Goal: Transaction & Acquisition: Purchase product/service

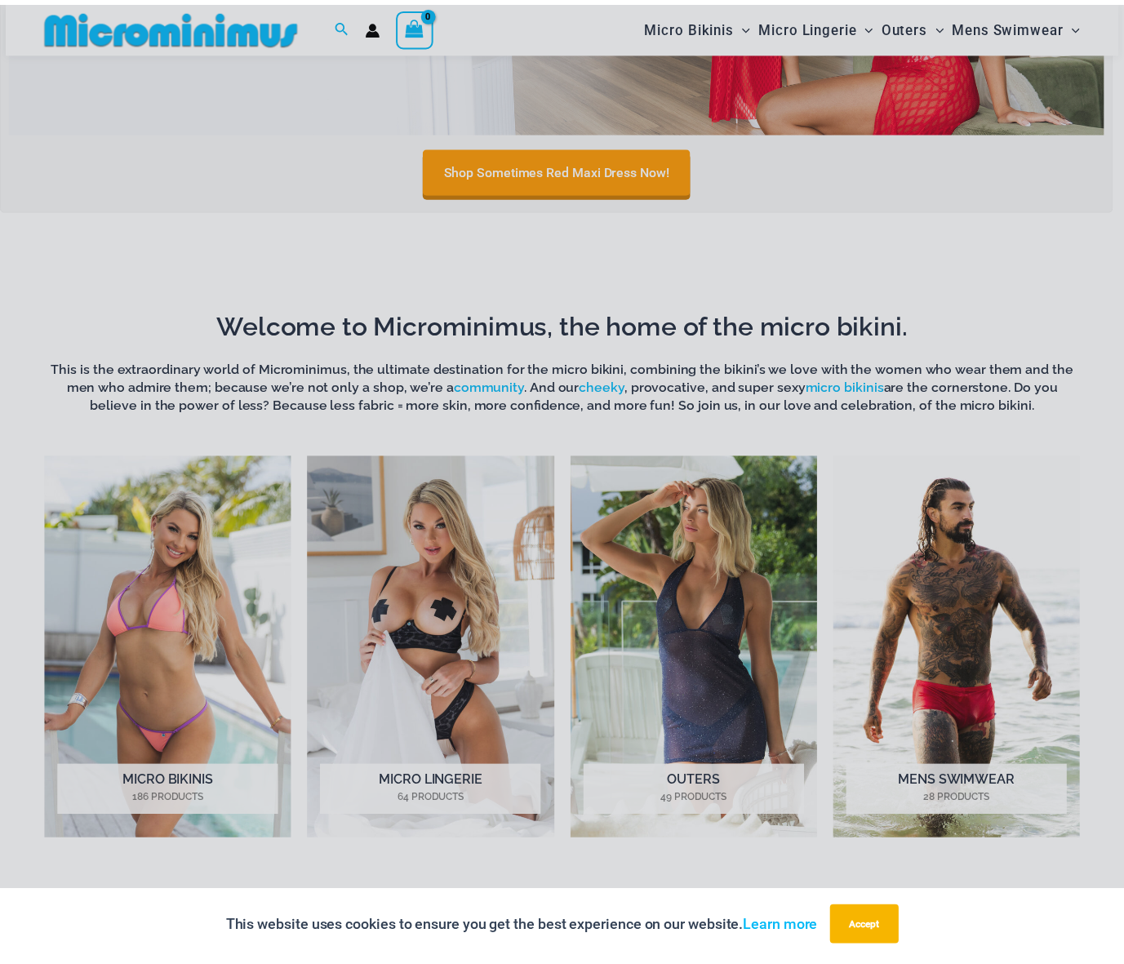
scroll to position [826, 0]
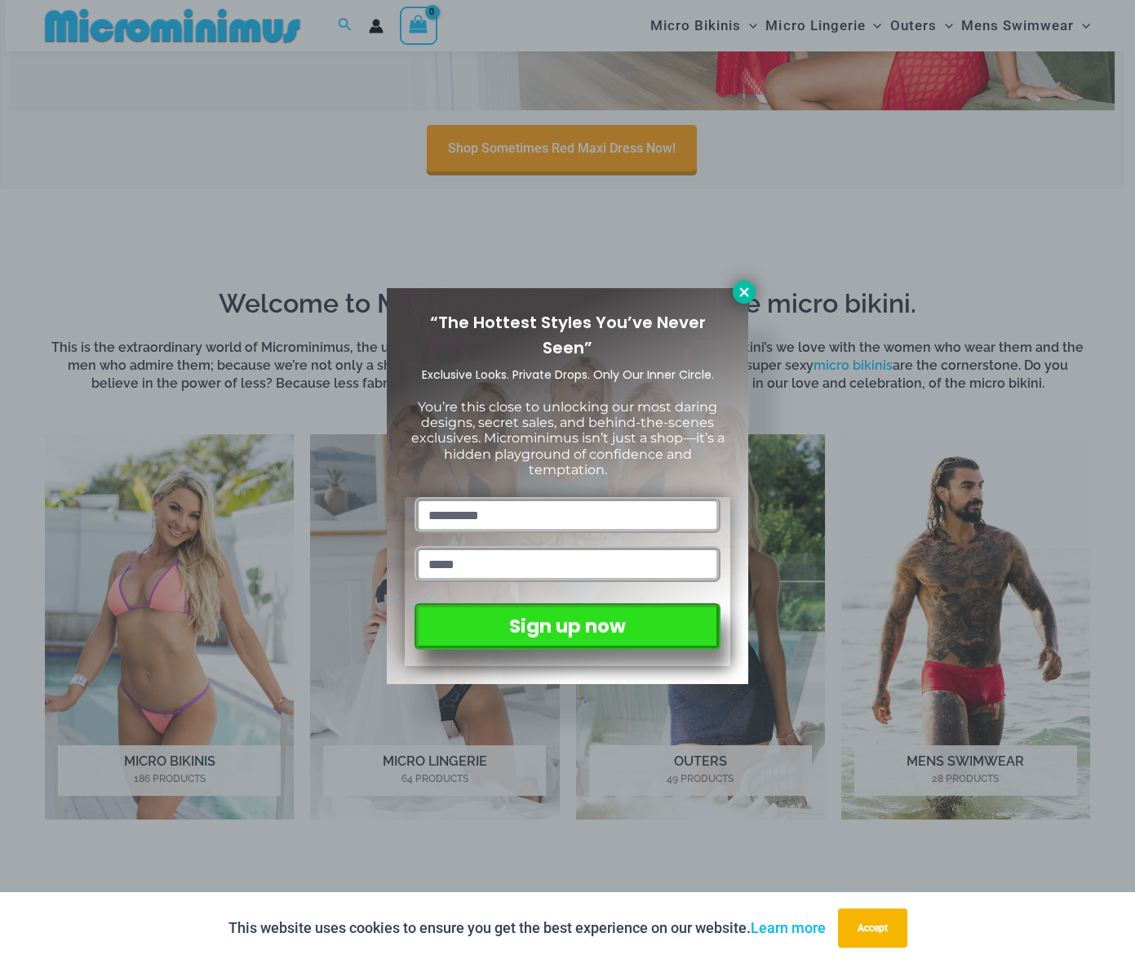
type input "**********"
click at [746, 291] on icon at bounding box center [744, 292] width 15 height 15
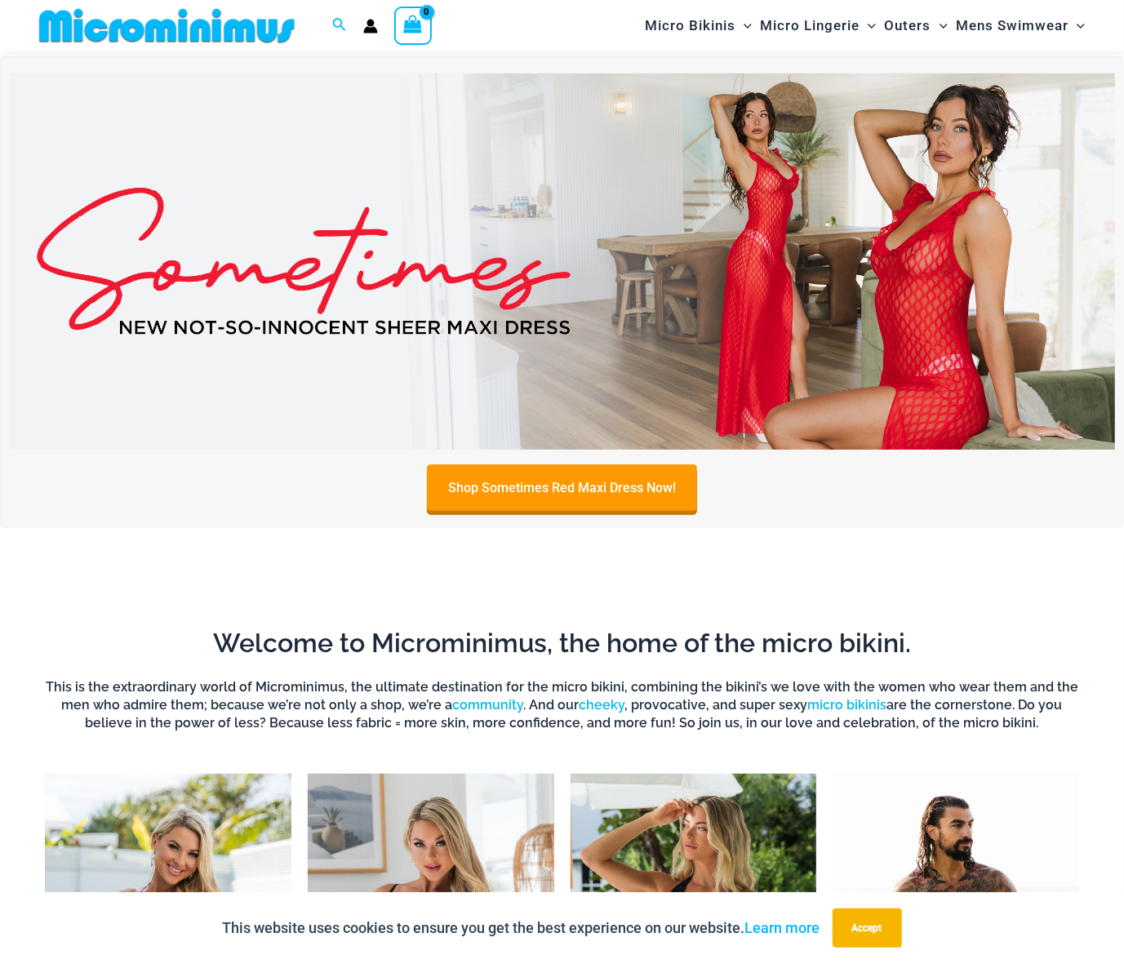
scroll to position [0, 0]
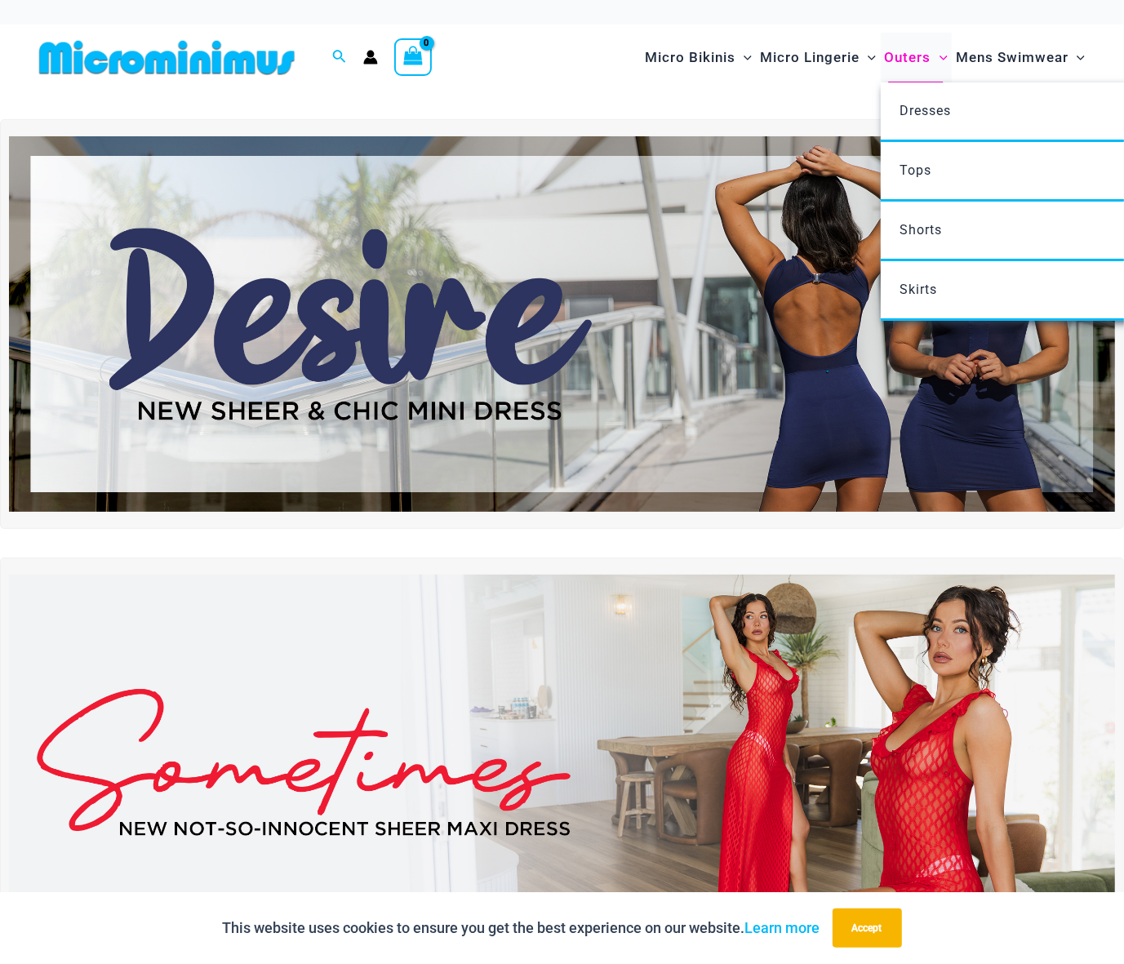
click at [898, 55] on span "Outers" at bounding box center [908, 58] width 47 height 42
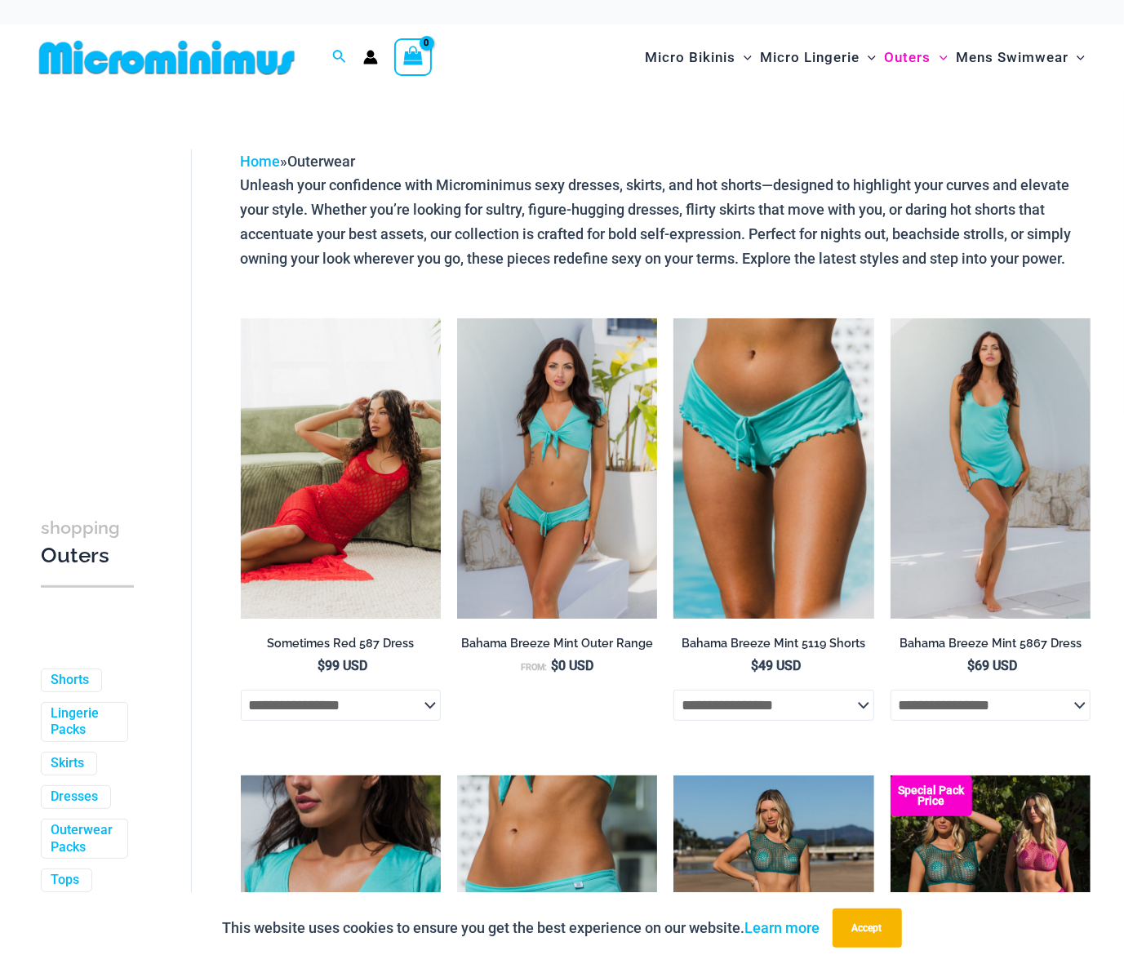
type input "**********"
click at [332, 424] on img at bounding box center [341, 468] width 200 height 300
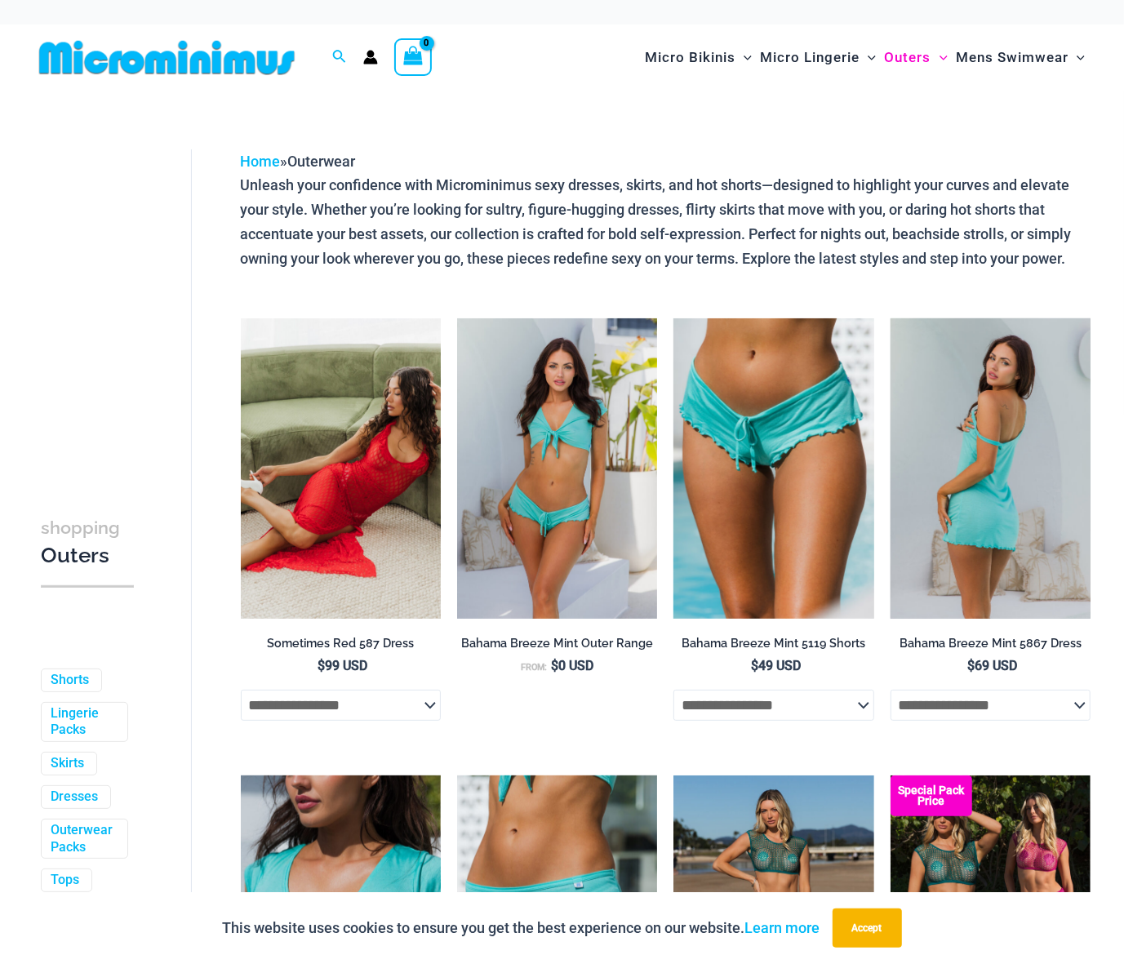
click at [1043, 384] on img at bounding box center [991, 468] width 200 height 300
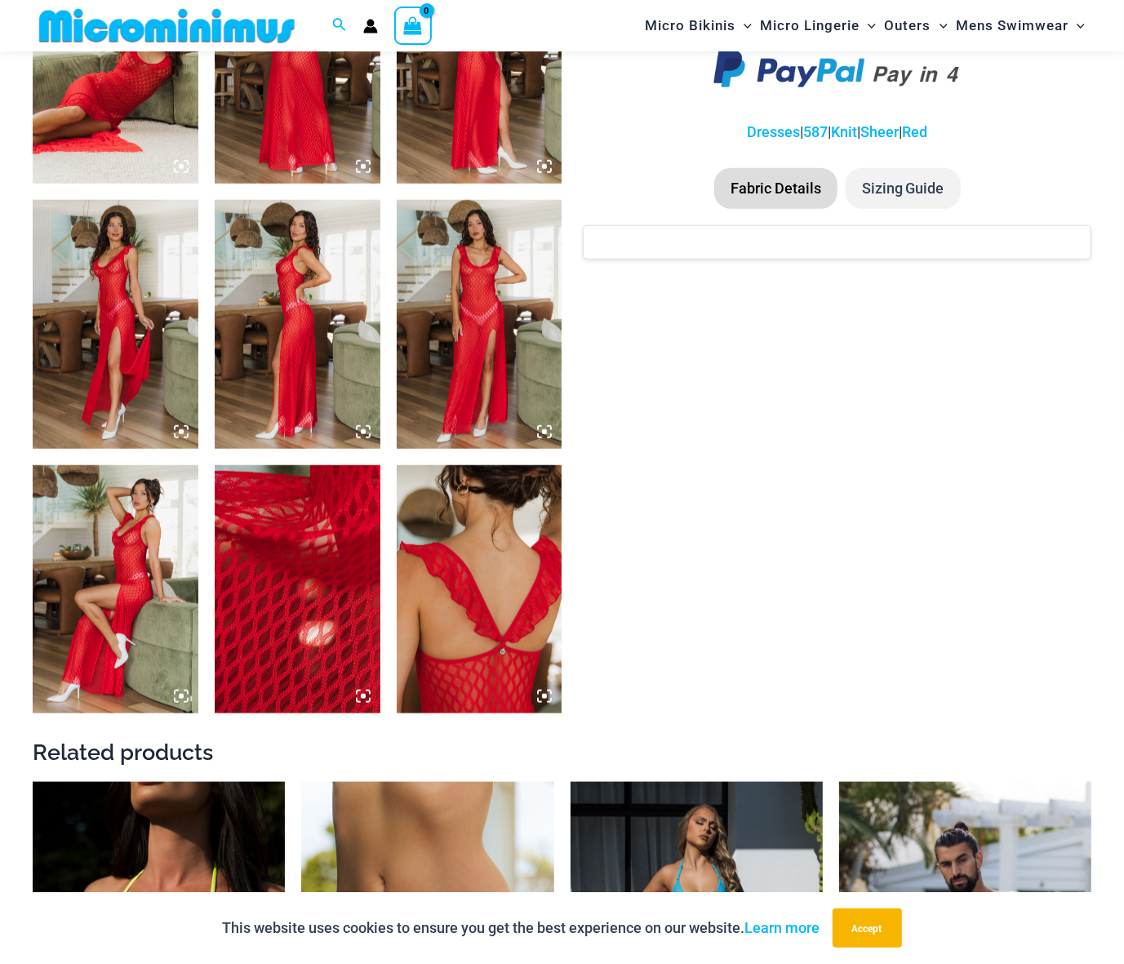
type input "**********"
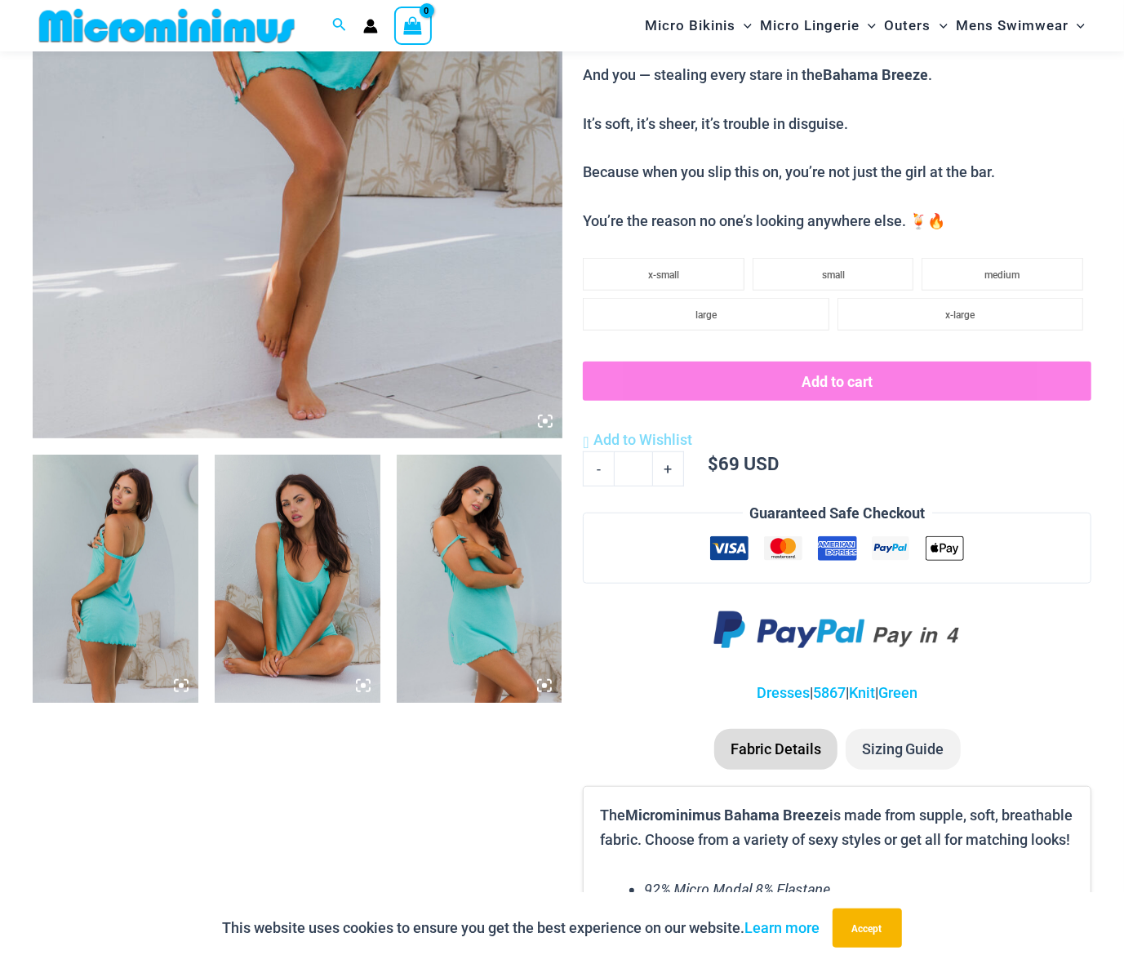
scroll to position [506, 0]
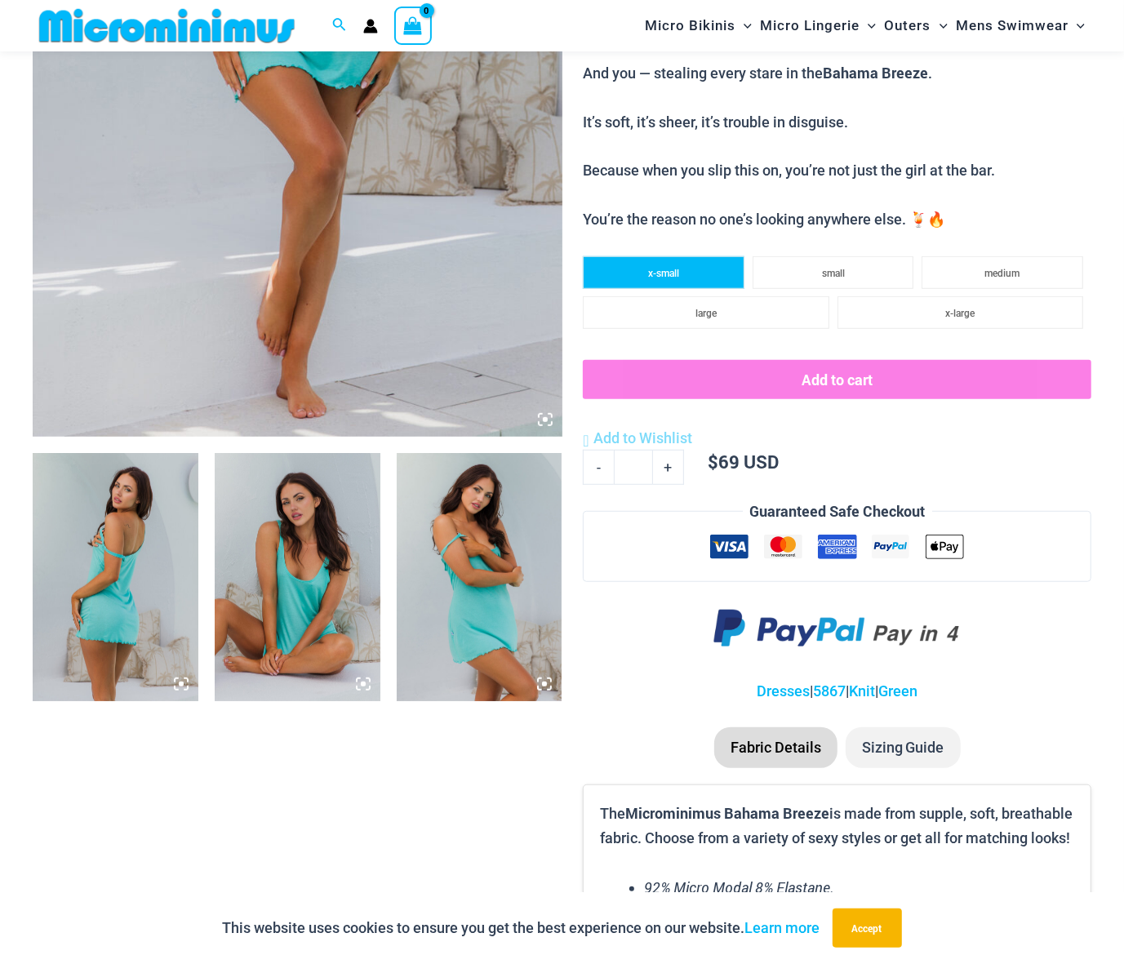
type input "**********"
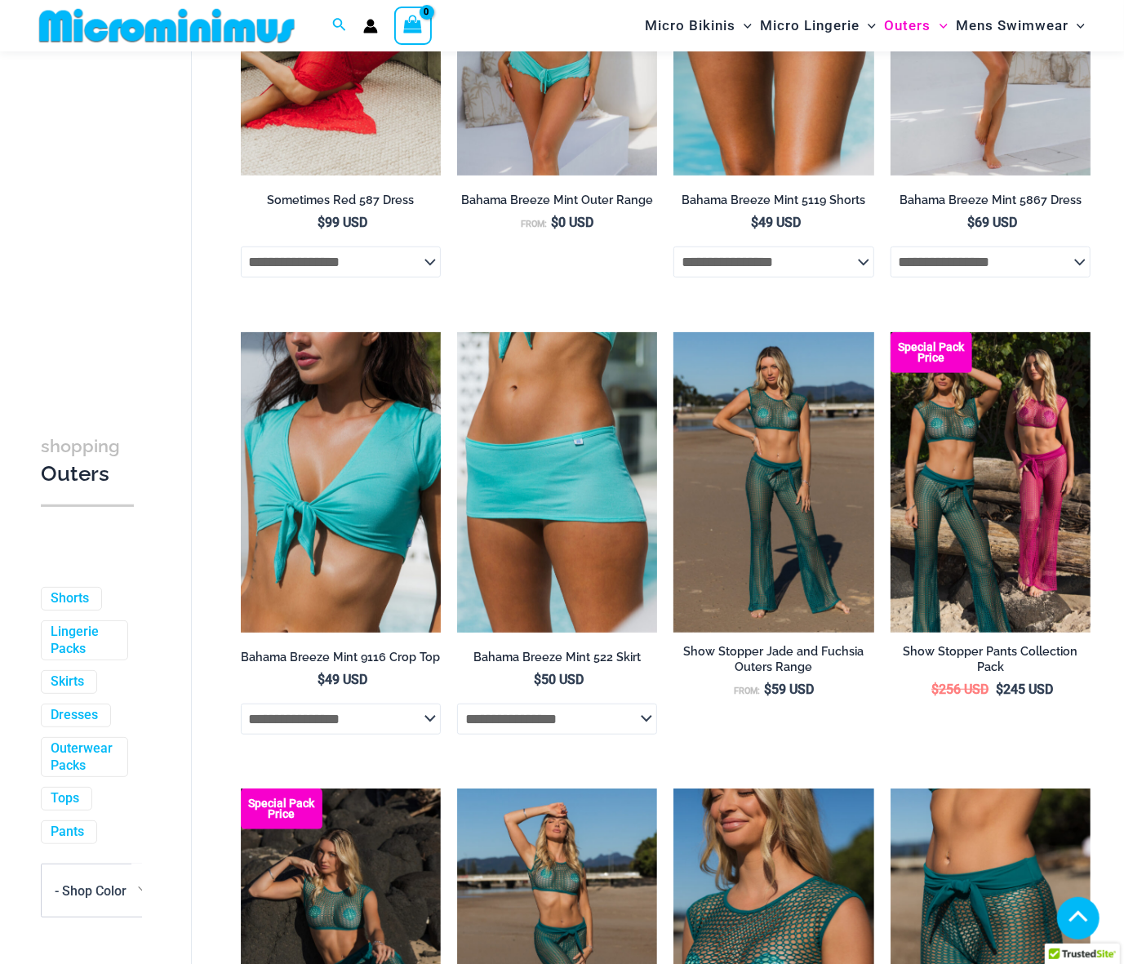
scroll to position [433, 0]
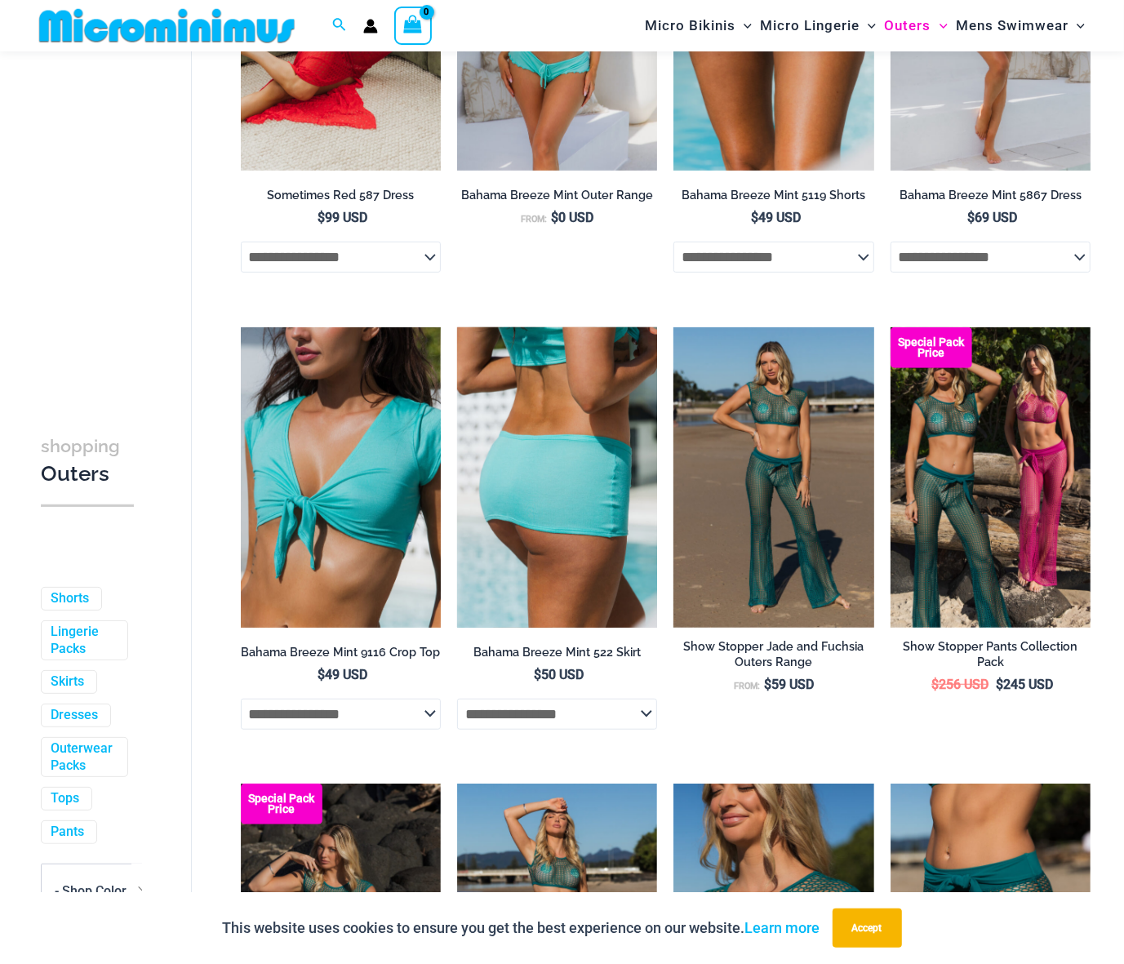
click at [556, 429] on img at bounding box center [557, 477] width 200 height 300
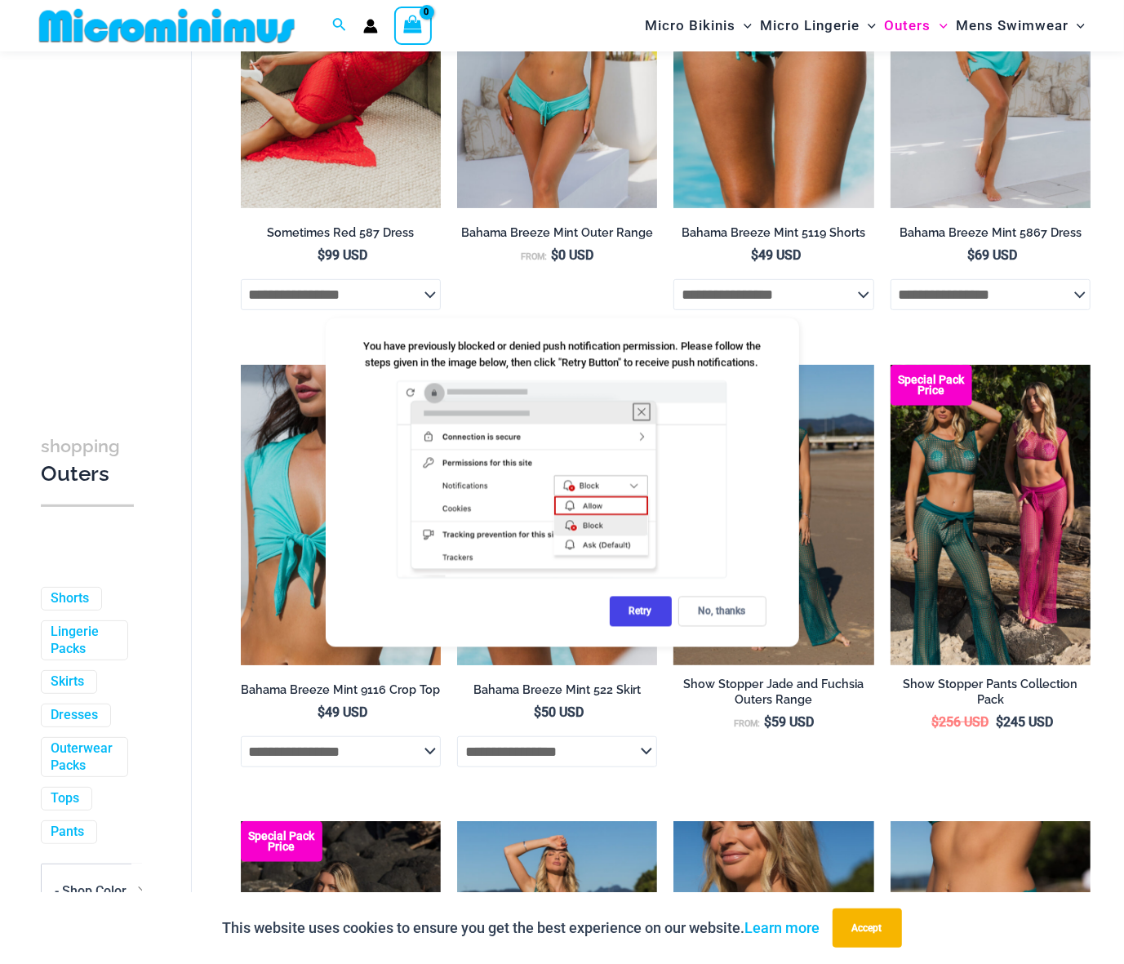
scroll to position [395, 0]
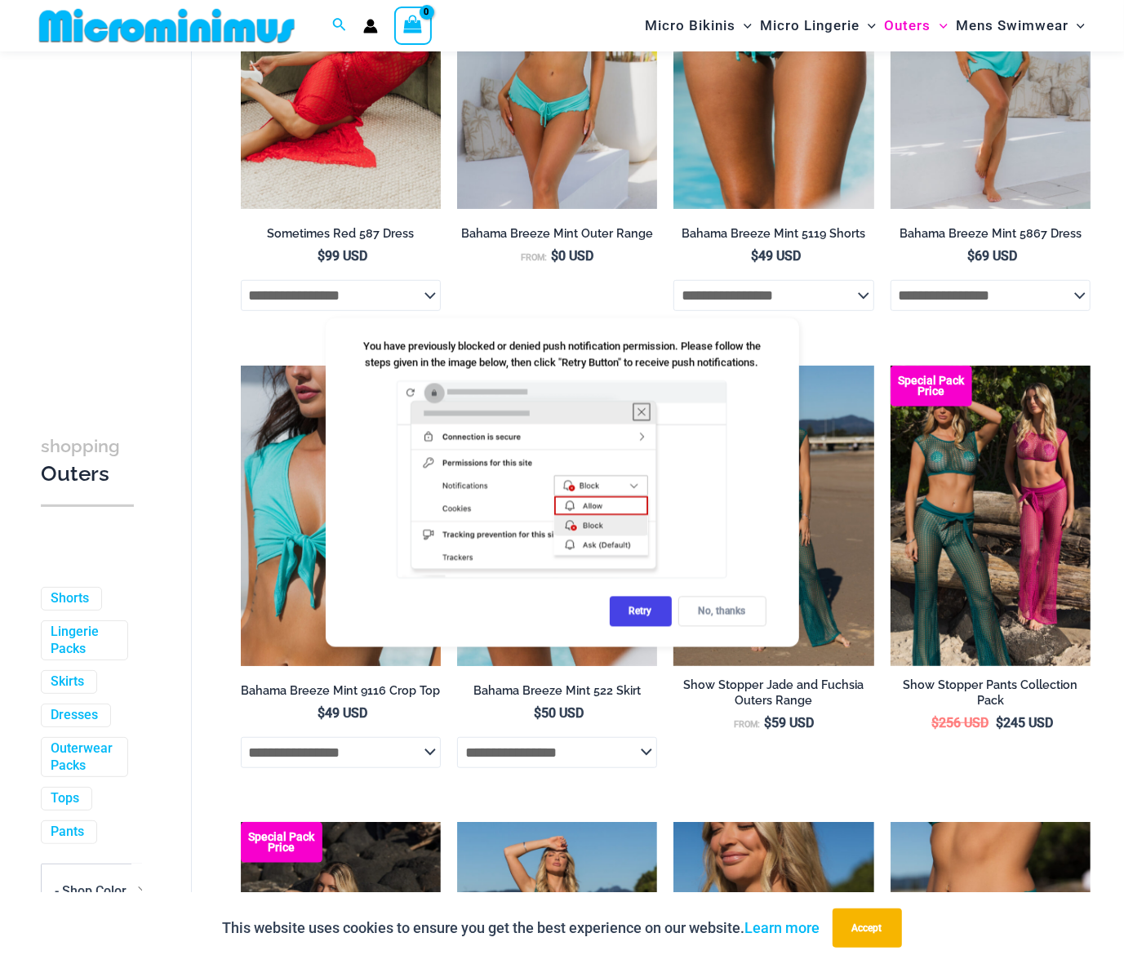
click at [722, 620] on div "No, thanks" at bounding box center [722, 611] width 88 height 30
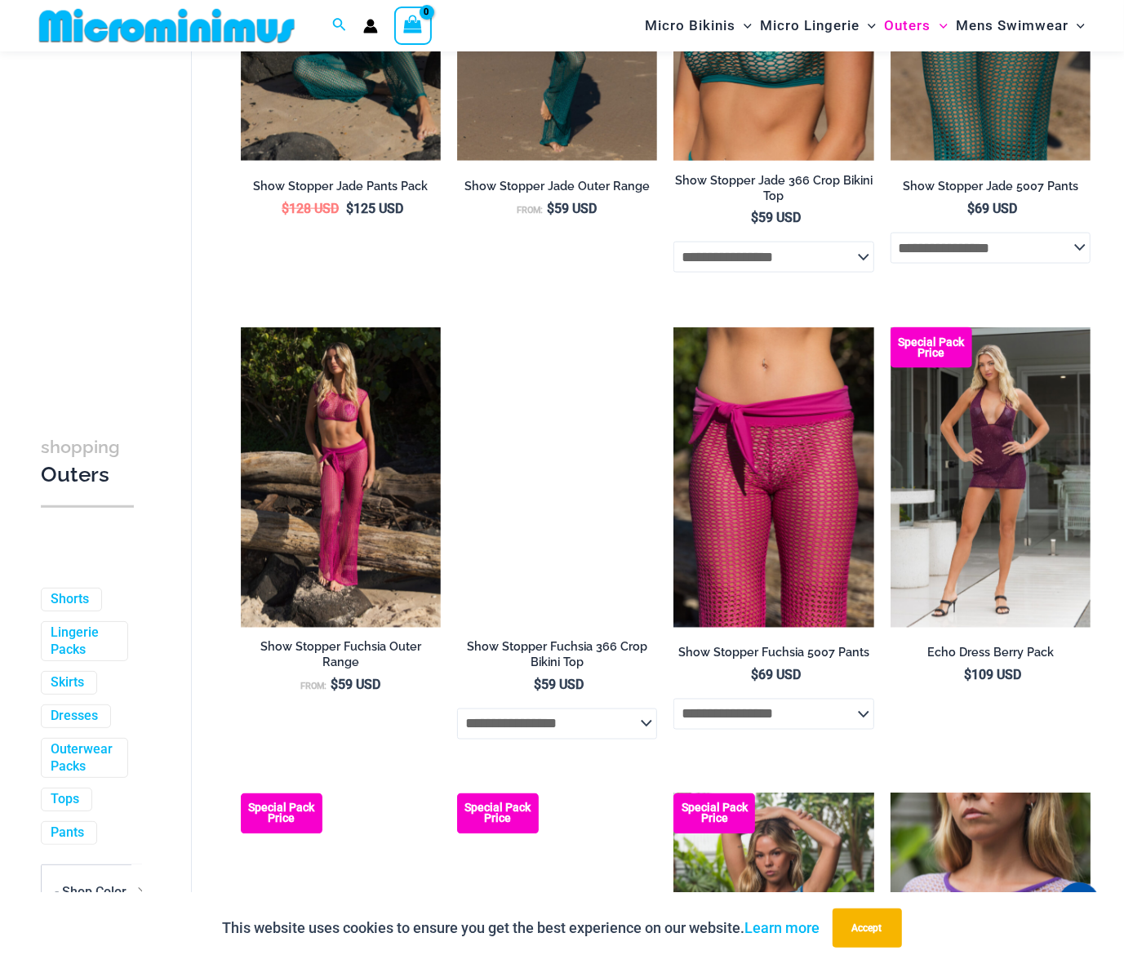
scroll to position [1358, 0]
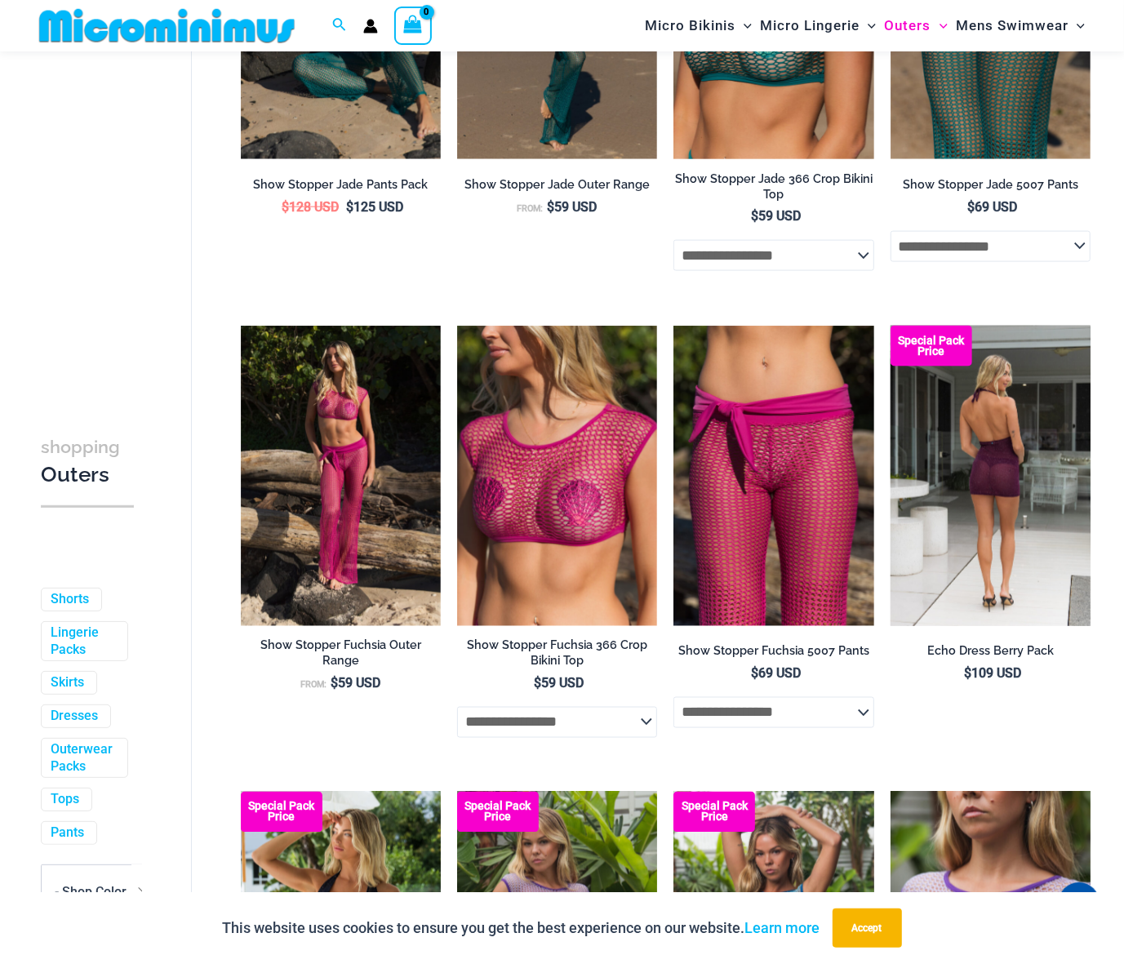
click at [973, 485] on img at bounding box center [991, 476] width 200 height 300
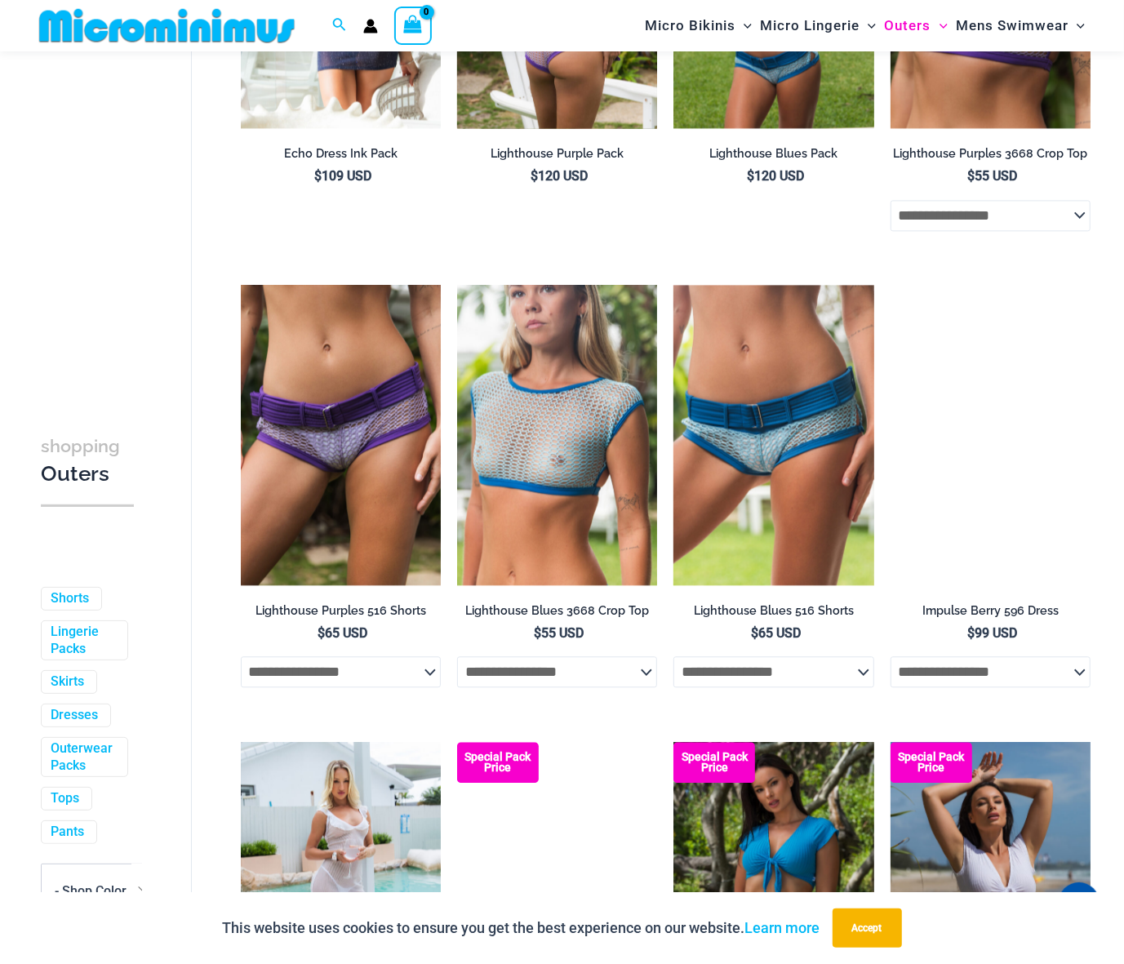
scroll to position [2323, 0]
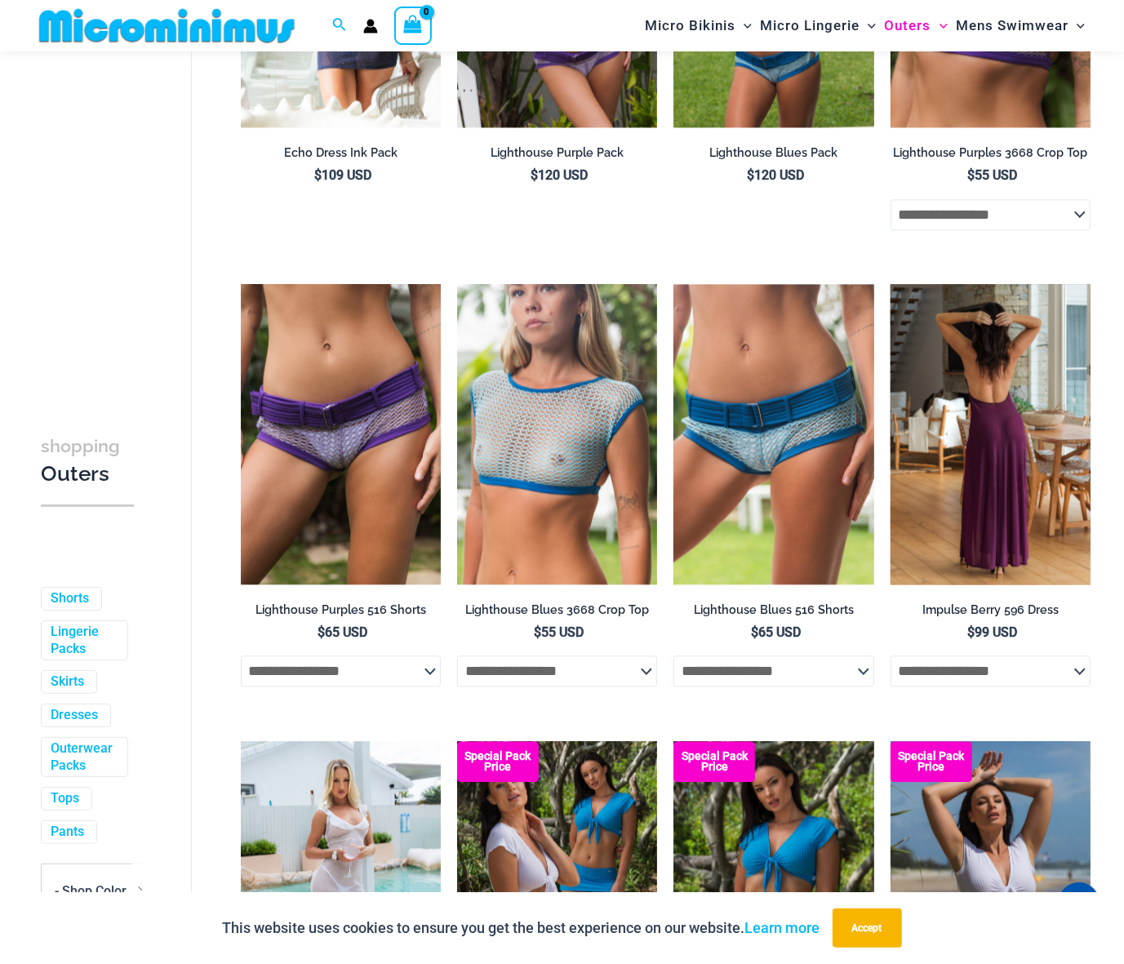
click at [1013, 394] on img at bounding box center [991, 434] width 200 height 300
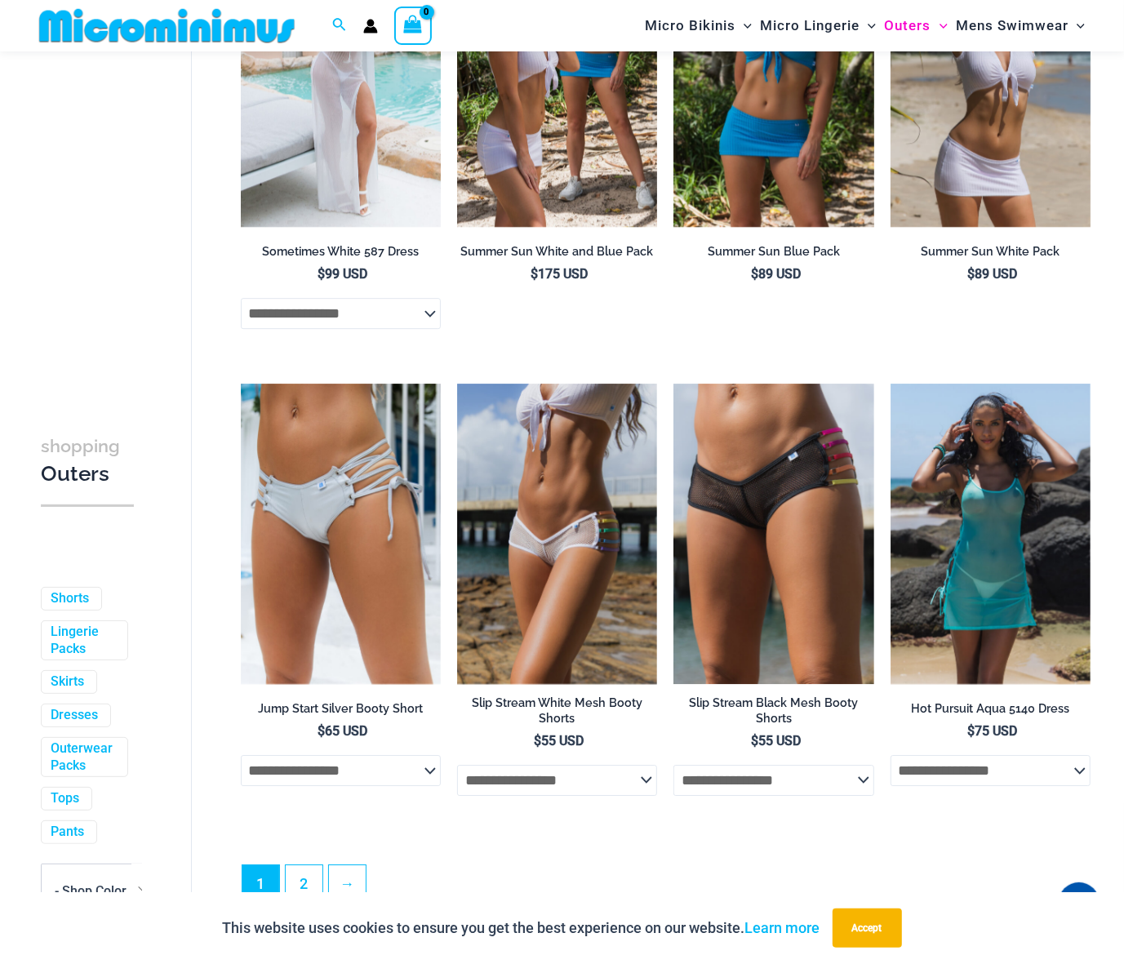
scroll to position [3139, 0]
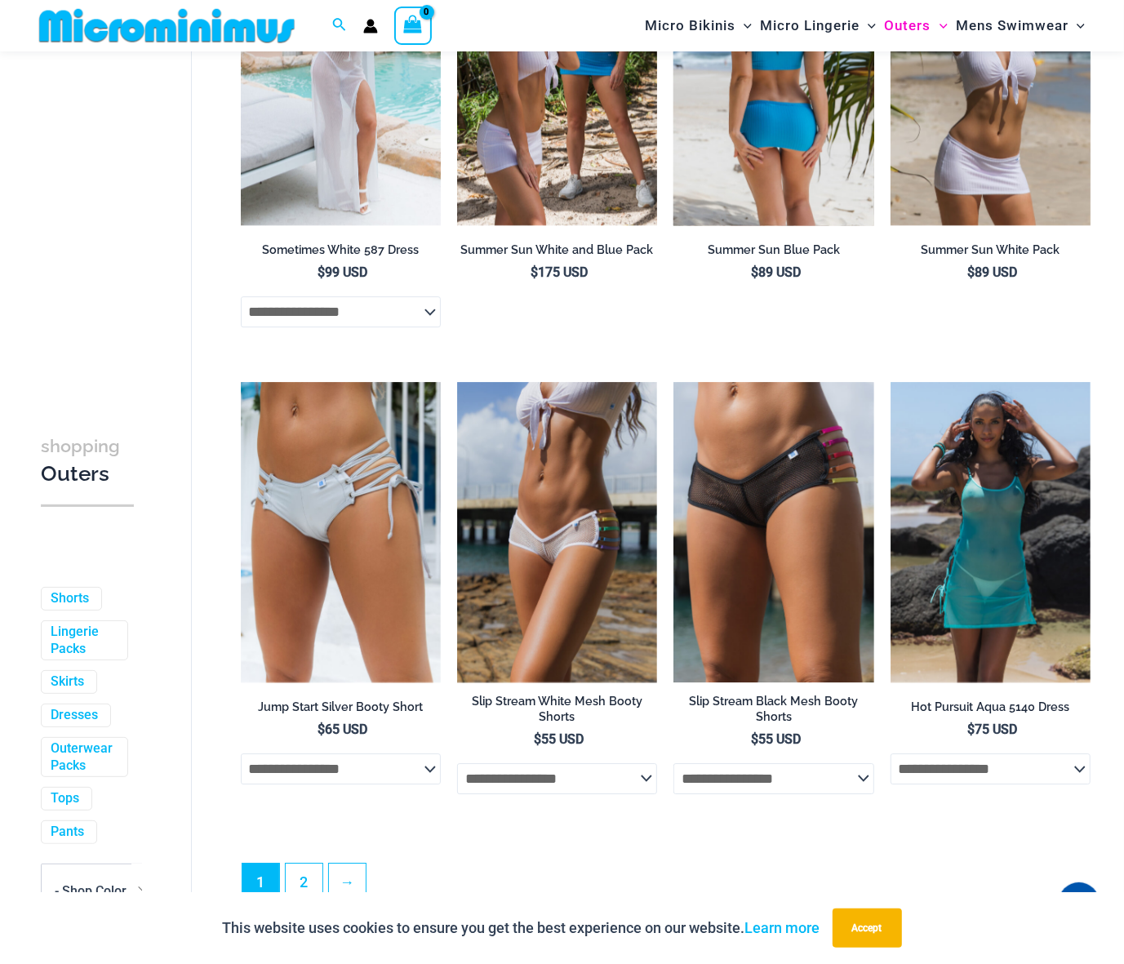
click at [772, 139] on img at bounding box center [773, 75] width 200 height 300
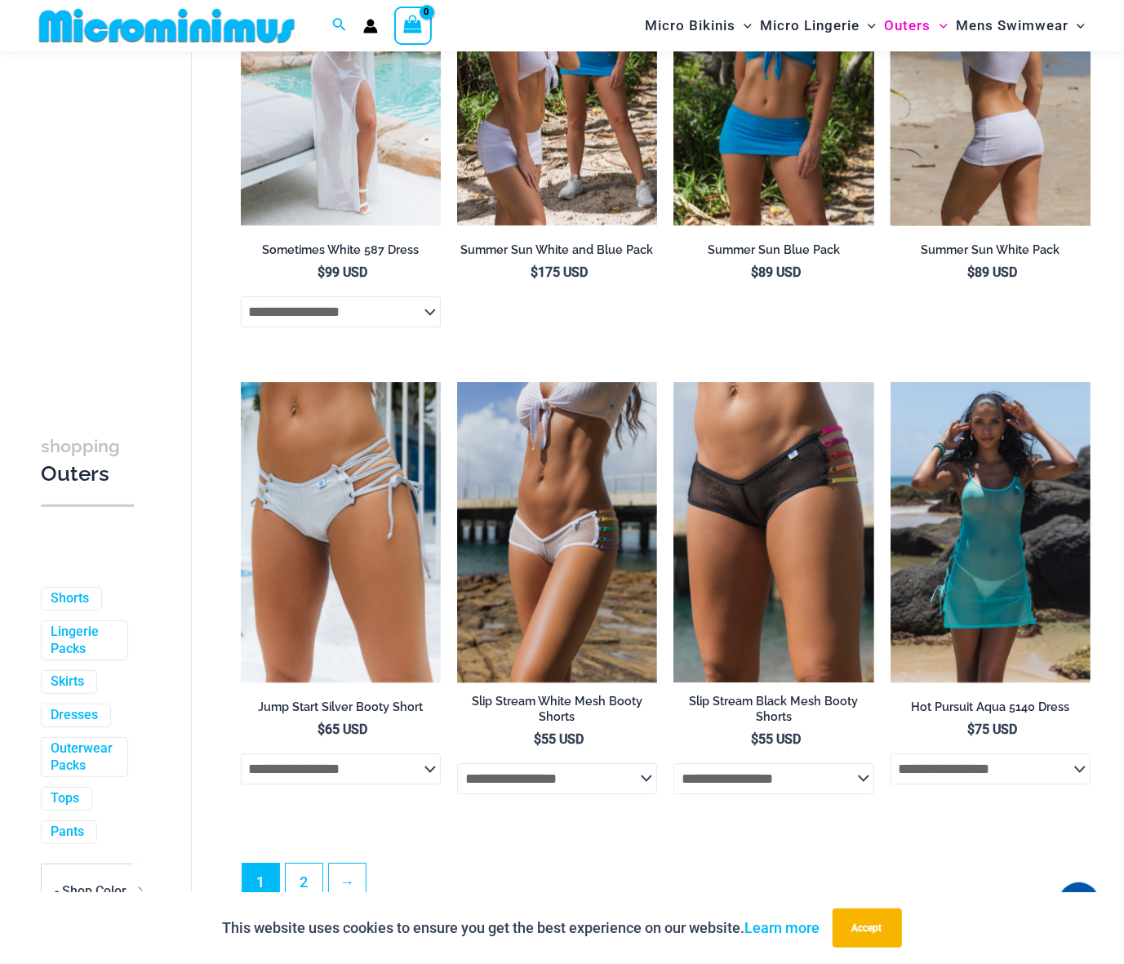
click at [1023, 87] on img at bounding box center [991, 75] width 200 height 300
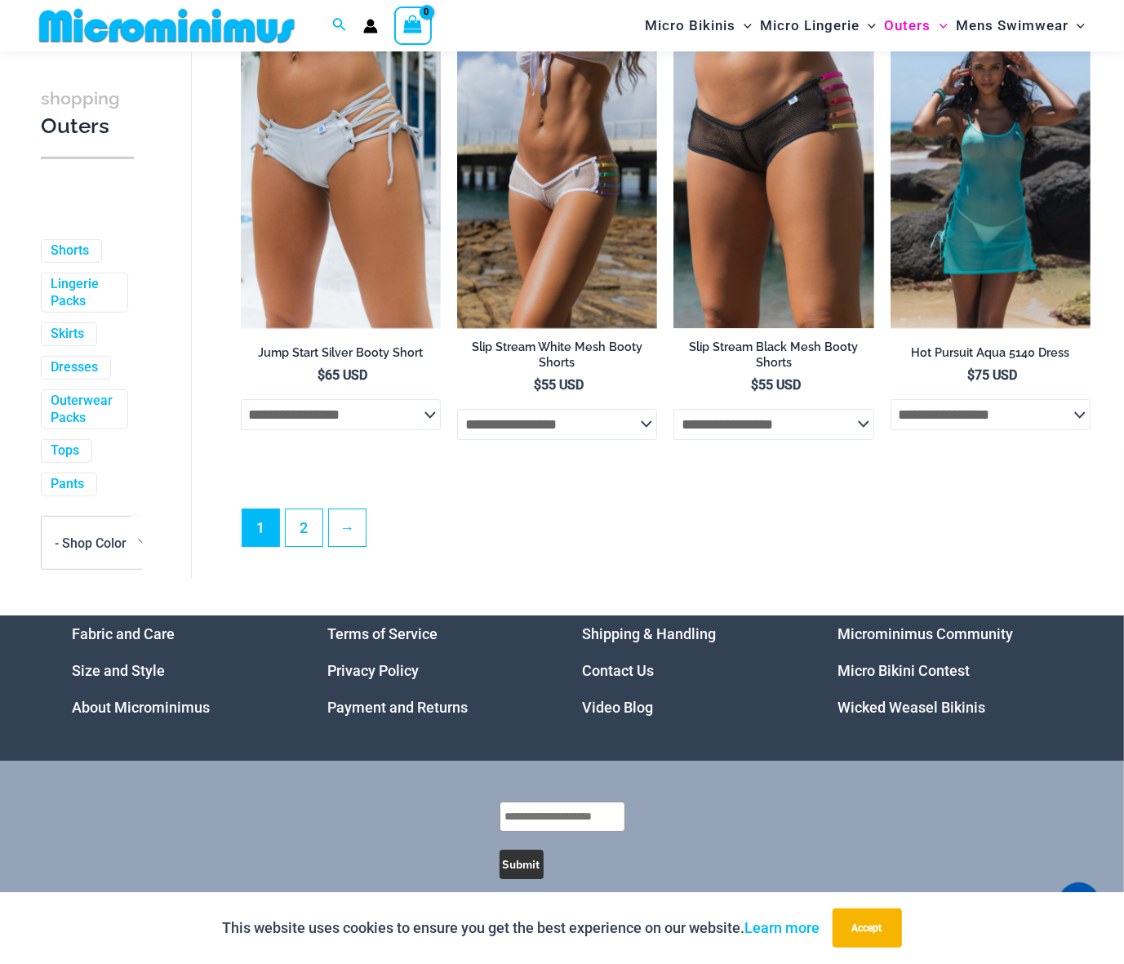
scroll to position [3542, 0]
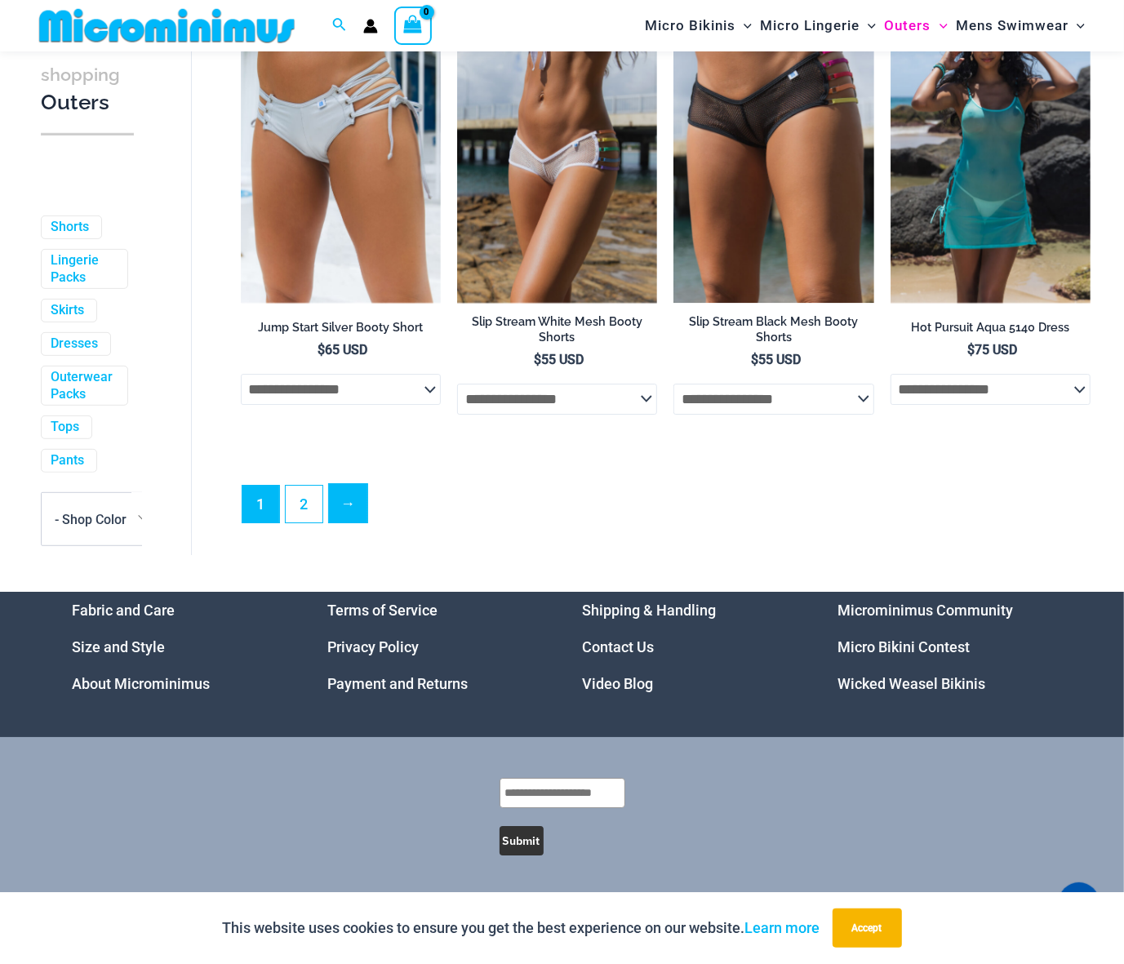
click at [330, 500] on link "→" at bounding box center [348, 503] width 38 height 38
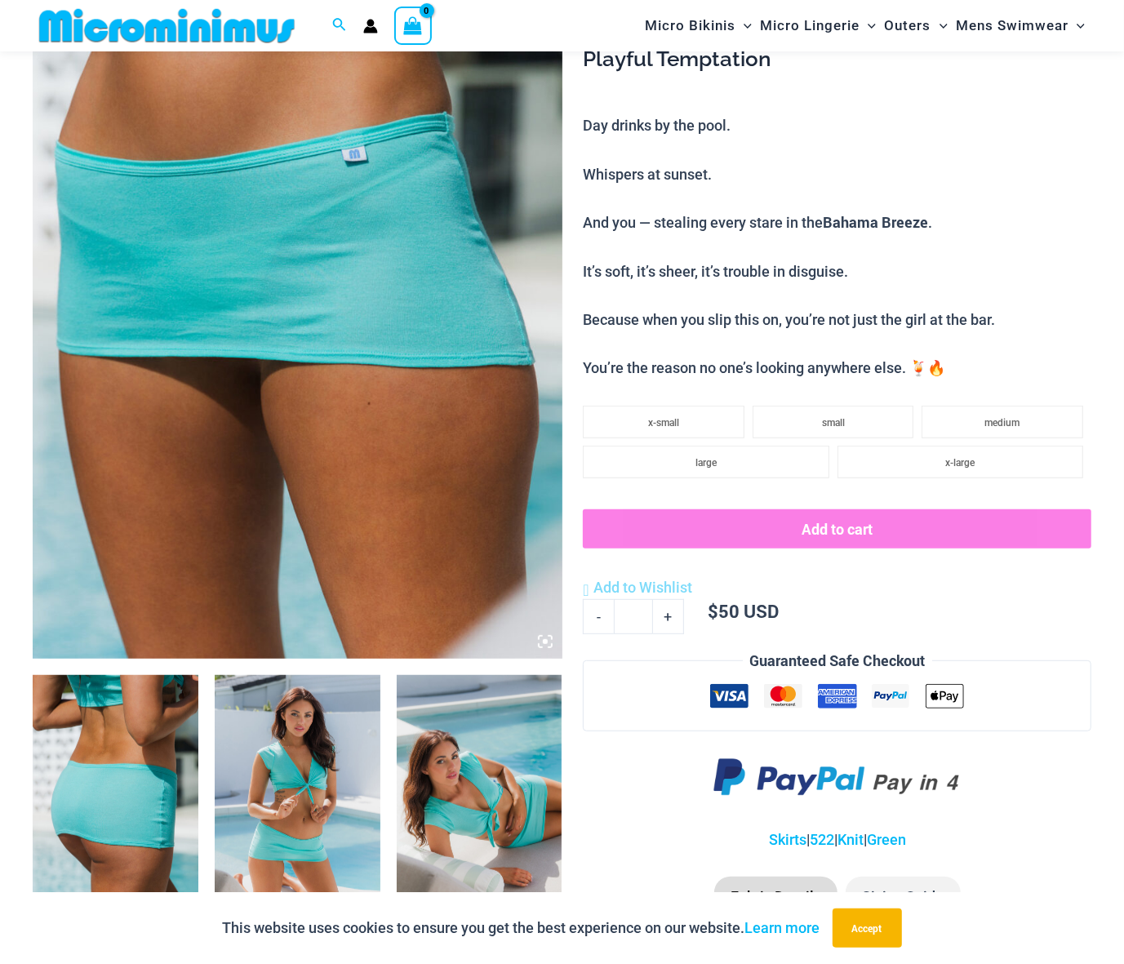
scroll to position [285, 0]
type input "**********"
click at [491, 384] on img at bounding box center [298, 261] width 530 height 794
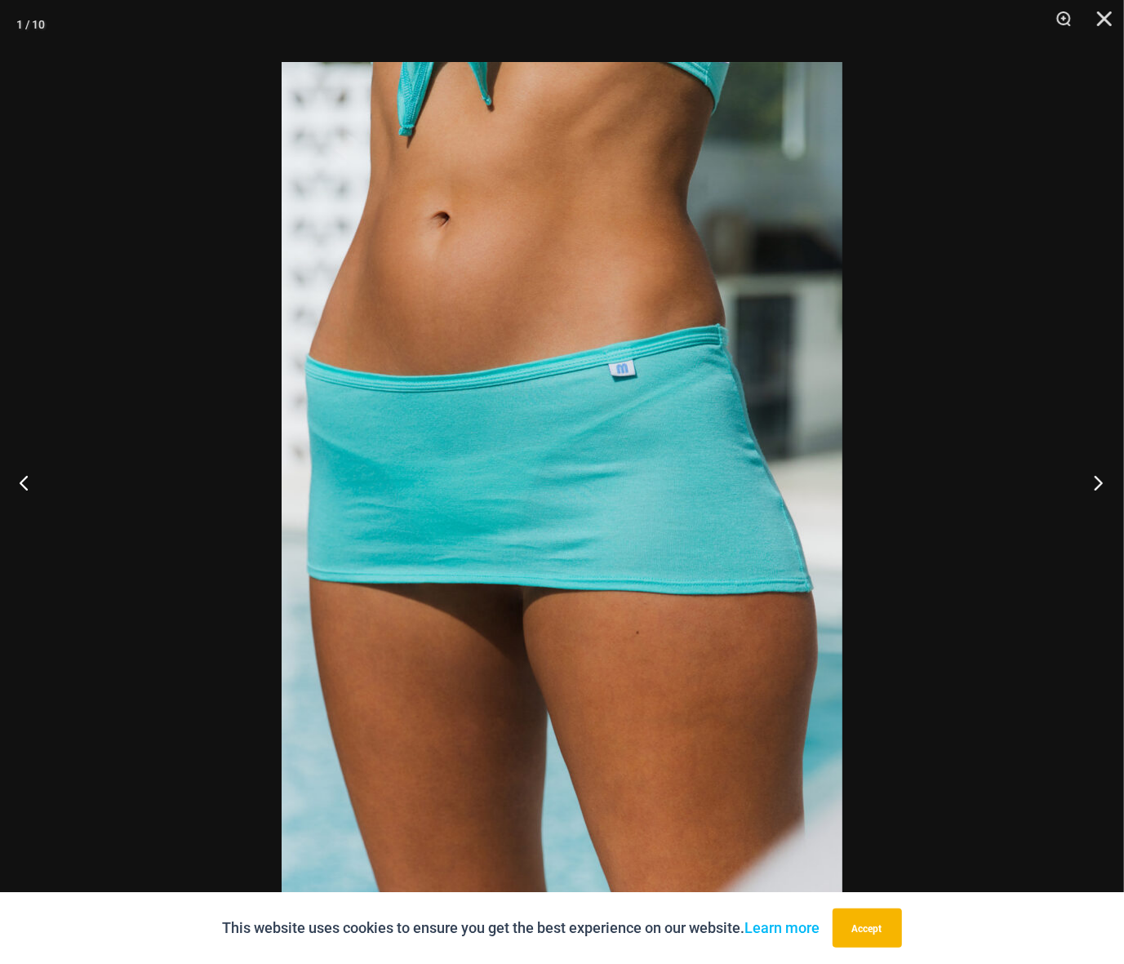
click at [1101, 479] on button "Next" at bounding box center [1093, 483] width 61 height 82
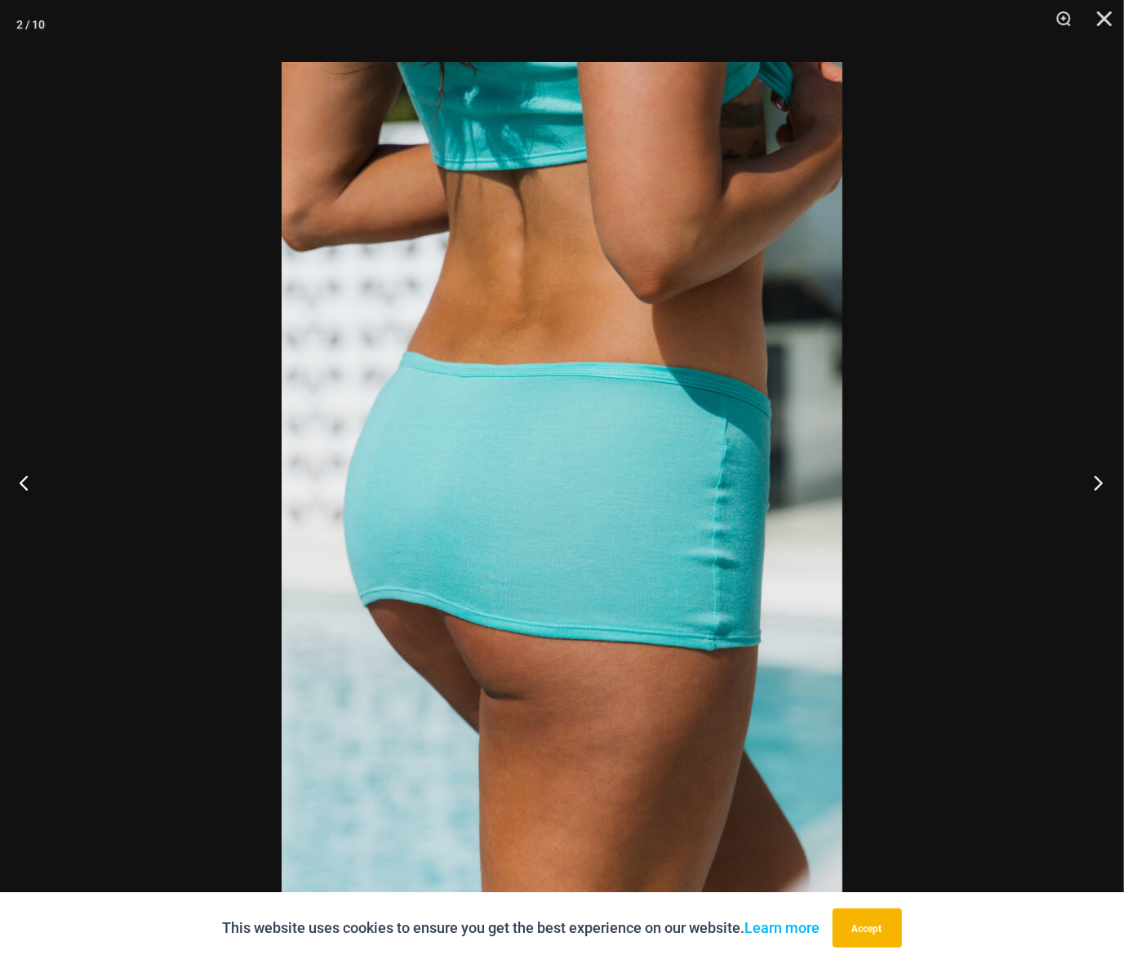
click at [1101, 479] on button "Next" at bounding box center [1093, 483] width 61 height 82
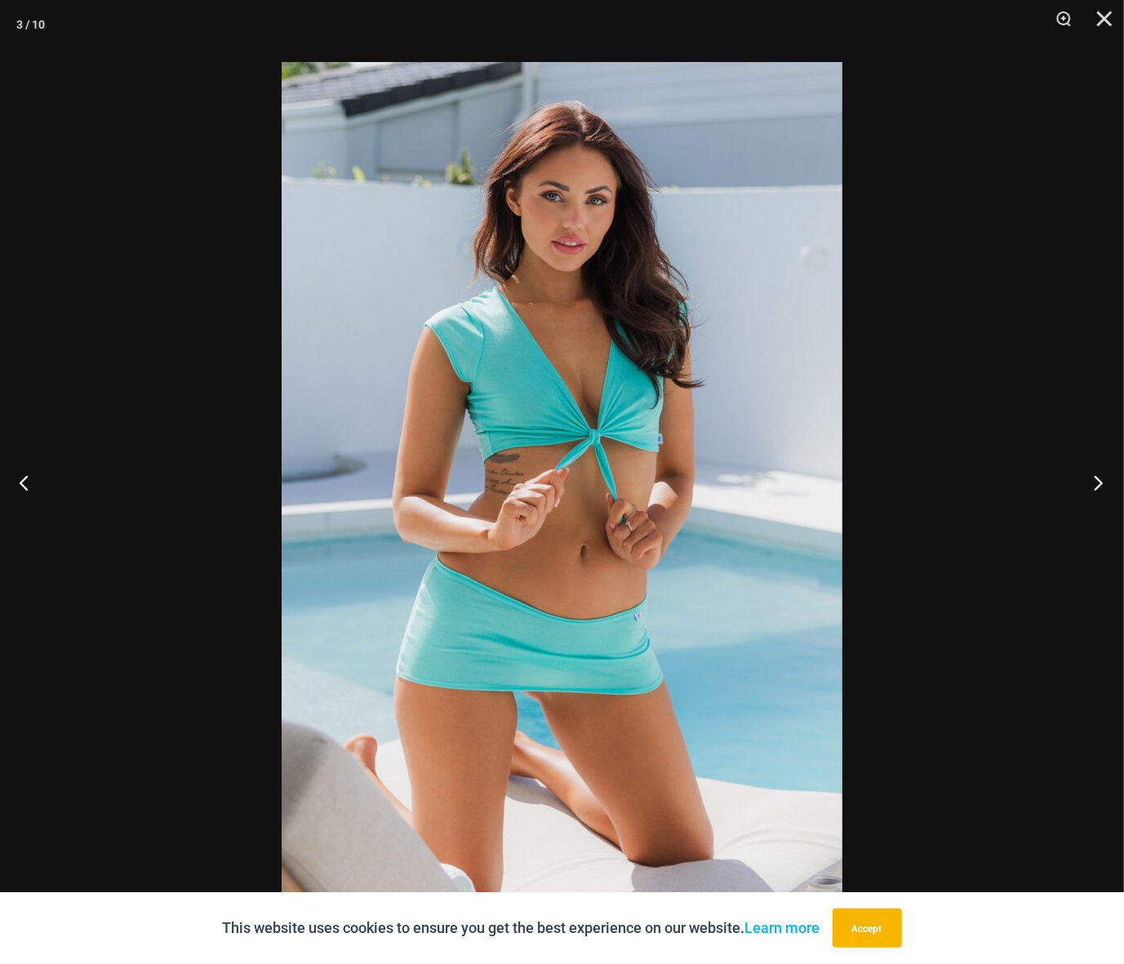
click at [1101, 480] on button "Next" at bounding box center [1093, 483] width 61 height 82
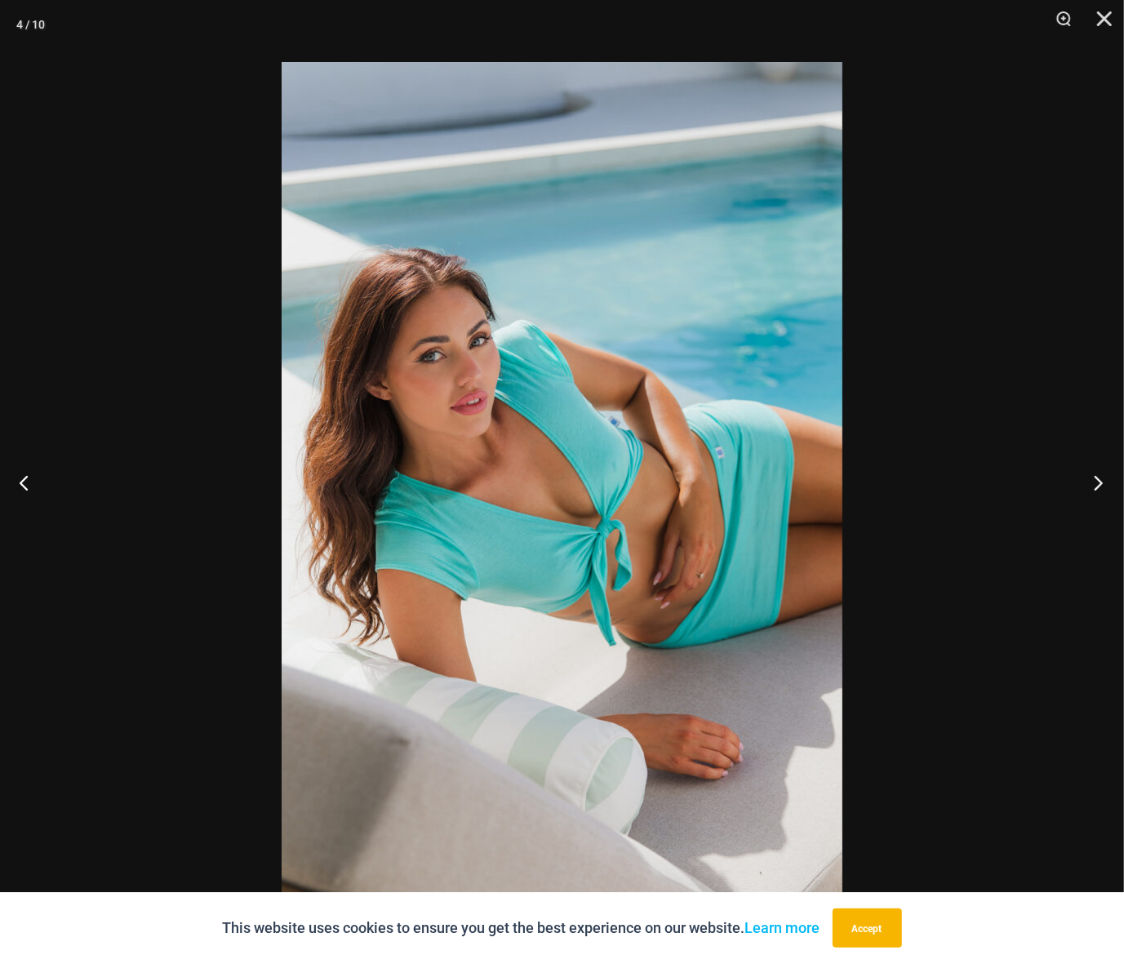
click at [1101, 480] on button "Next" at bounding box center [1093, 483] width 61 height 82
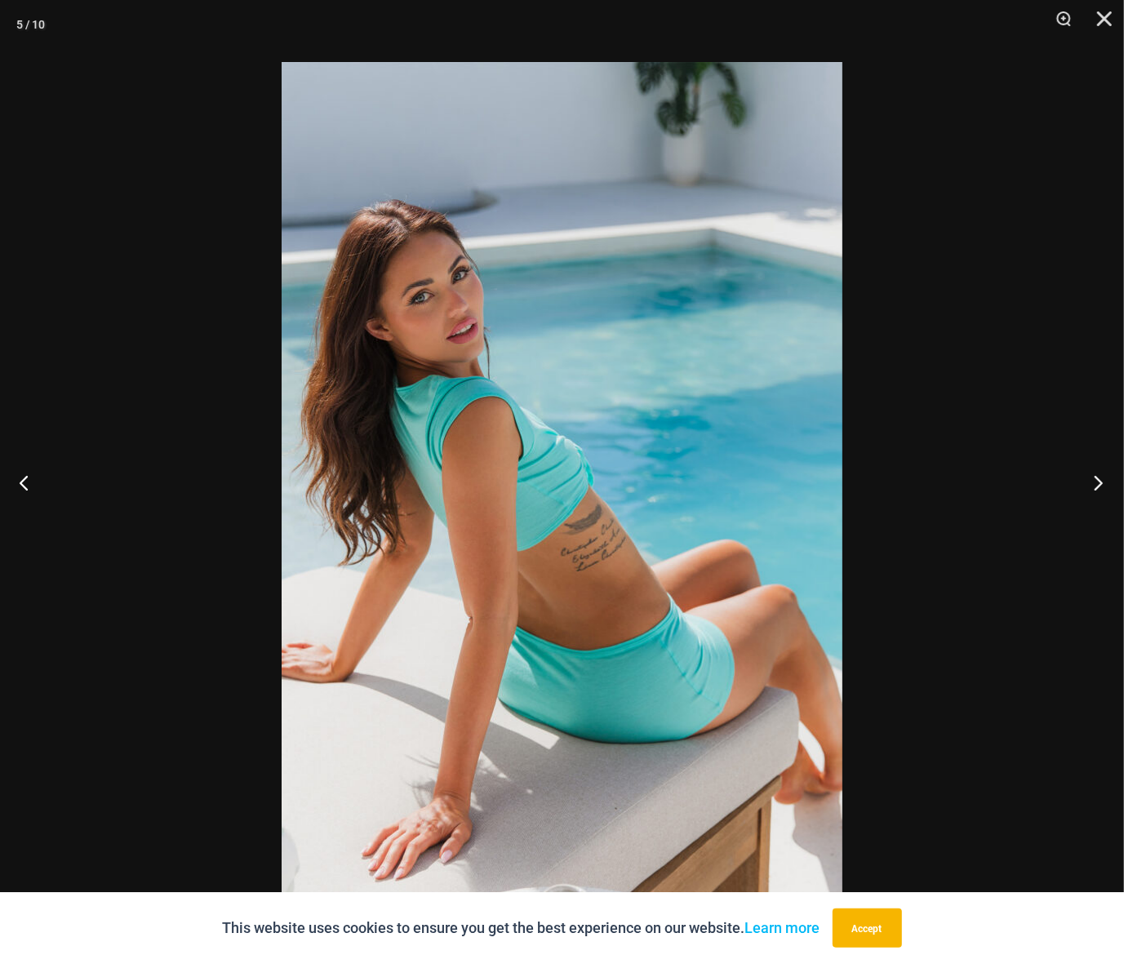
click at [1101, 481] on button "Next" at bounding box center [1093, 483] width 61 height 82
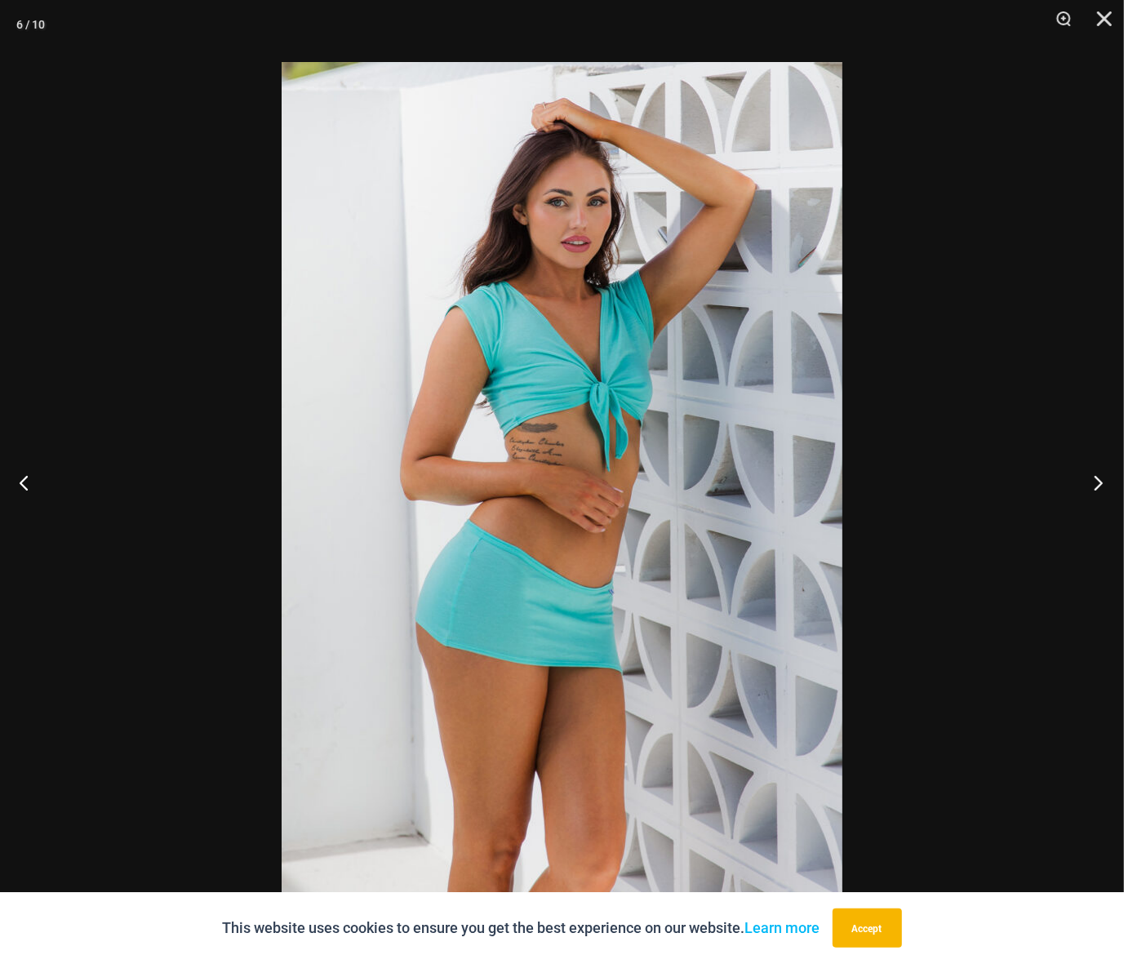
click at [1101, 481] on button "Next" at bounding box center [1093, 483] width 61 height 82
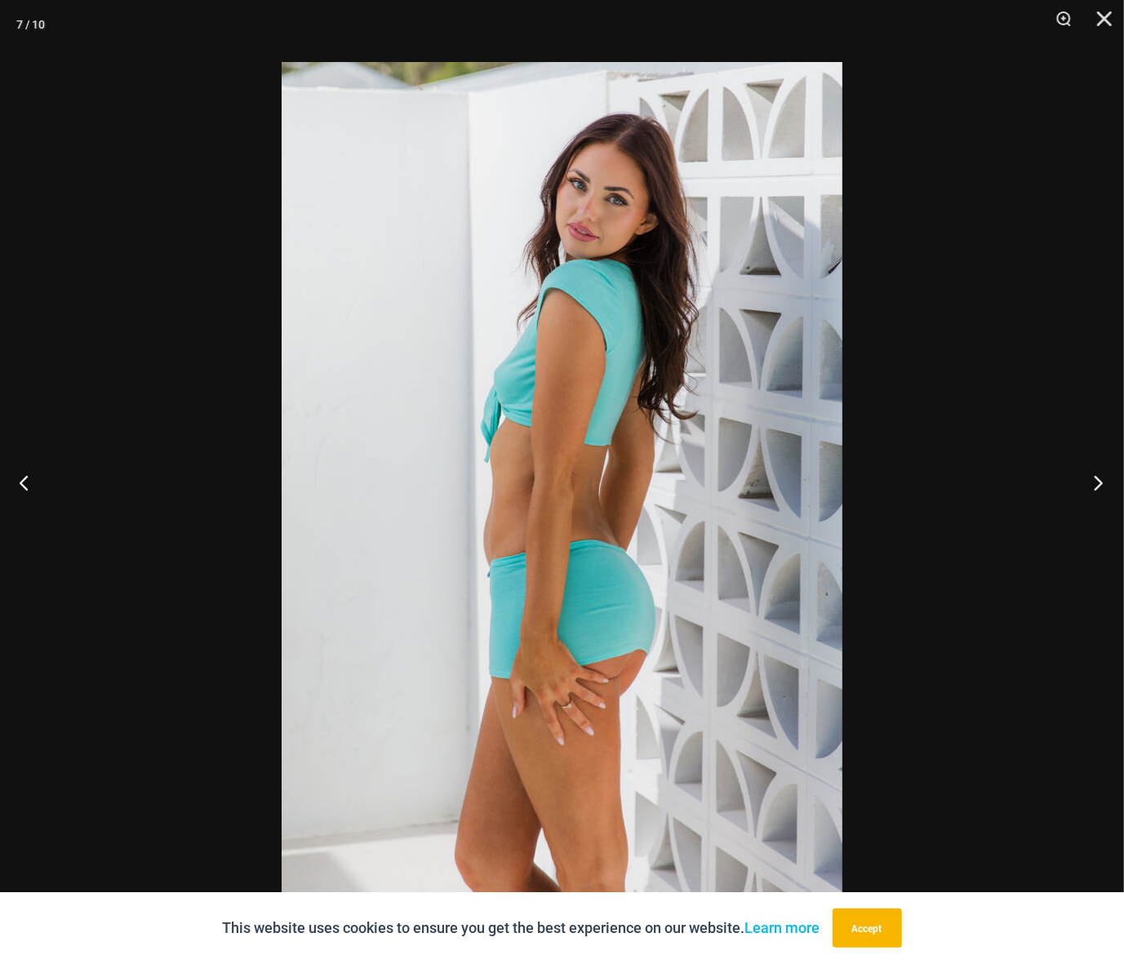
click at [1101, 482] on button "Next" at bounding box center [1093, 483] width 61 height 82
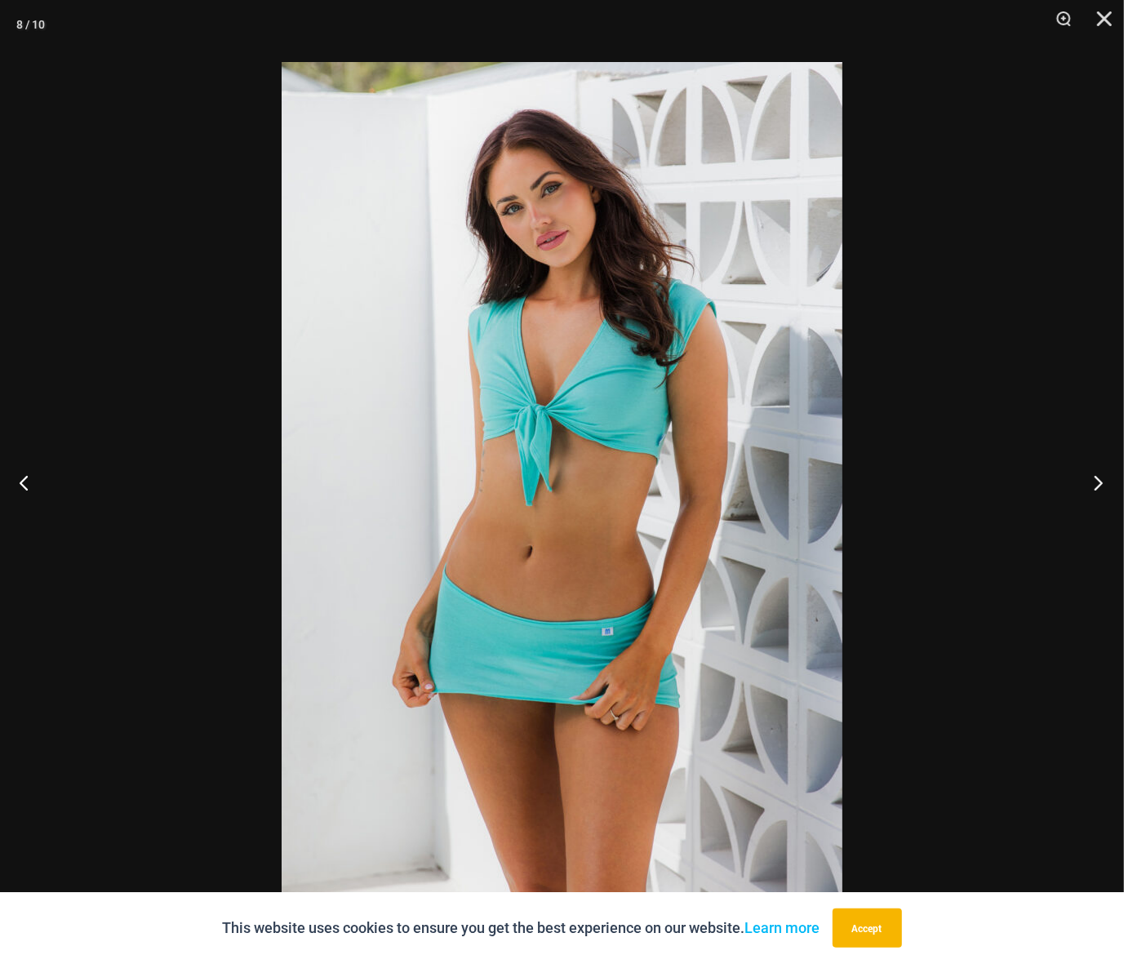
click at [1101, 482] on button "Next" at bounding box center [1093, 483] width 61 height 82
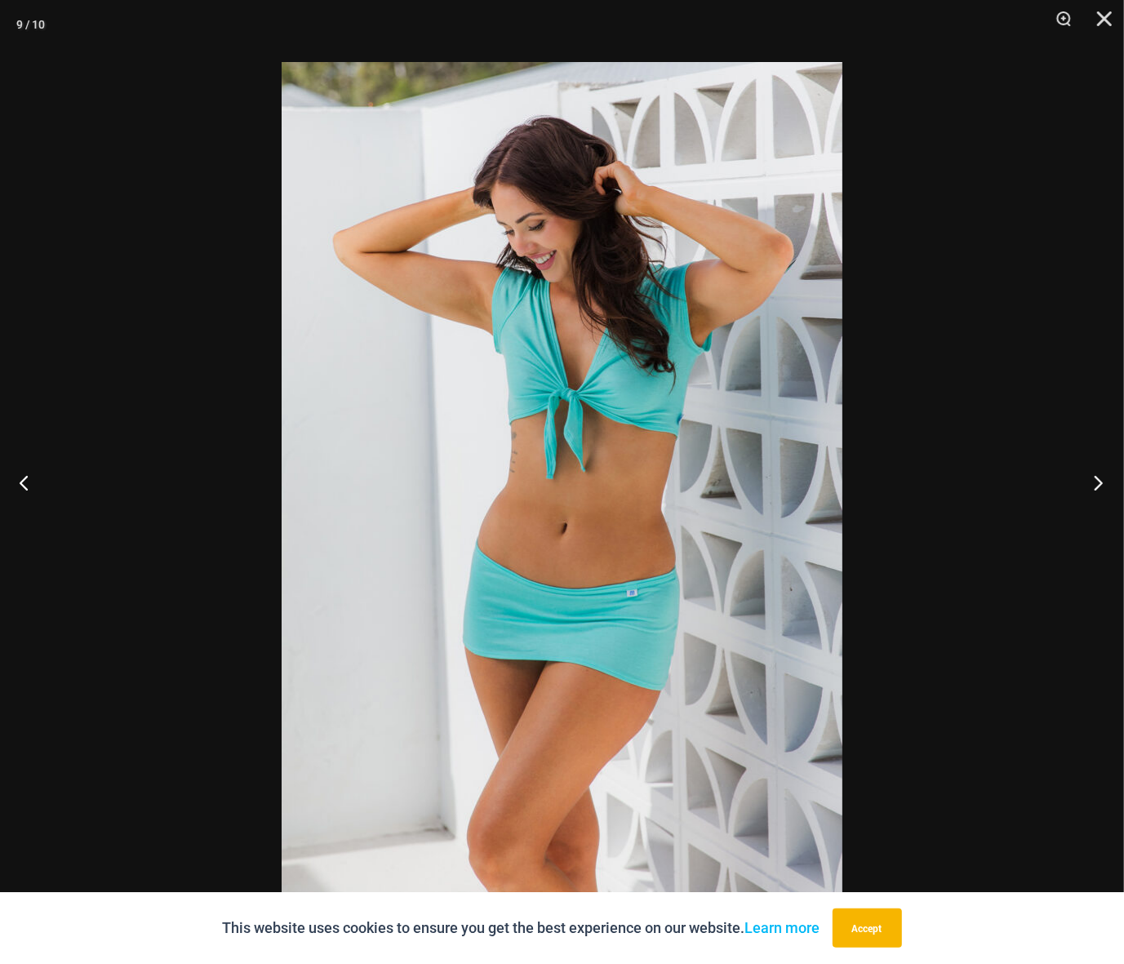
click at [1101, 482] on button "Next" at bounding box center [1093, 483] width 61 height 82
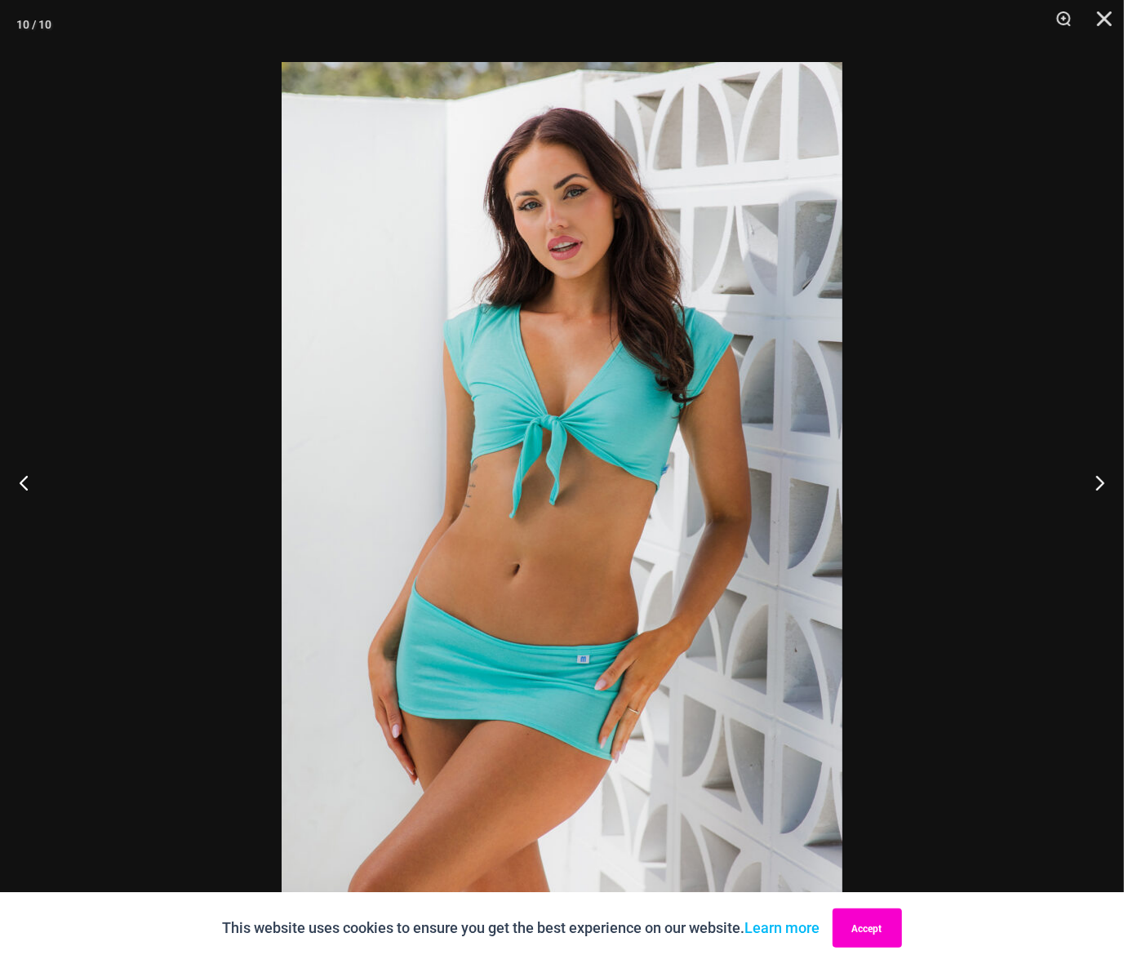
click at [876, 940] on button "Accept" at bounding box center [867, 928] width 69 height 39
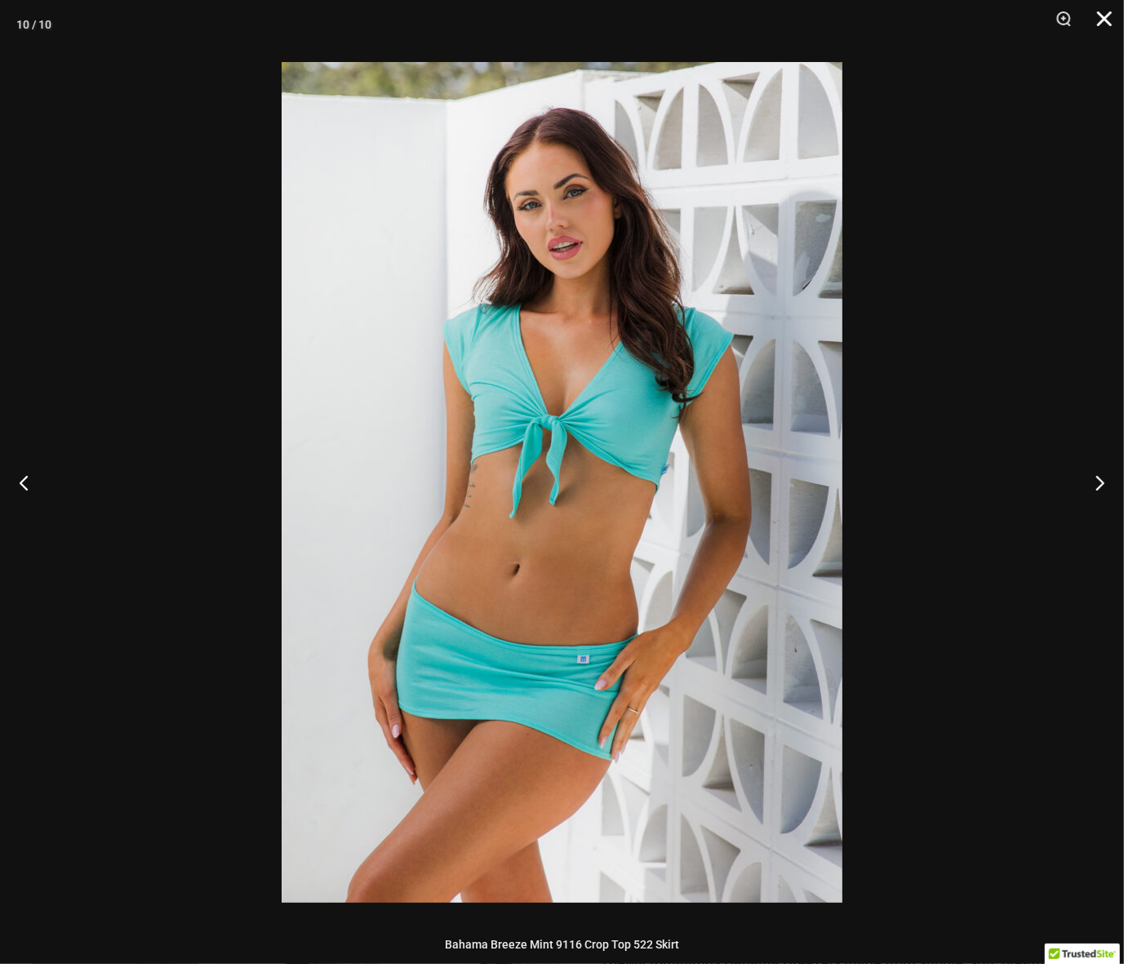
click at [1113, 10] on button "Close" at bounding box center [1098, 24] width 41 height 49
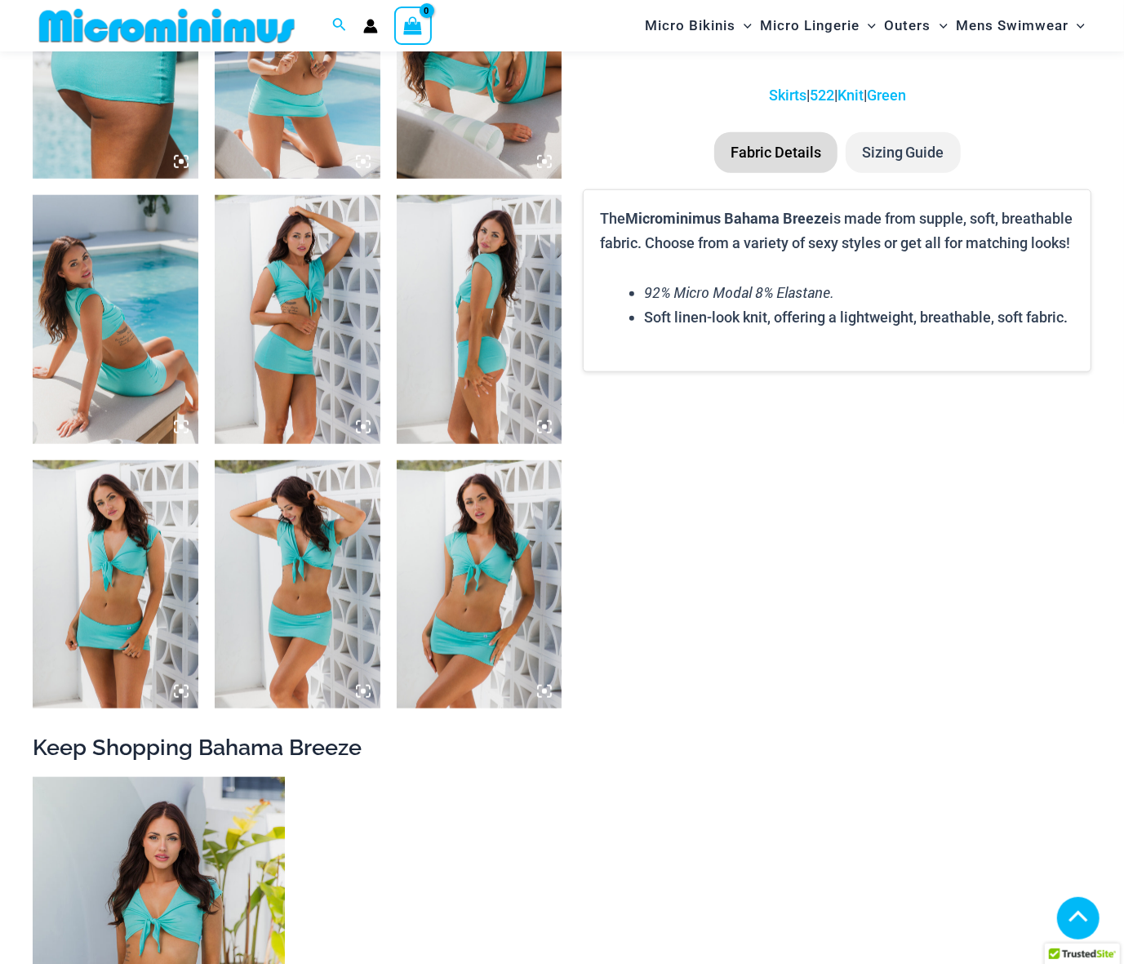
scroll to position [1029, 0]
click at [905, 158] on li "Sizing Guide" at bounding box center [903, 152] width 115 height 41
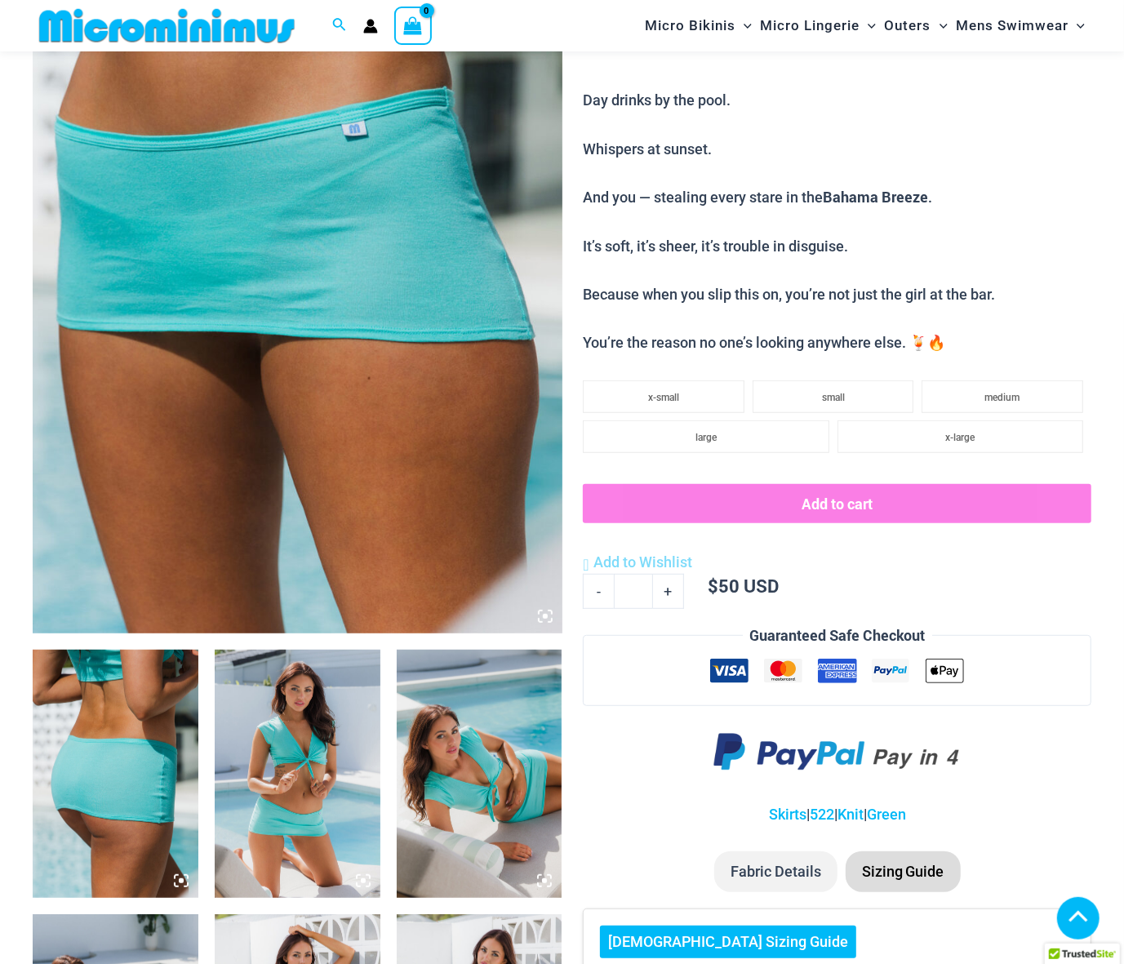
scroll to position [0, 0]
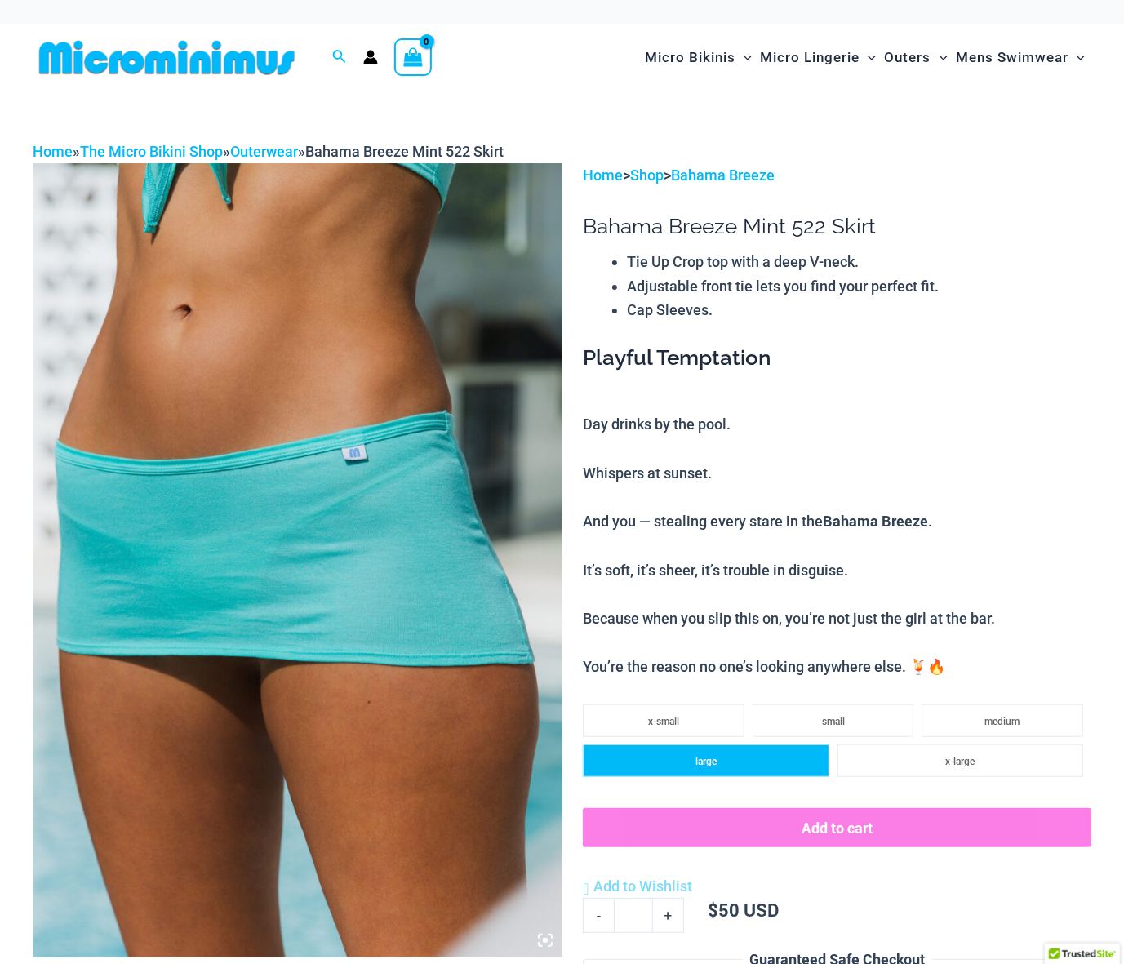
click at [741, 757] on li "large" at bounding box center [706, 760] width 246 height 33
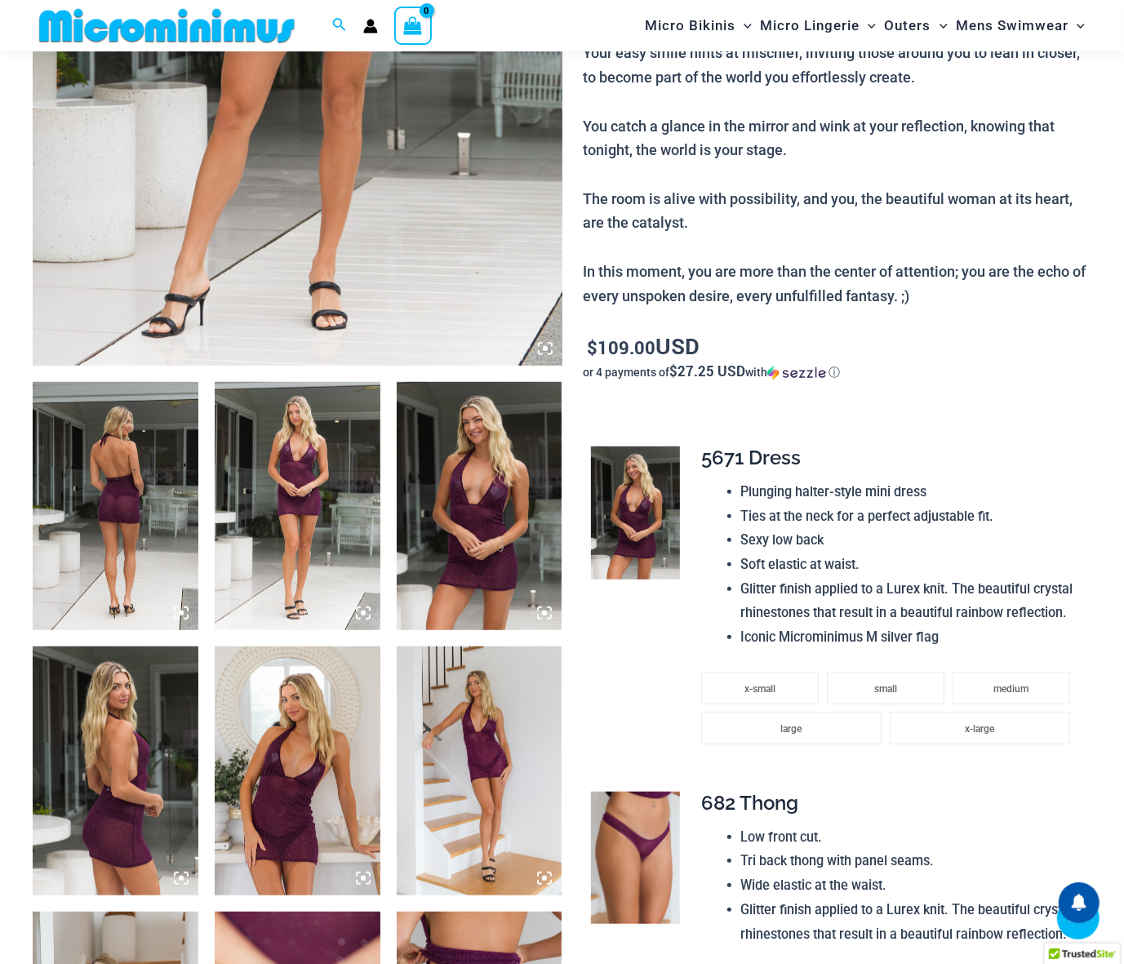
scroll to position [579, 0]
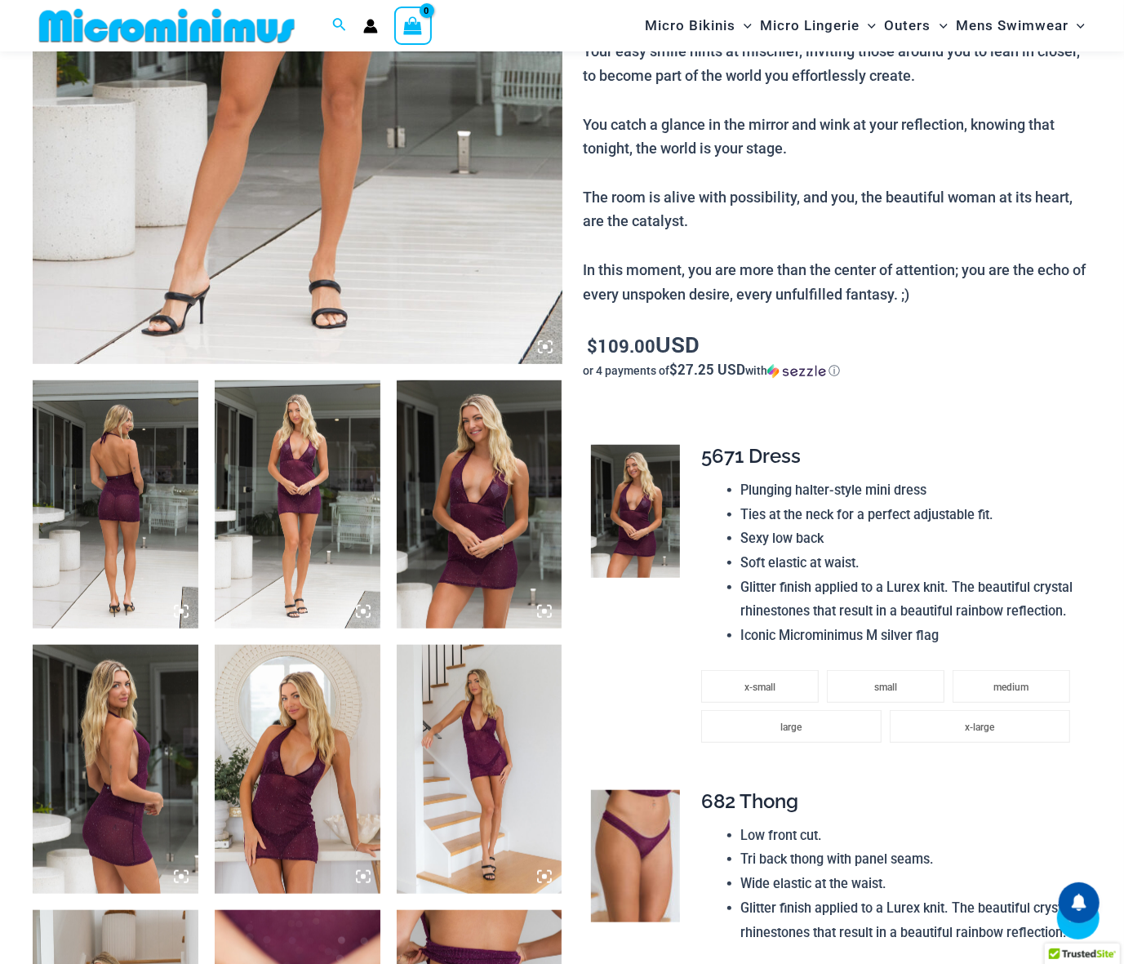
type input "**********"
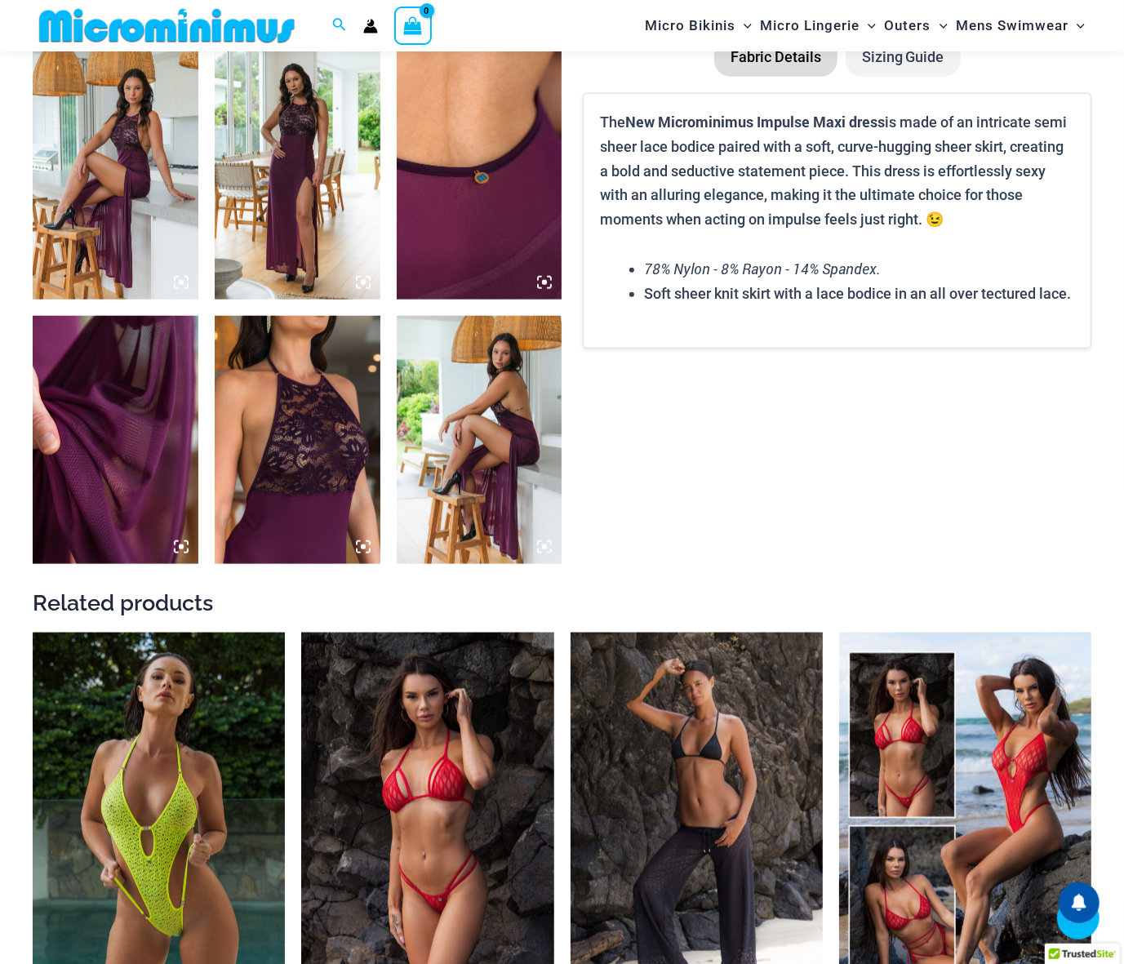
type input "**********"
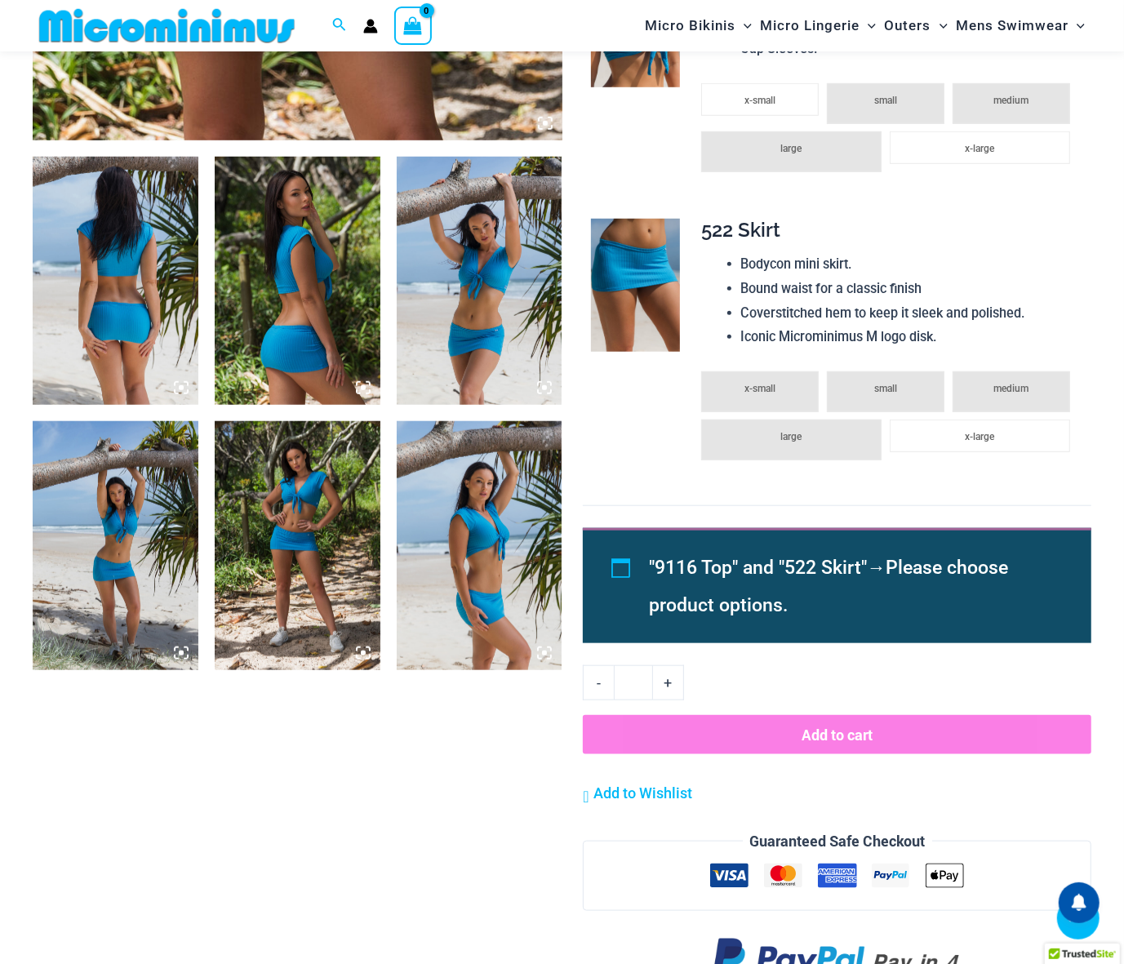
type input "**********"
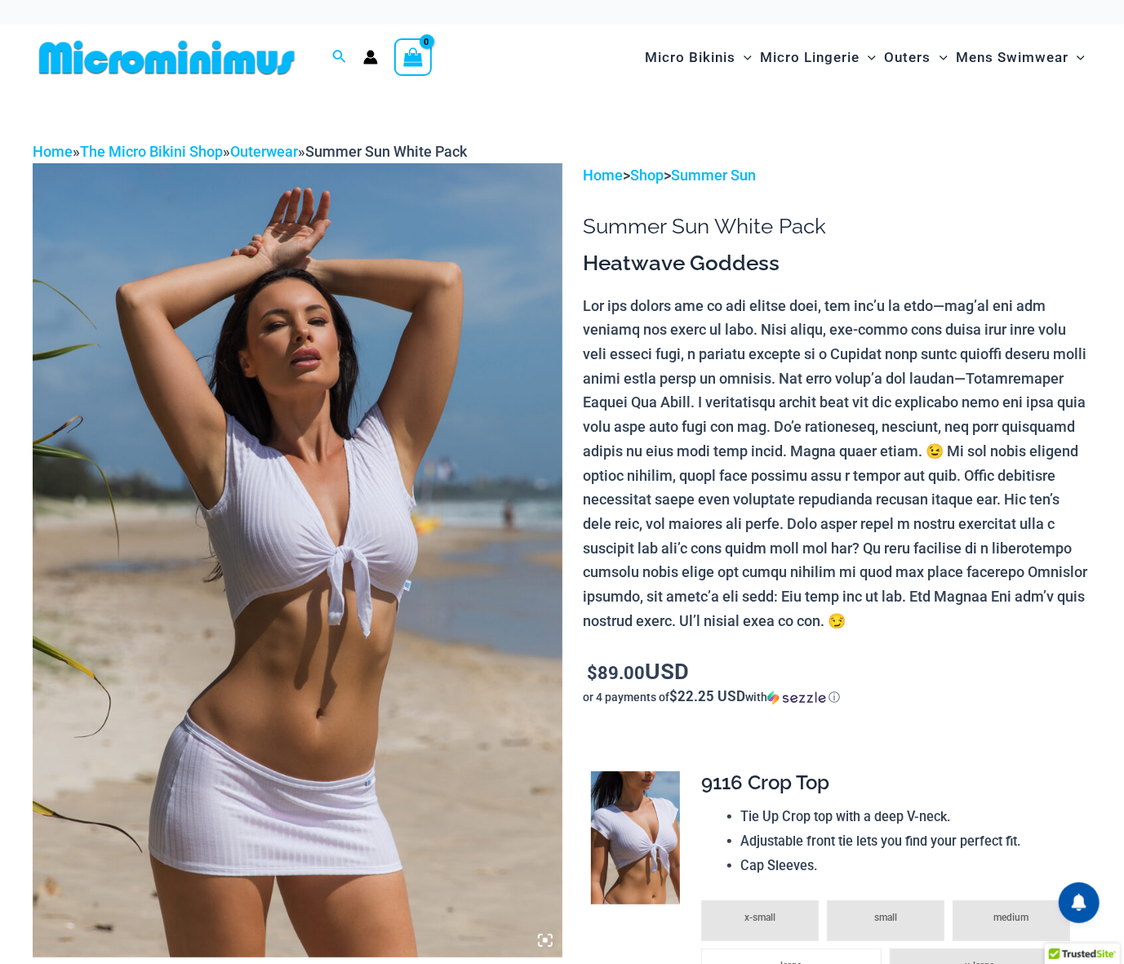
type input "**********"
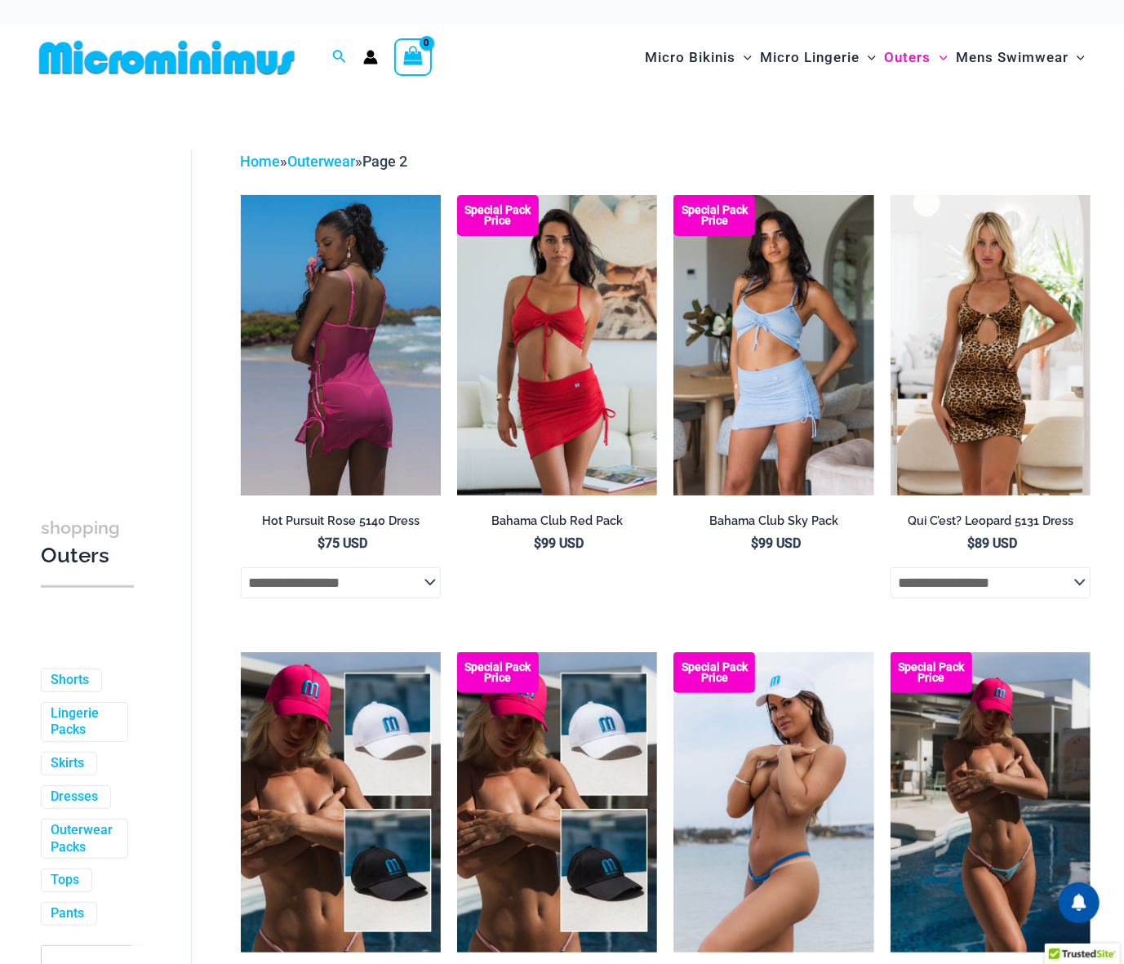
type input "**********"
click at [354, 278] on img at bounding box center [341, 345] width 200 height 300
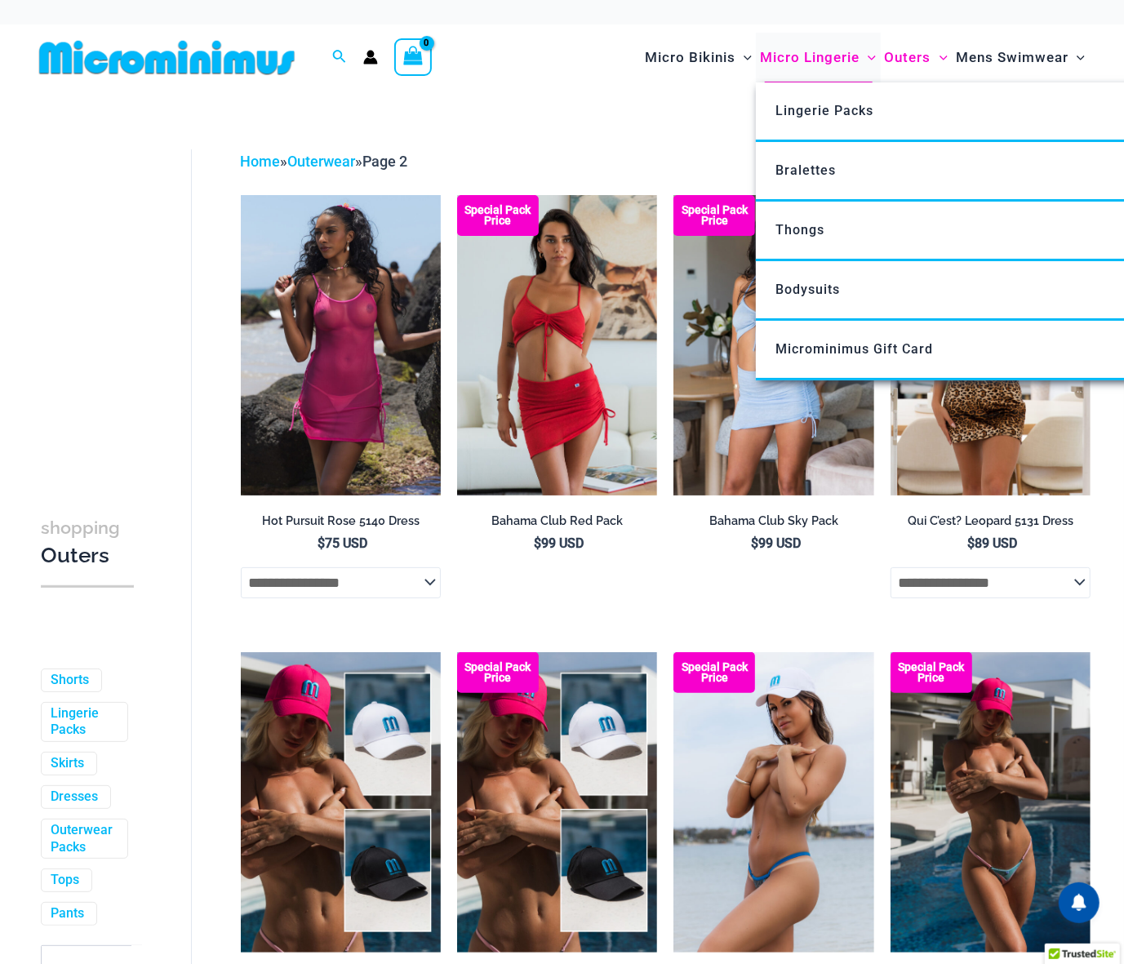
click at [821, 71] on span "Micro Lingerie" at bounding box center [810, 58] width 100 height 42
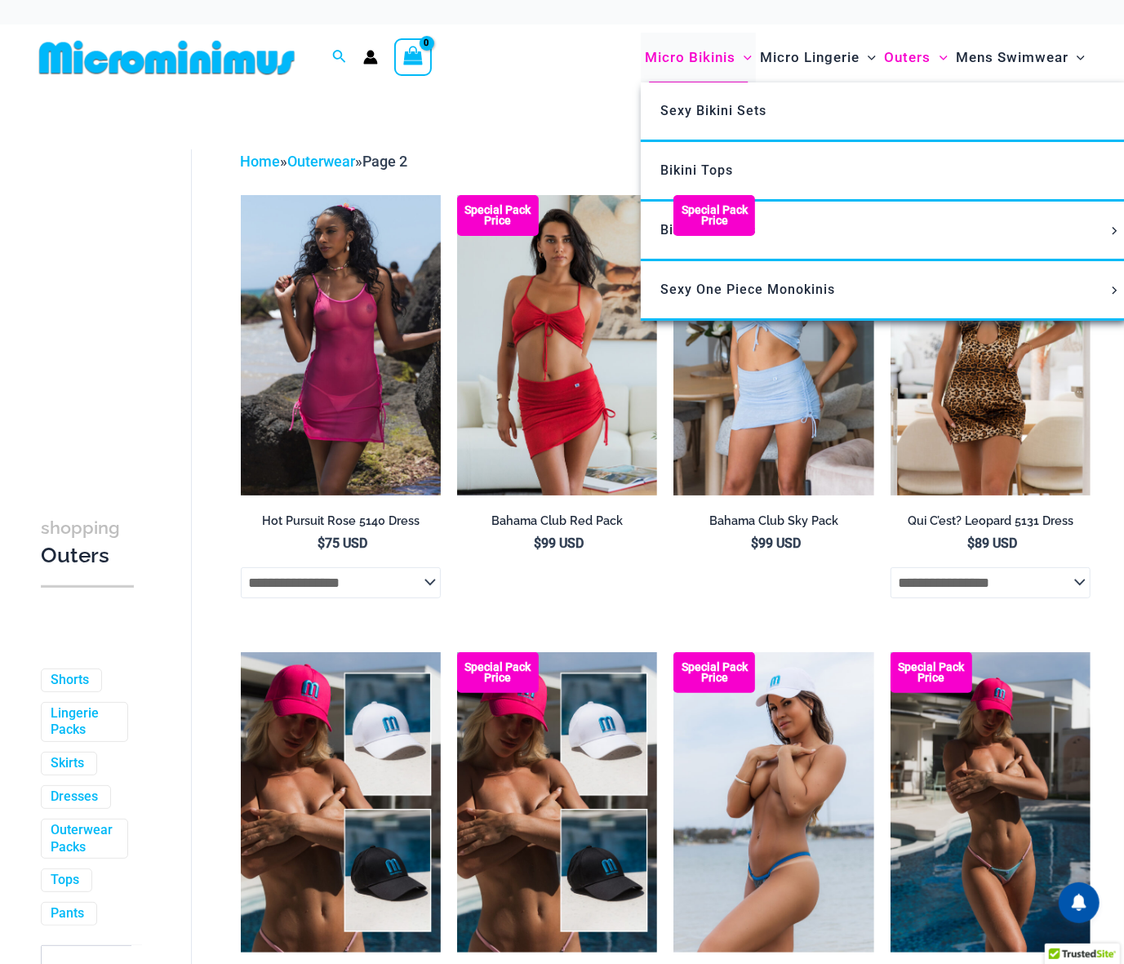
click at [693, 52] on span "Micro Bikinis" at bounding box center [690, 58] width 91 height 42
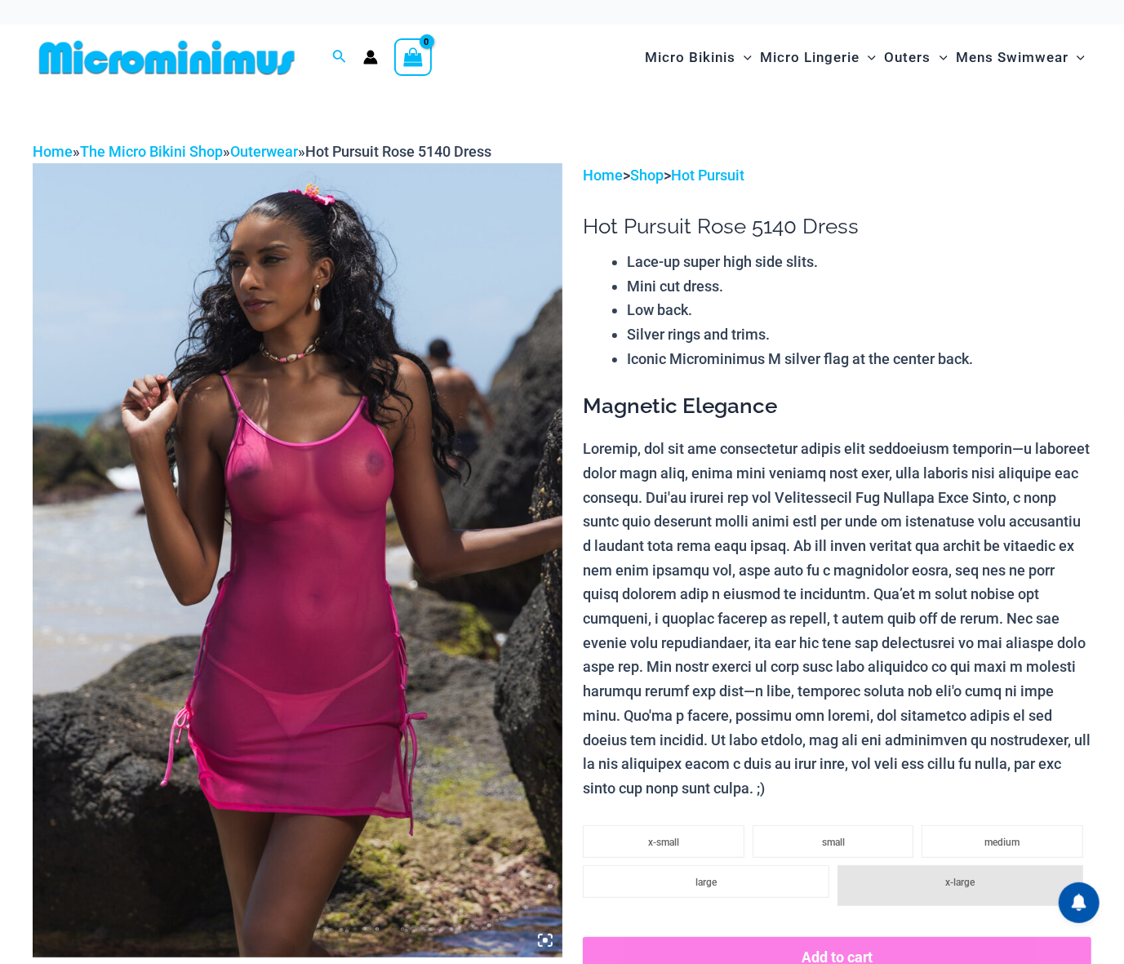
type input "**********"
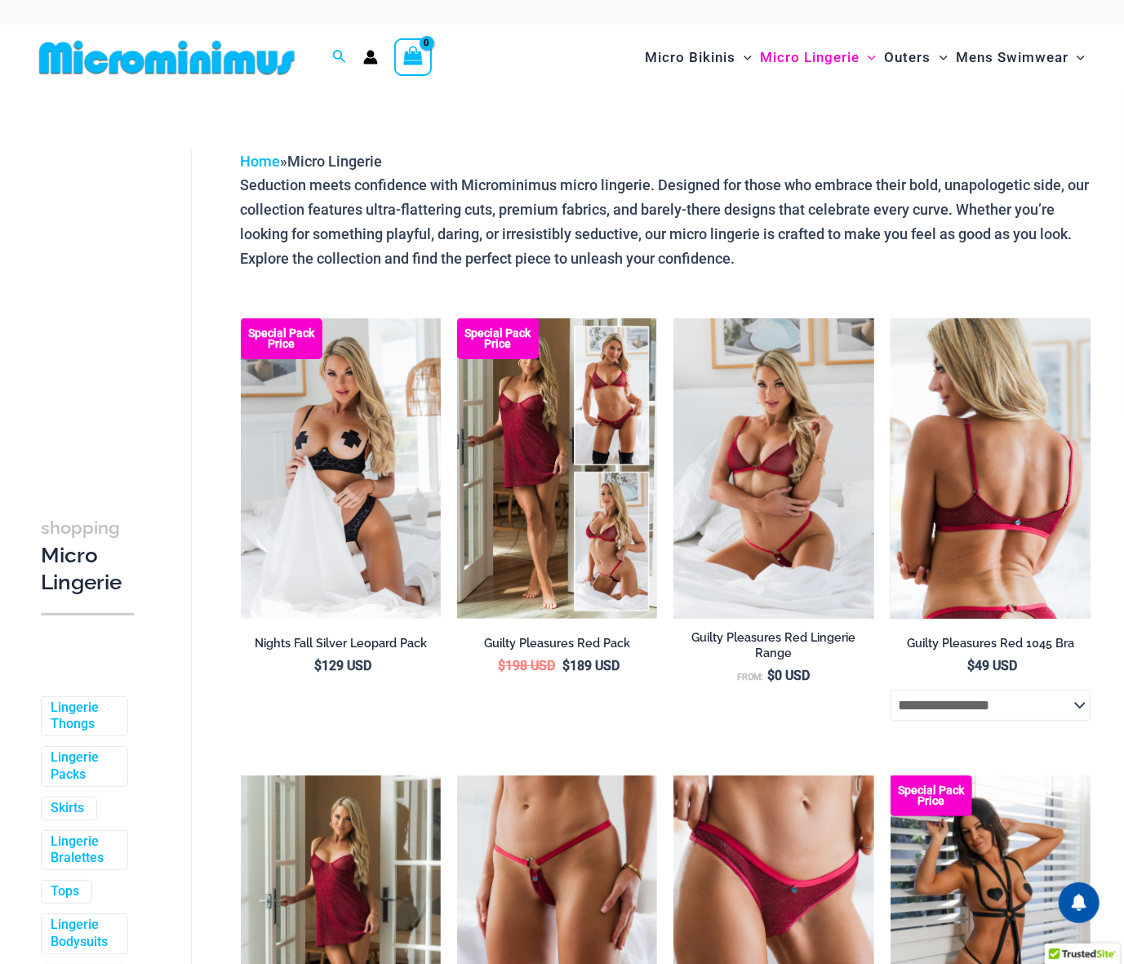
type input "**********"
click at [955, 422] on img at bounding box center [991, 468] width 200 height 300
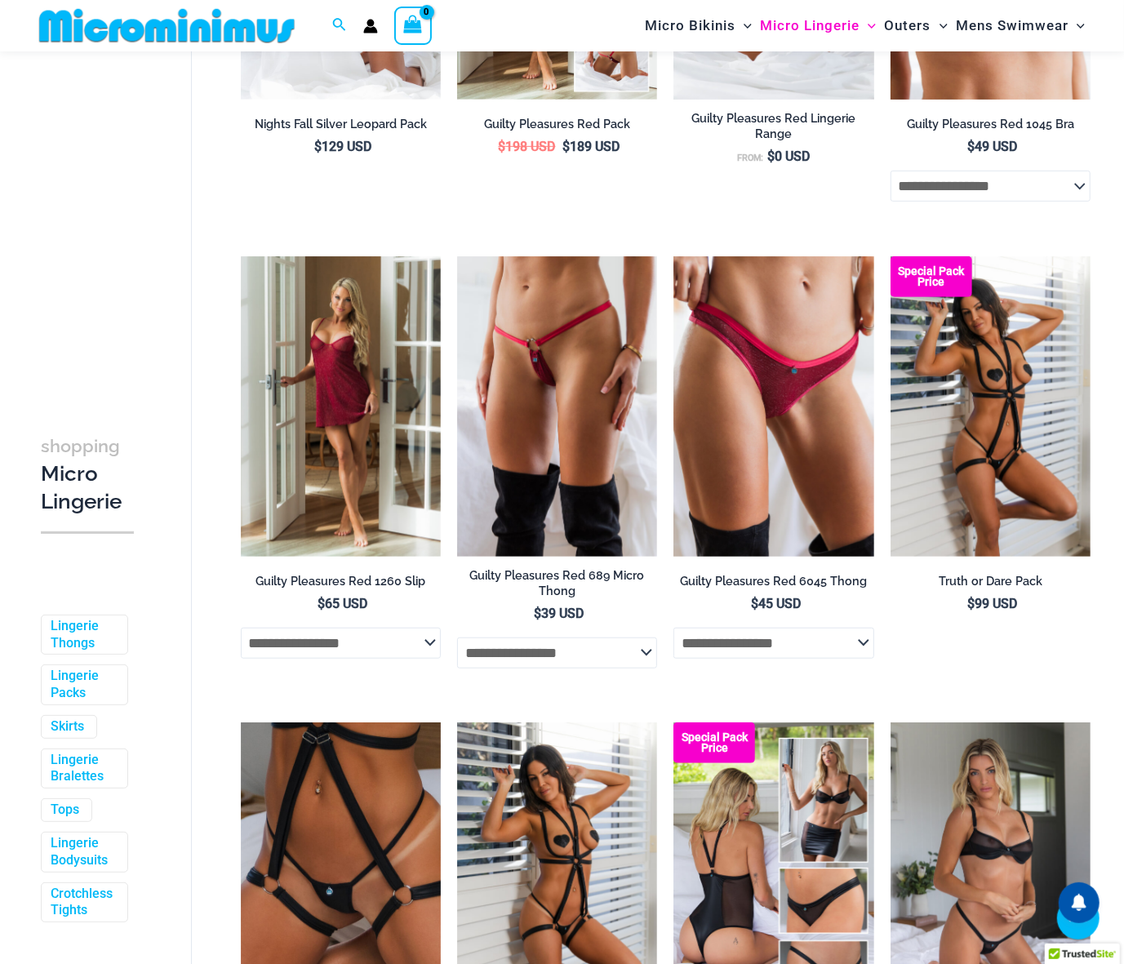
scroll to position [506, 0]
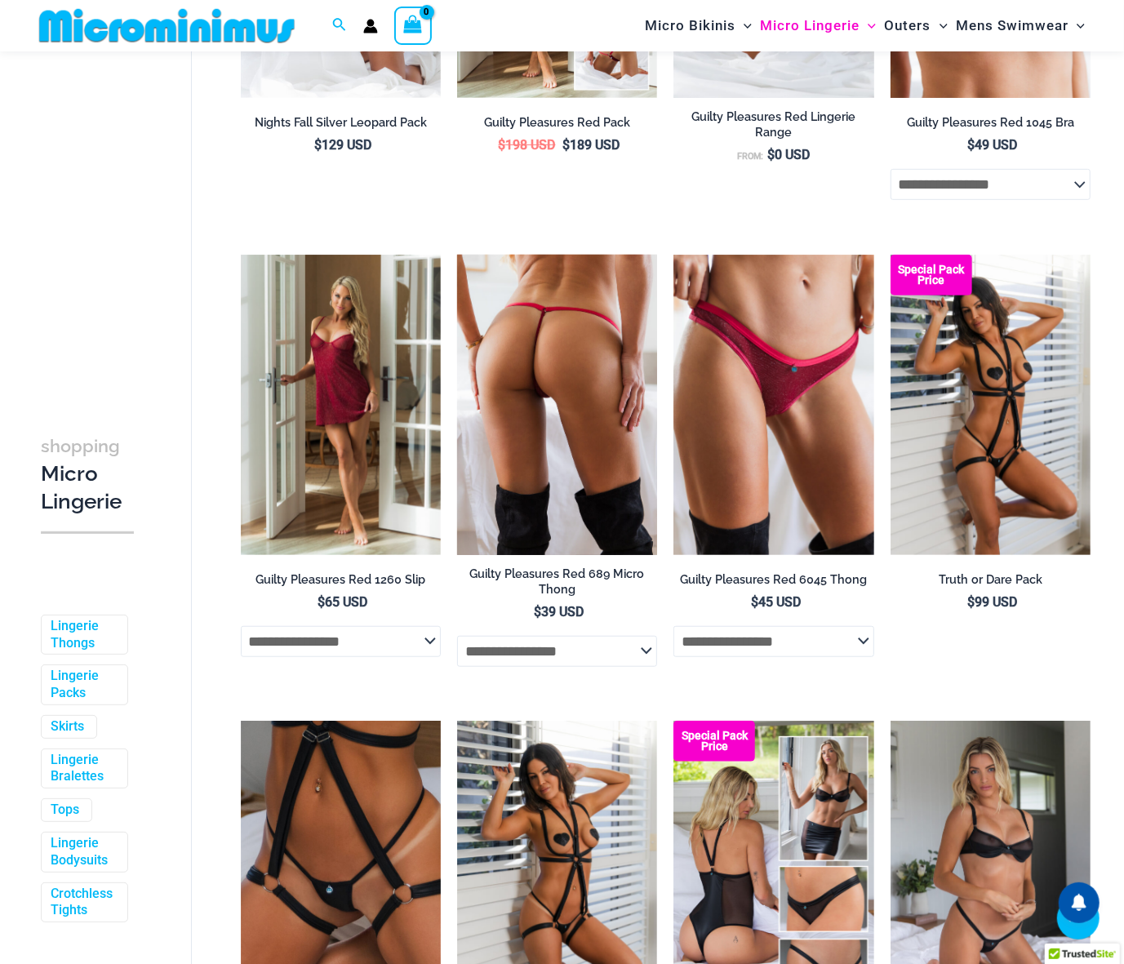
click at [561, 384] on img at bounding box center [557, 405] width 200 height 300
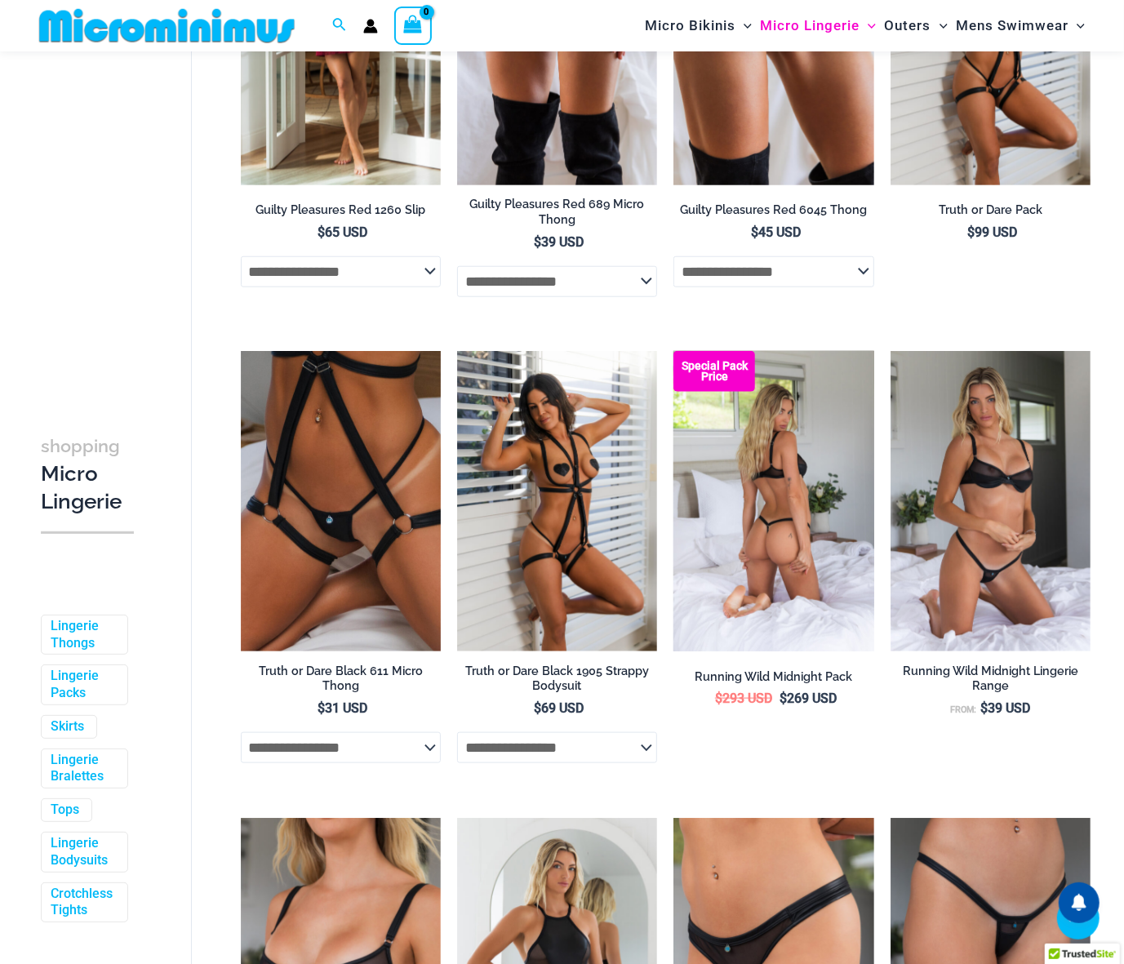
scroll to position [877, 0]
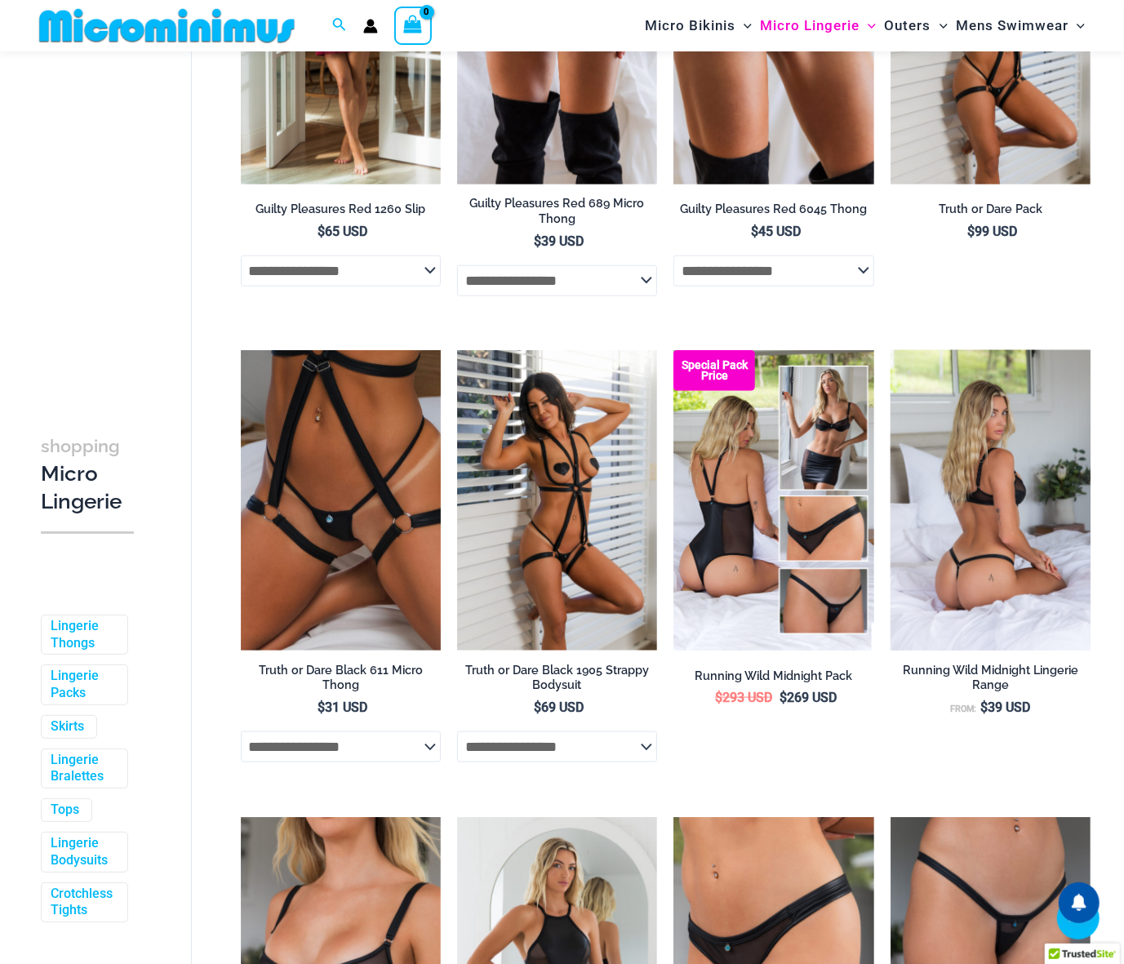
click at [975, 511] on img at bounding box center [991, 500] width 200 height 300
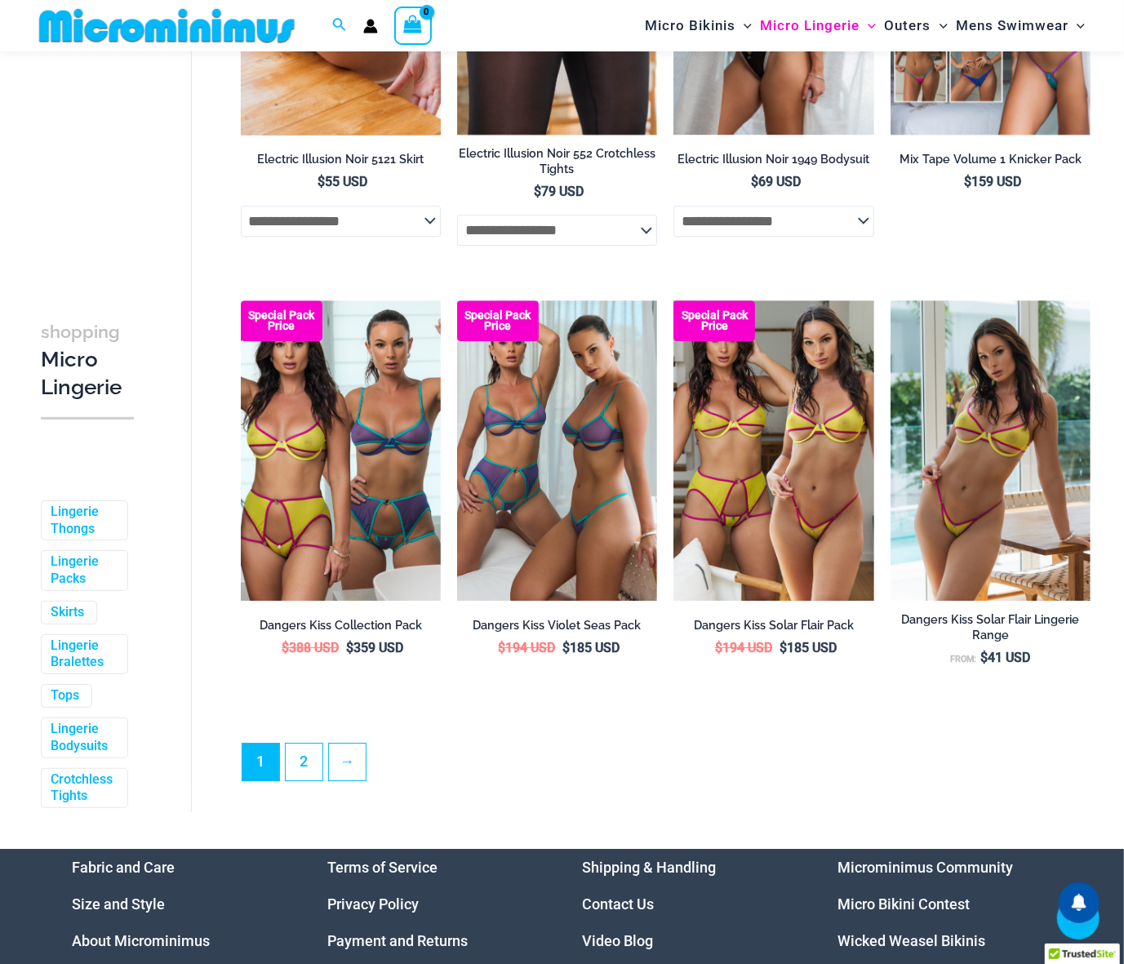
scroll to position [3251, 0]
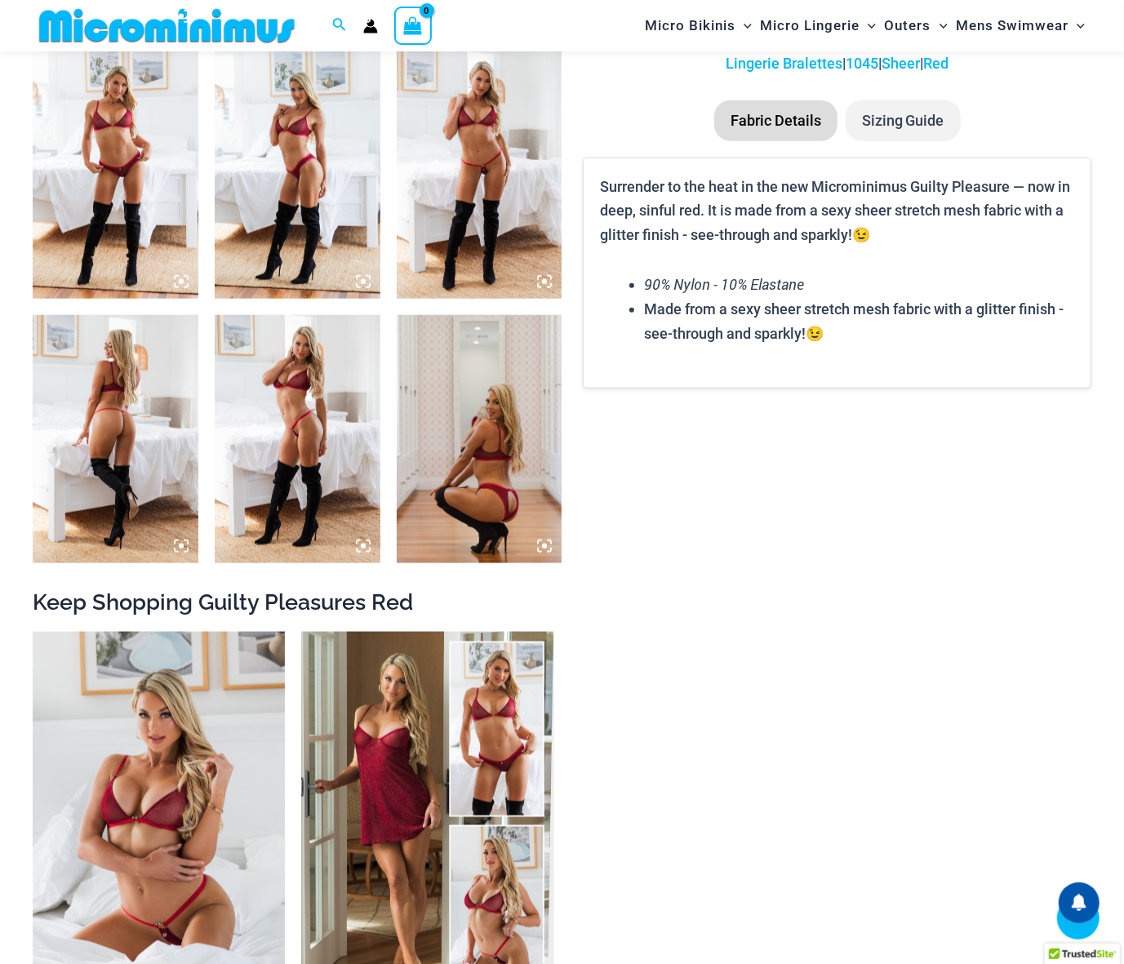
scroll to position [1175, 0]
type input "**********"
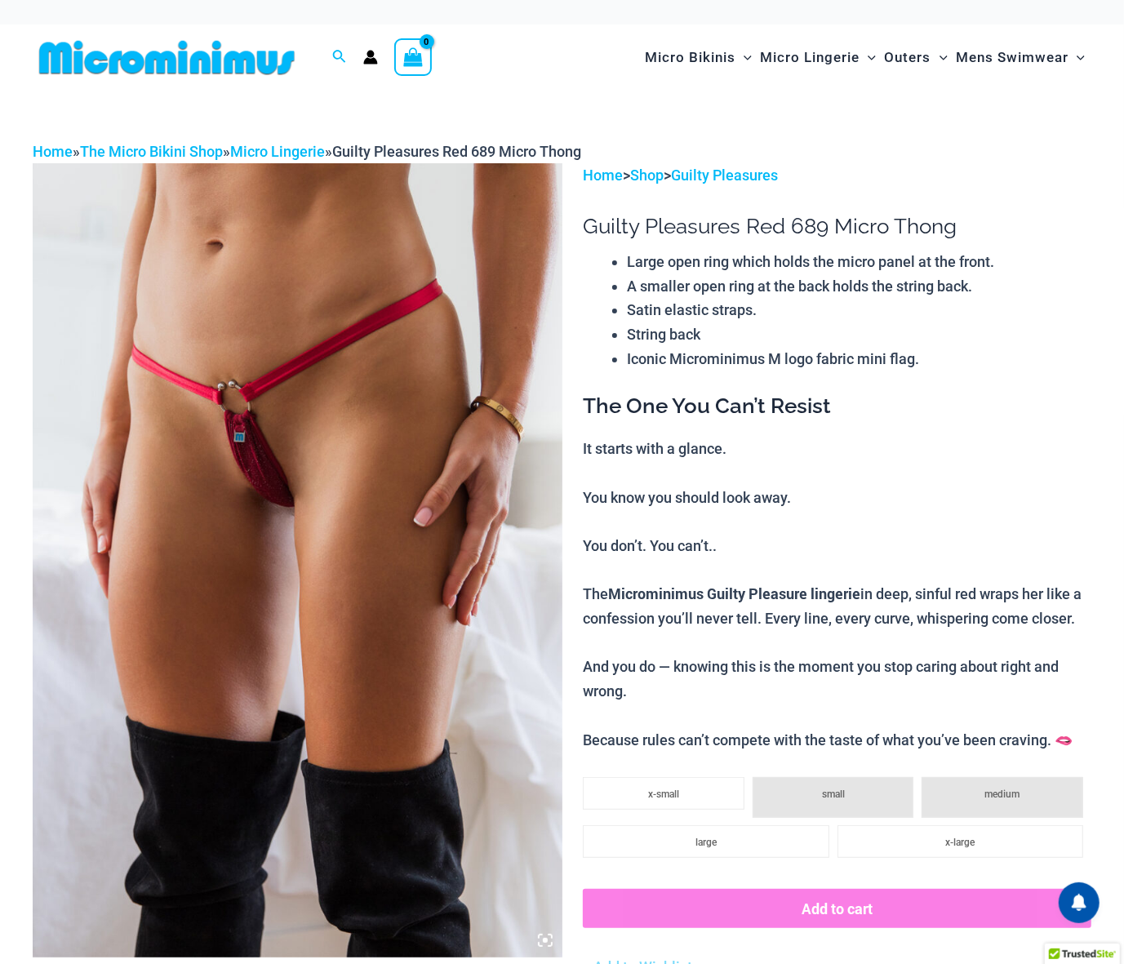
type input "**********"
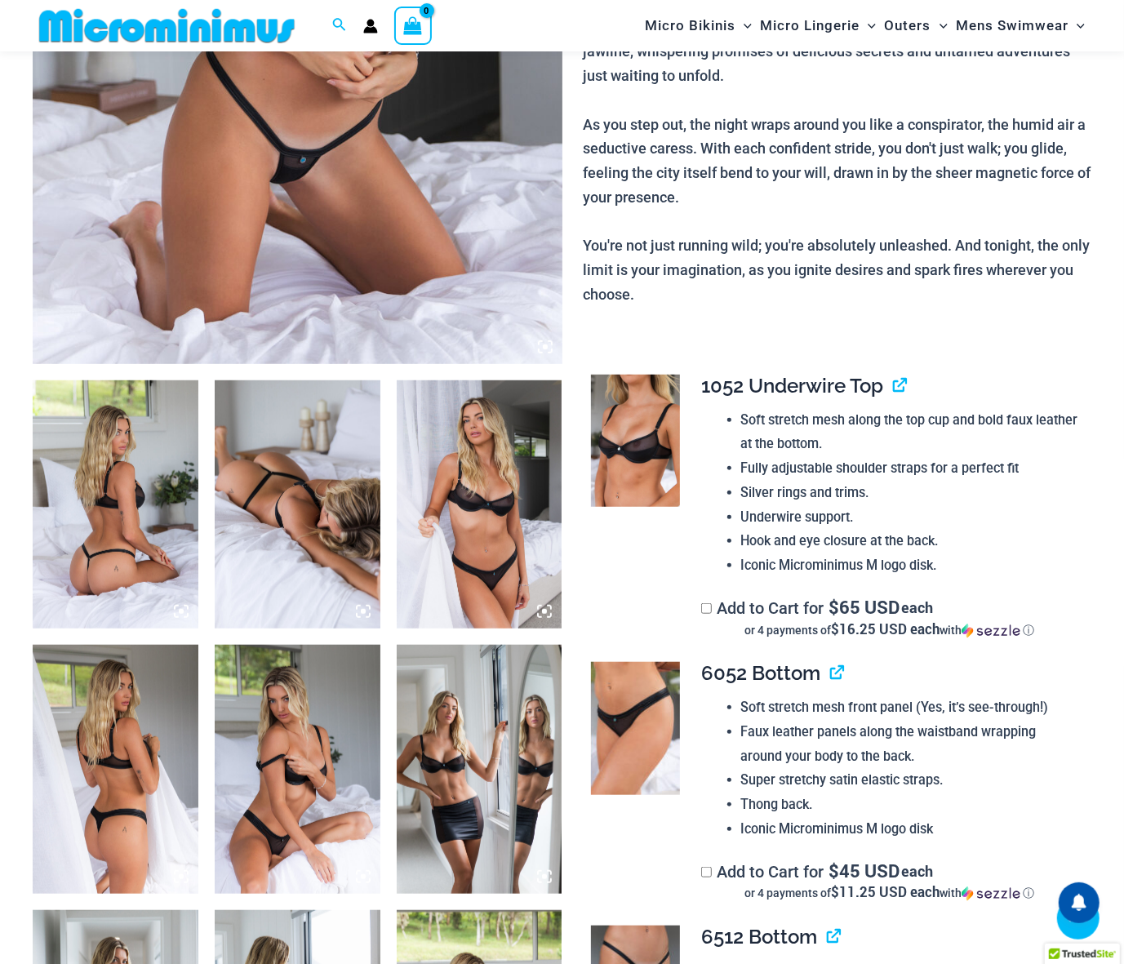
scroll to position [580, 0]
type input "**********"
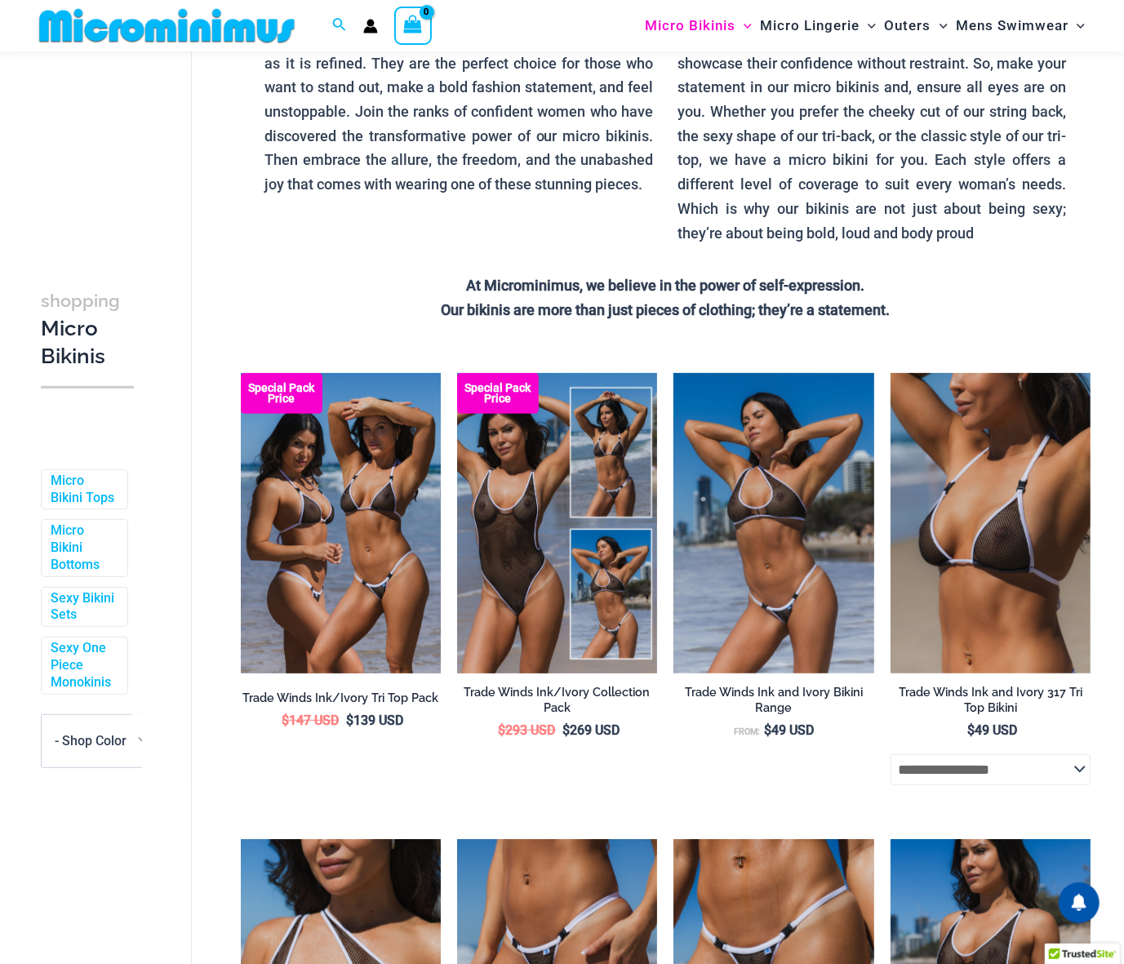
scroll to position [212, 0]
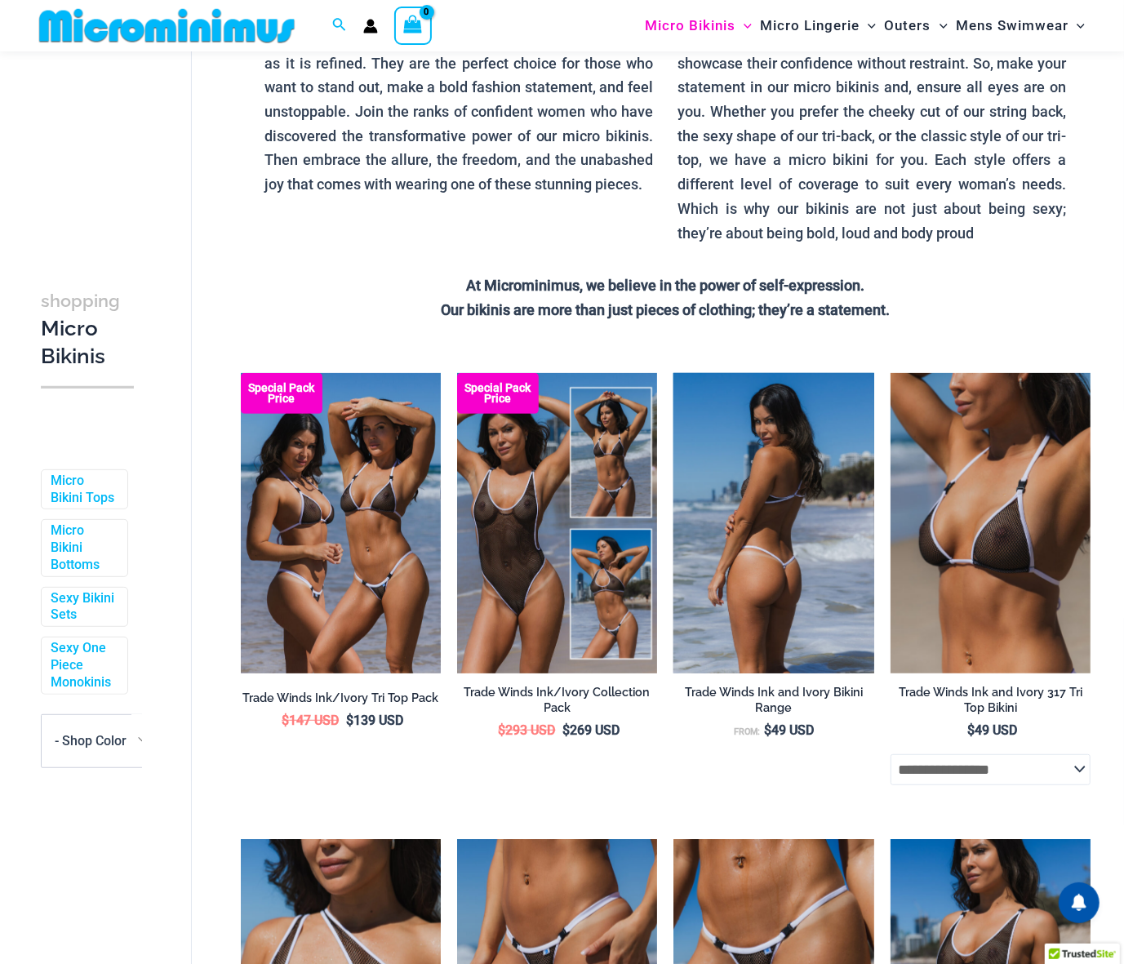
type input "**********"
click at [731, 571] on img at bounding box center [773, 523] width 200 height 300
click at [775, 470] on img at bounding box center [773, 523] width 200 height 300
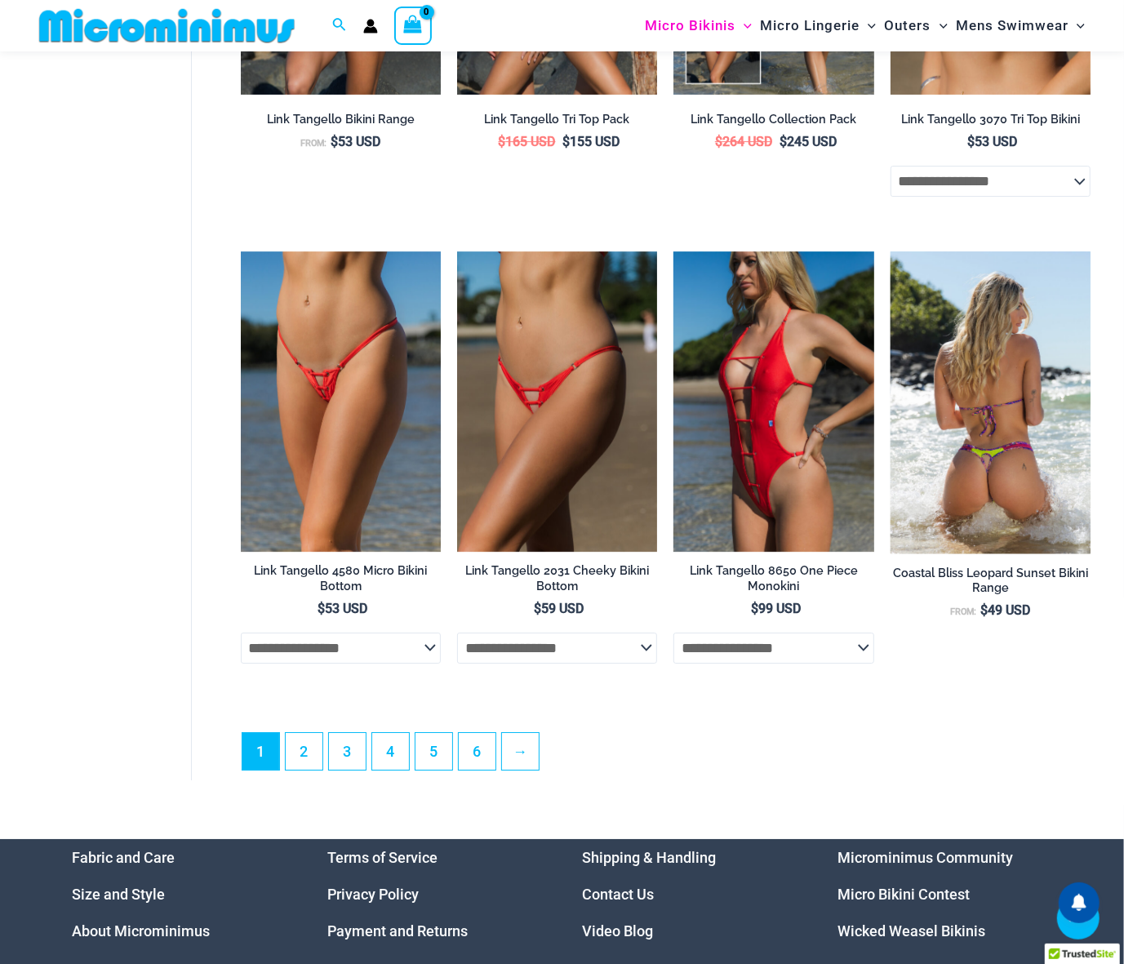
scroll to position [3551, 0]
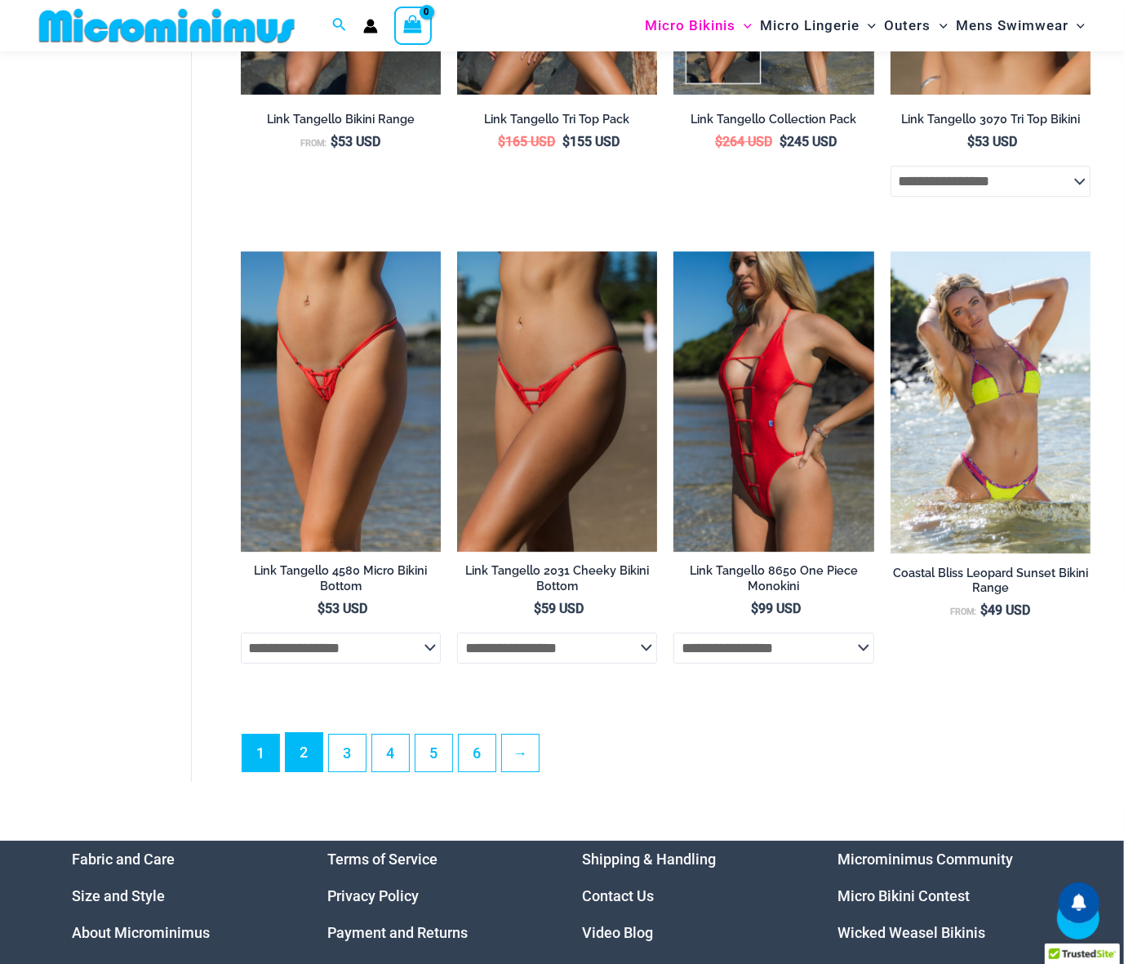
click at [300, 767] on link "2" at bounding box center [304, 752] width 37 height 38
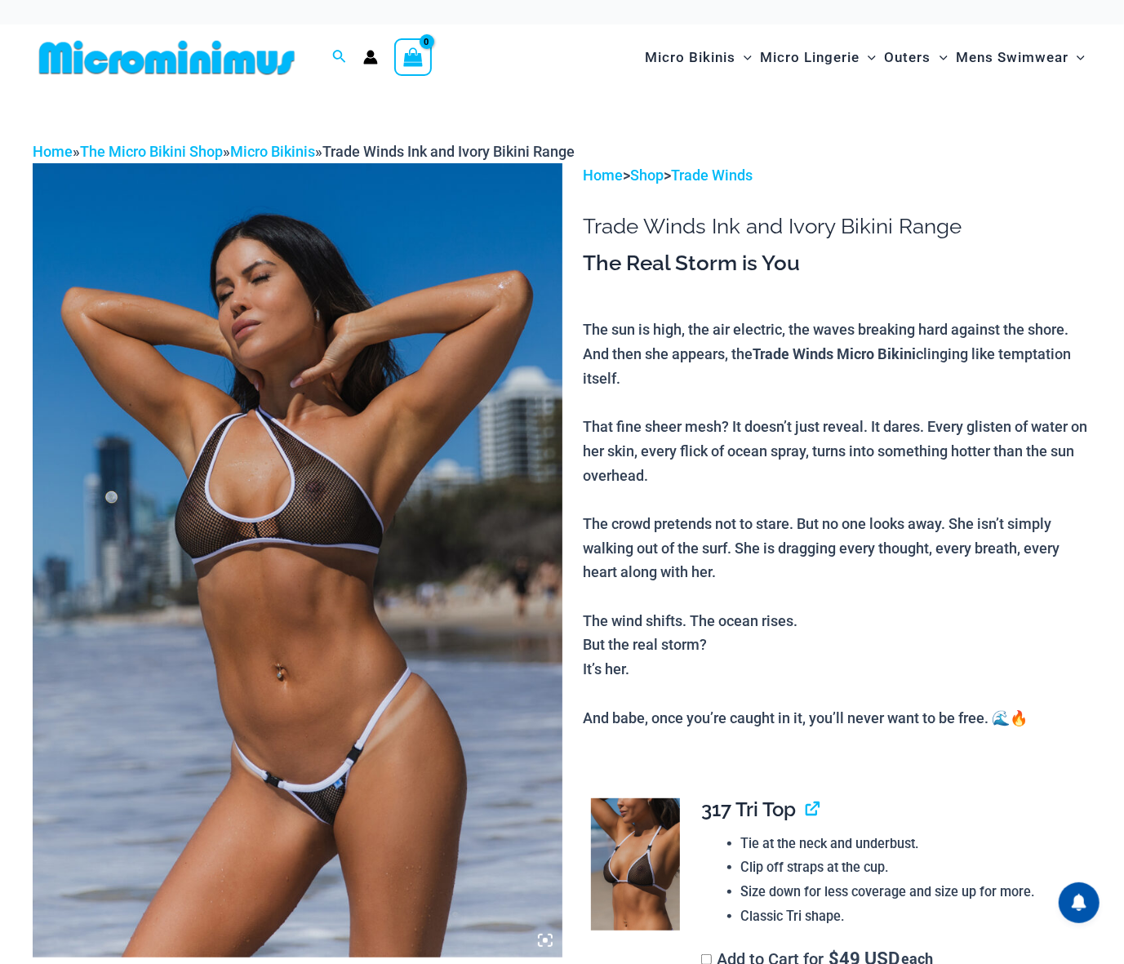
click at [288, 491] on img at bounding box center [298, 560] width 530 height 794
type input "**********"
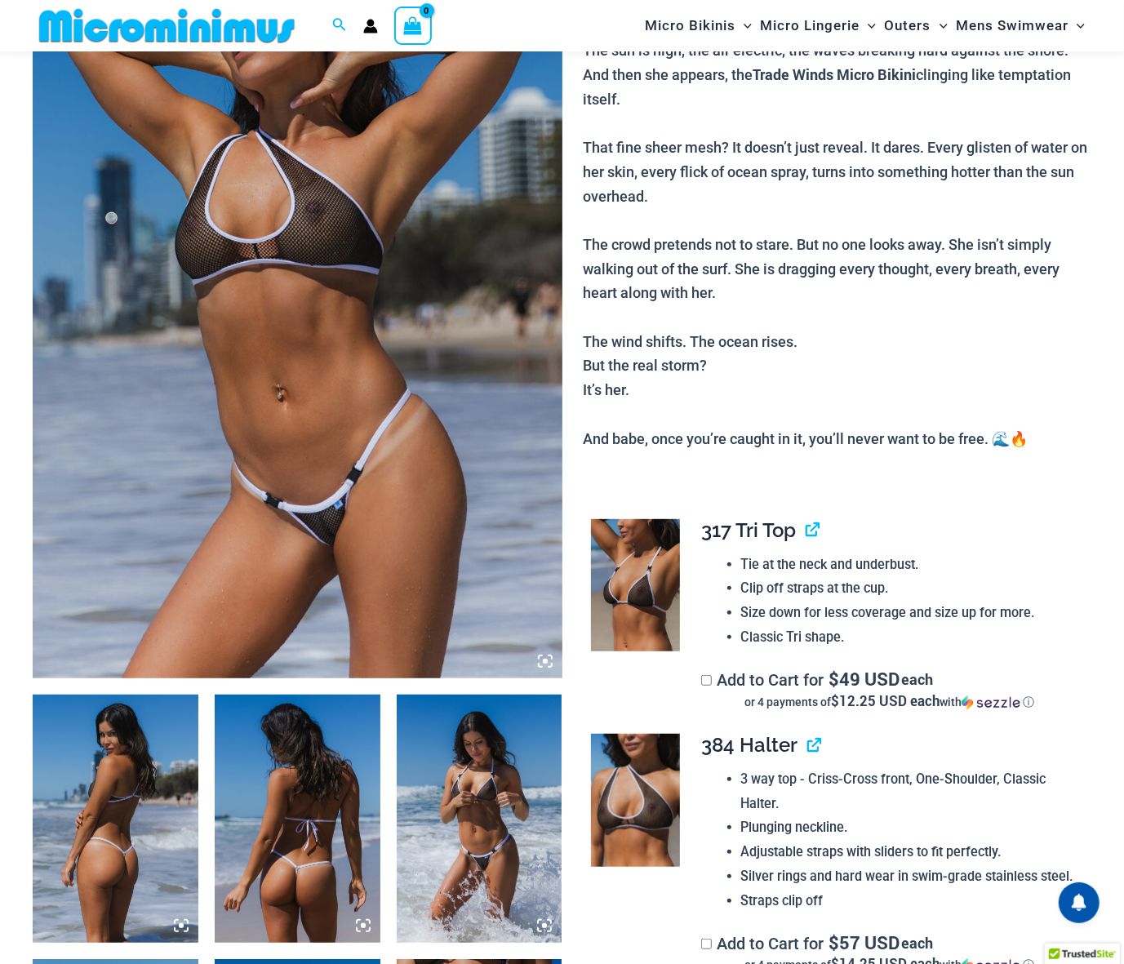
click at [401, 454] on img at bounding box center [298, 281] width 530 height 794
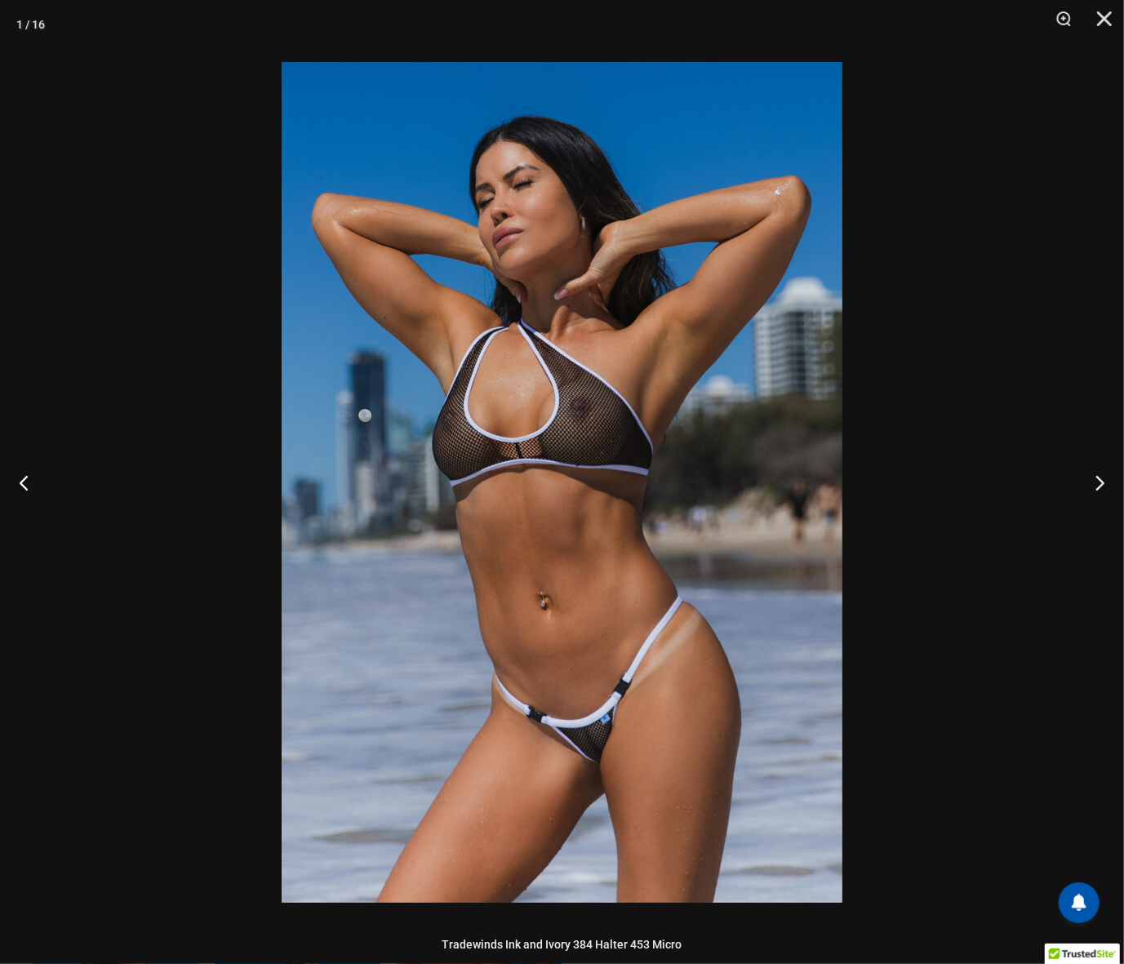
scroll to position [286, 0]
click at [1095, 473] on button "Next" at bounding box center [1093, 483] width 61 height 82
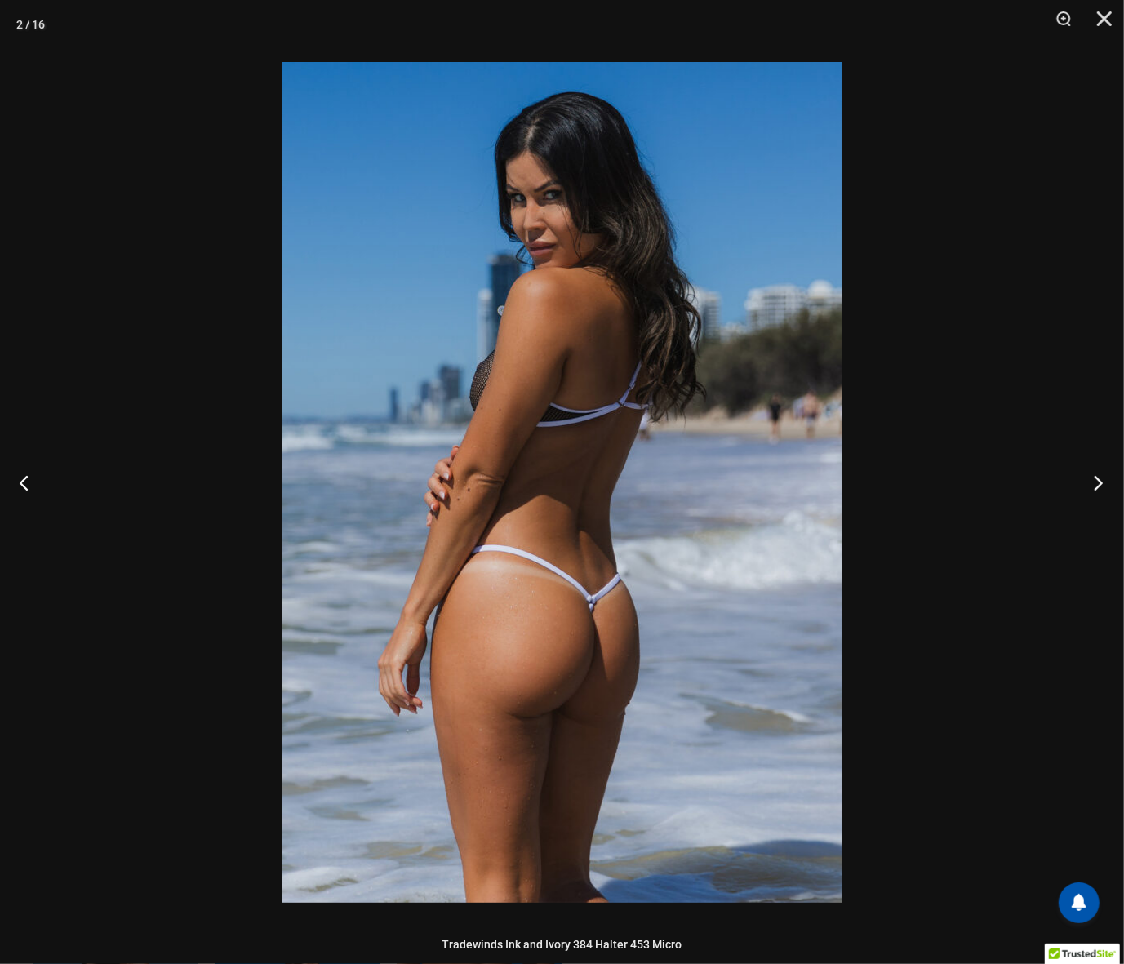
click at [1095, 473] on button "Next" at bounding box center [1093, 483] width 61 height 82
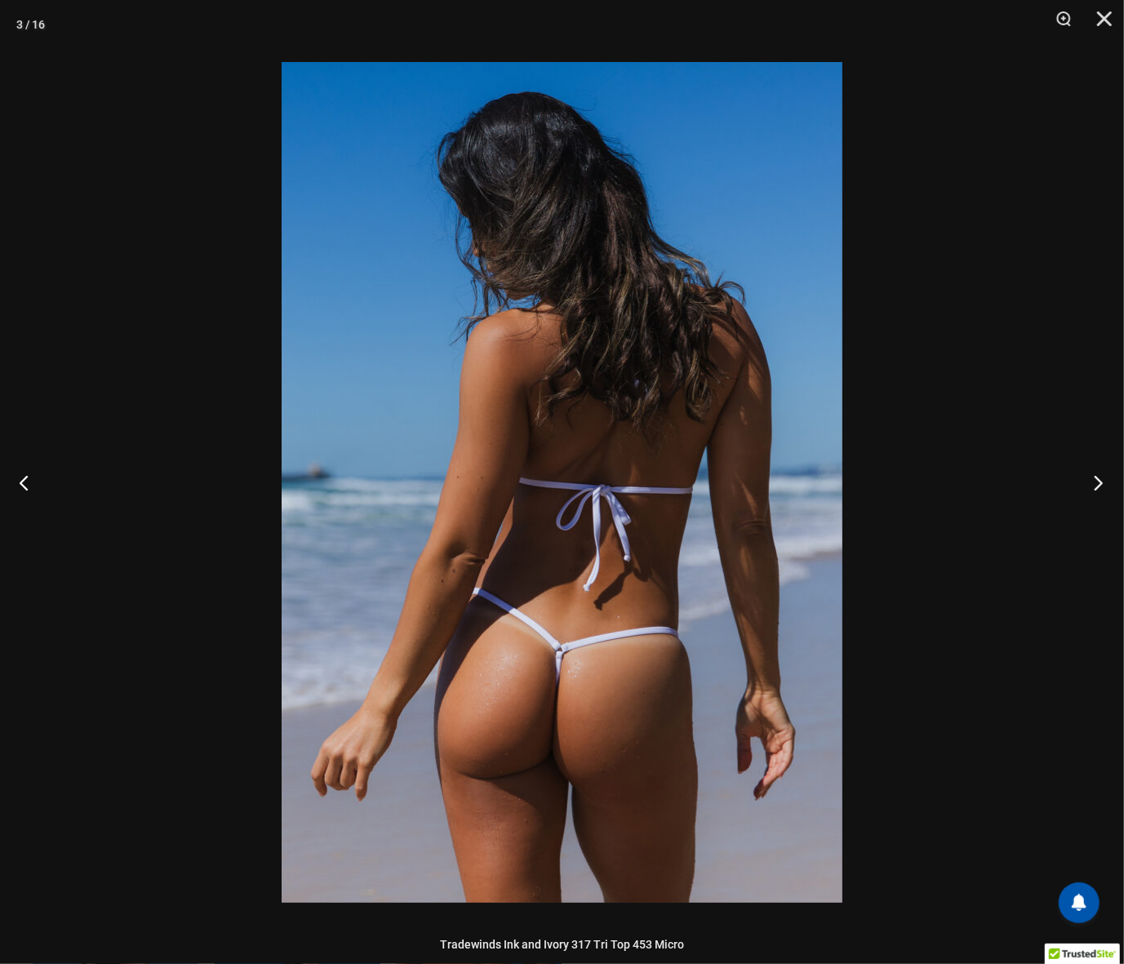
click at [1095, 473] on button "Next" at bounding box center [1093, 483] width 61 height 82
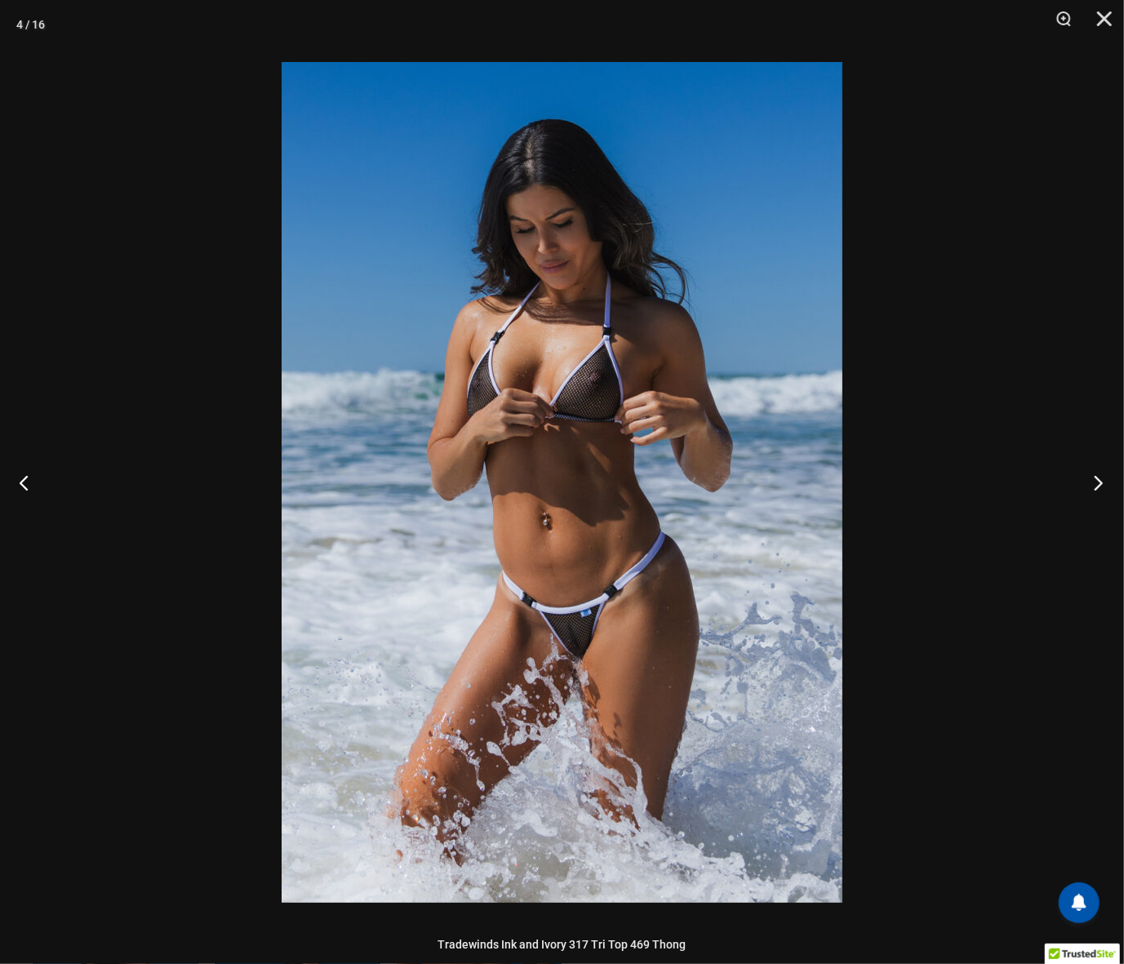
click at [1095, 473] on button "Next" at bounding box center [1093, 483] width 61 height 82
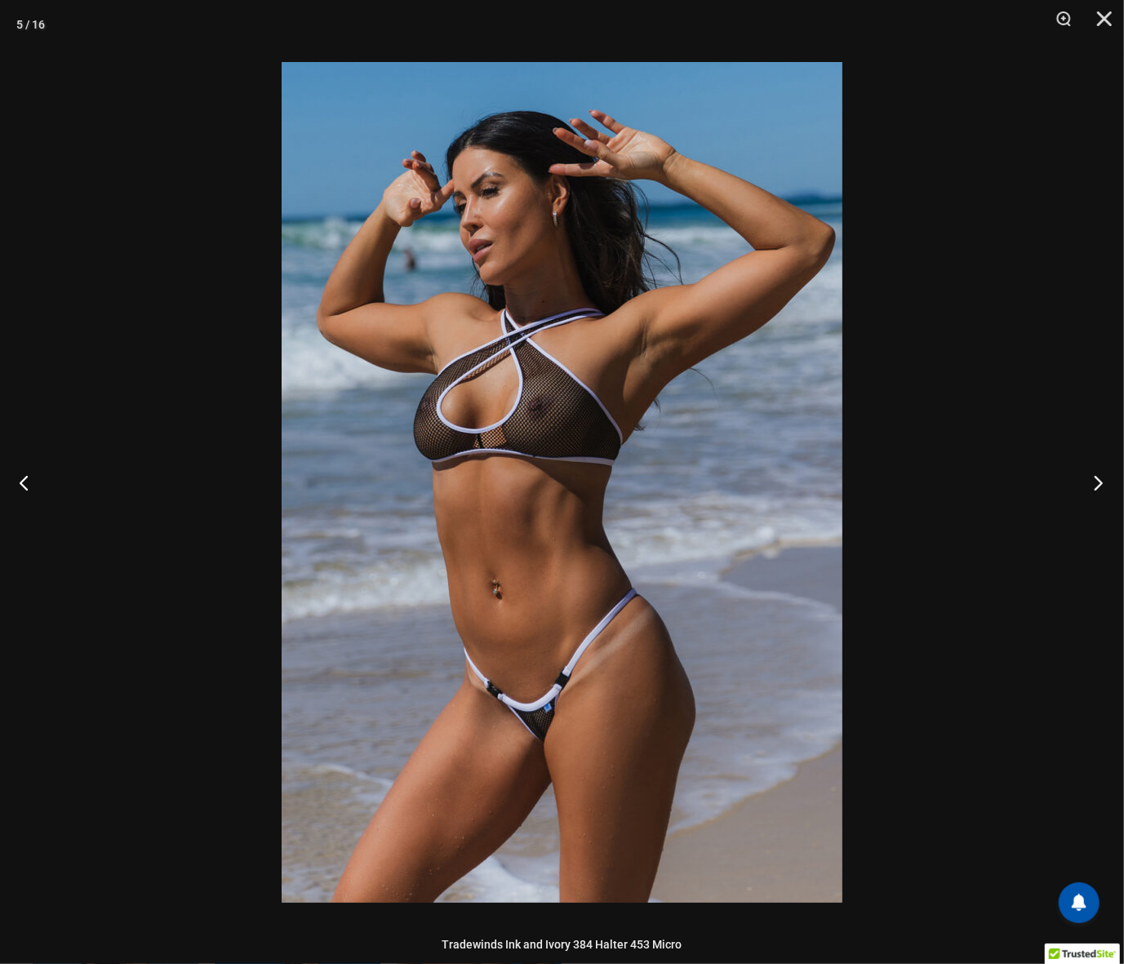
click at [1095, 473] on button "Next" at bounding box center [1093, 483] width 61 height 82
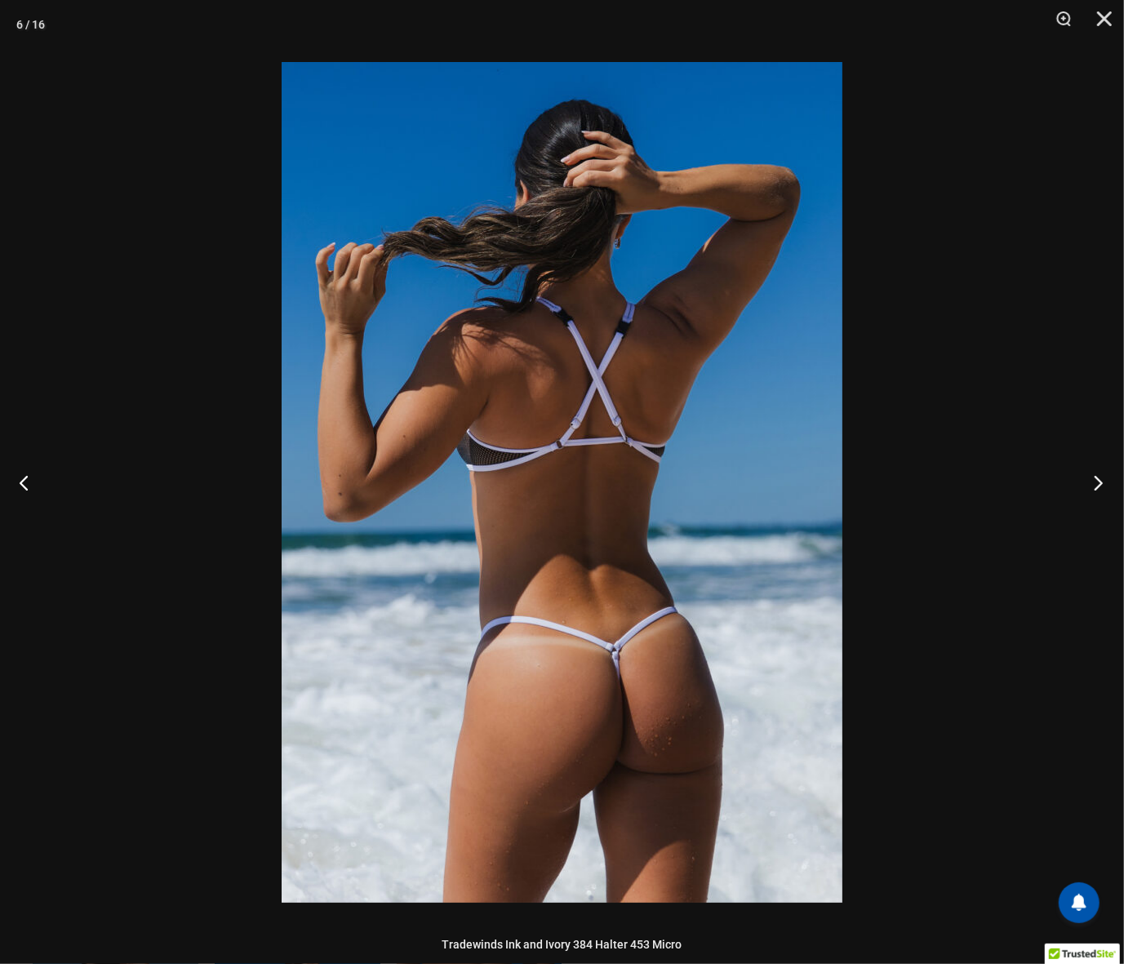
click at [1095, 473] on button "Next" at bounding box center [1093, 483] width 61 height 82
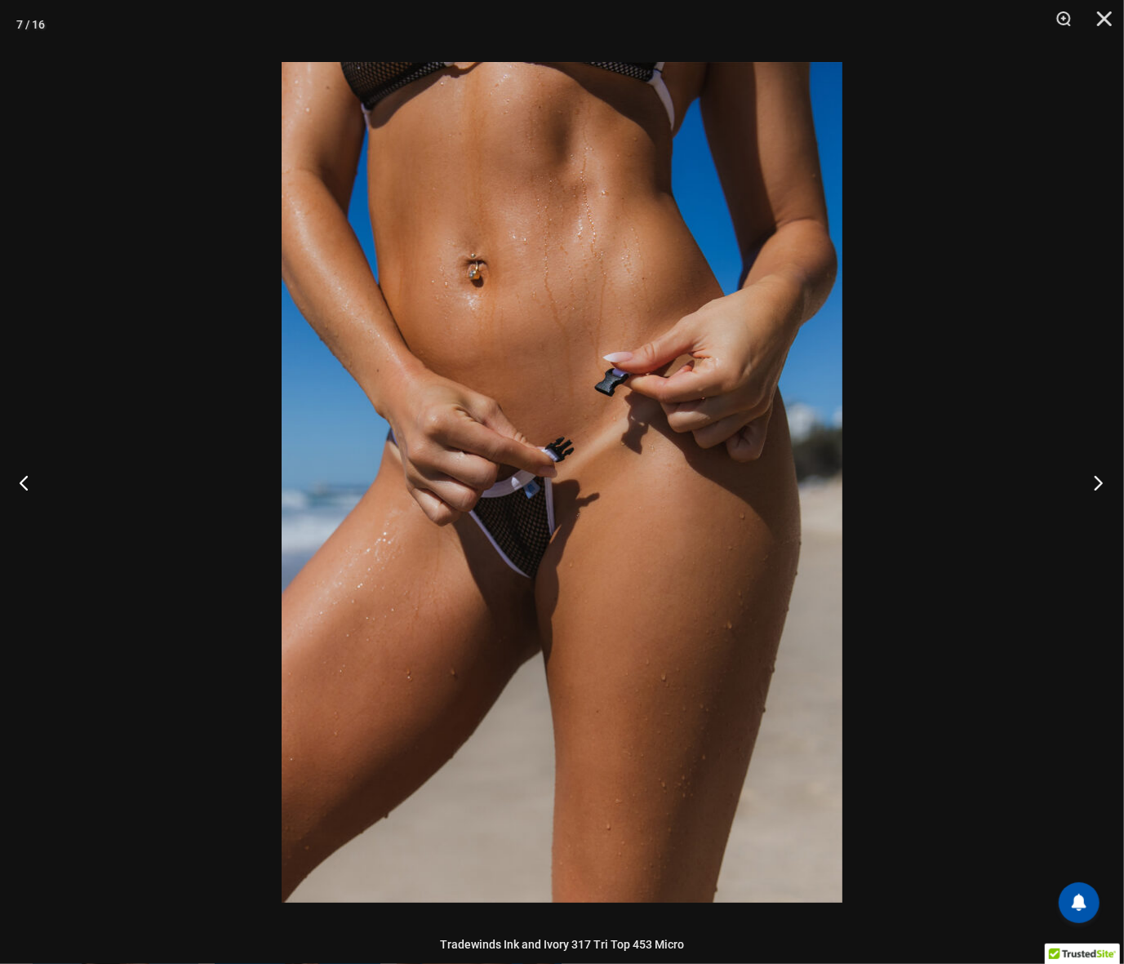
click at [1095, 473] on button "Next" at bounding box center [1093, 483] width 61 height 82
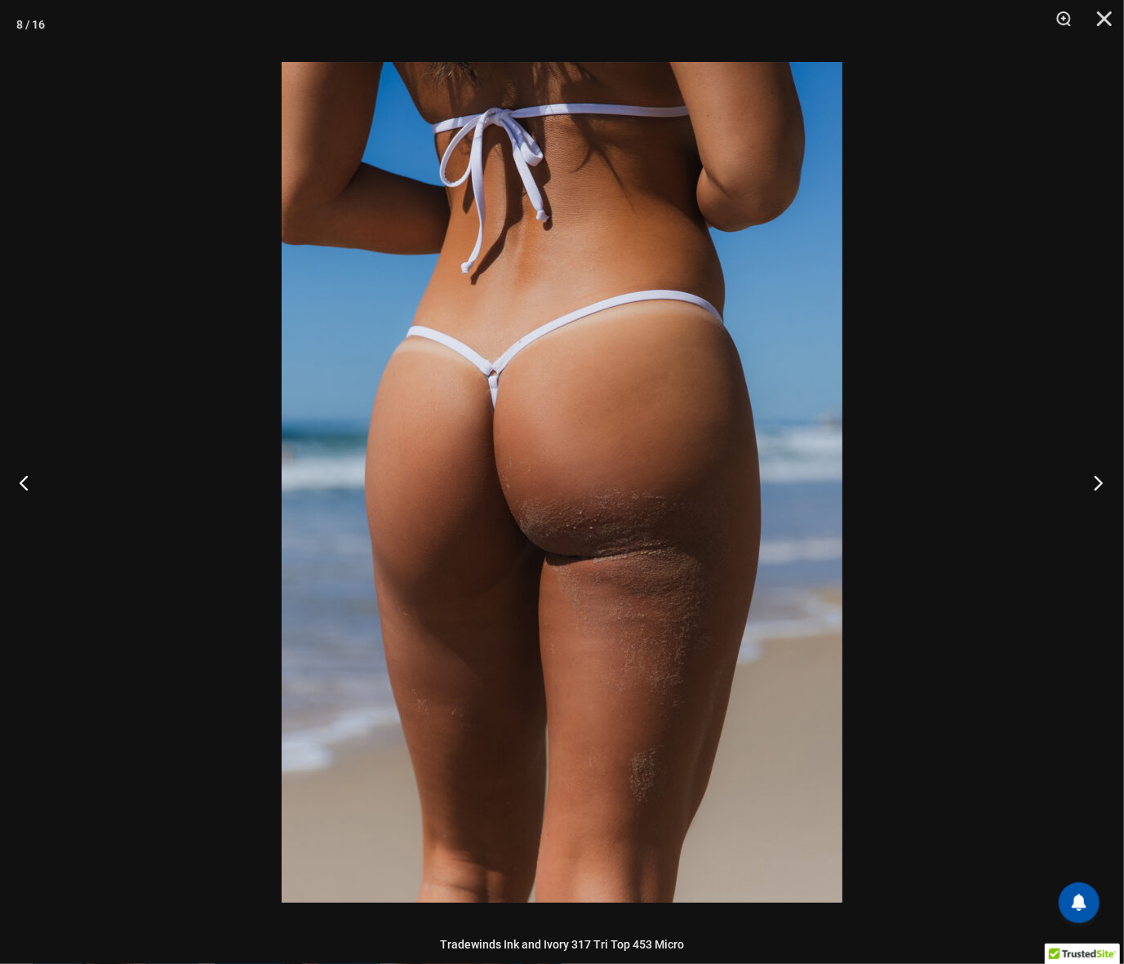
click at [1095, 473] on button "Next" at bounding box center [1093, 483] width 61 height 82
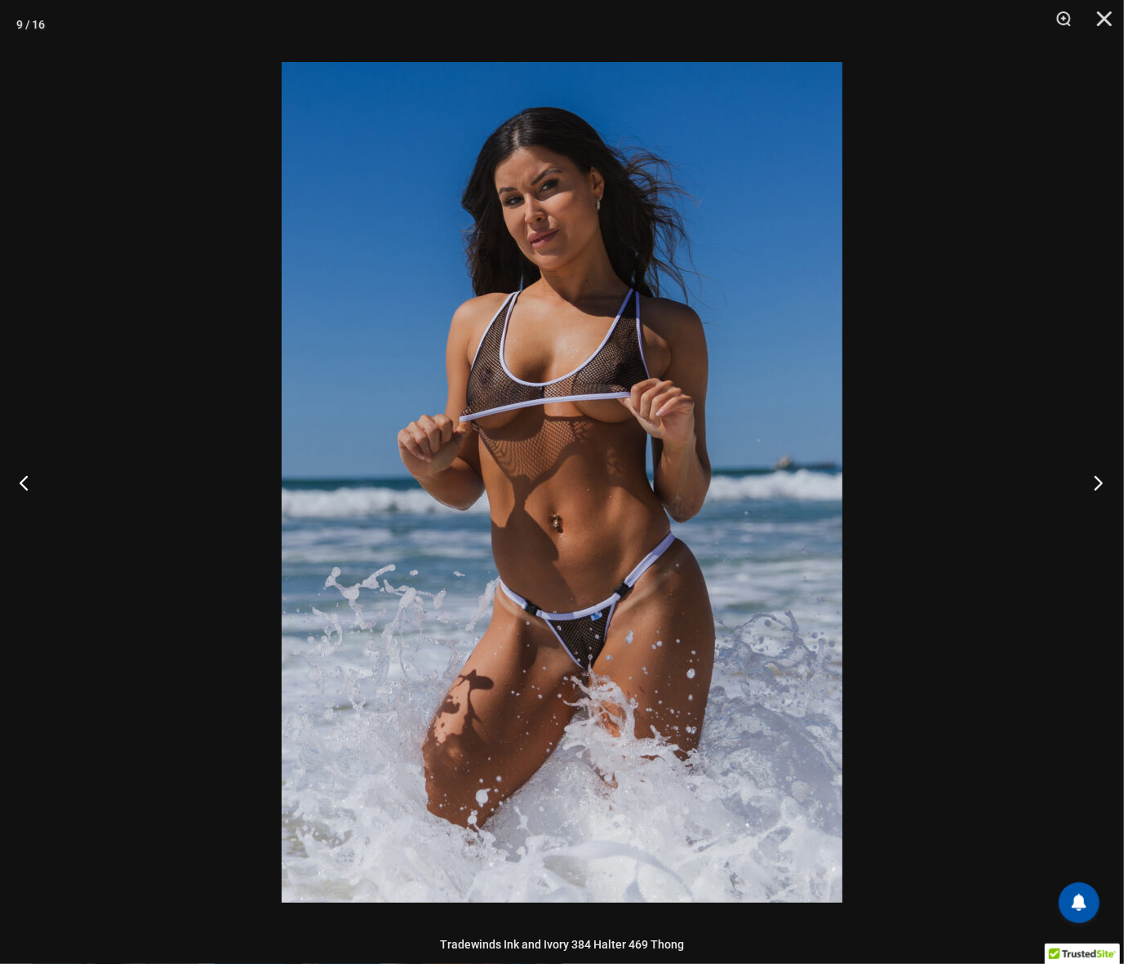
click at [1095, 473] on button "Next" at bounding box center [1093, 483] width 61 height 82
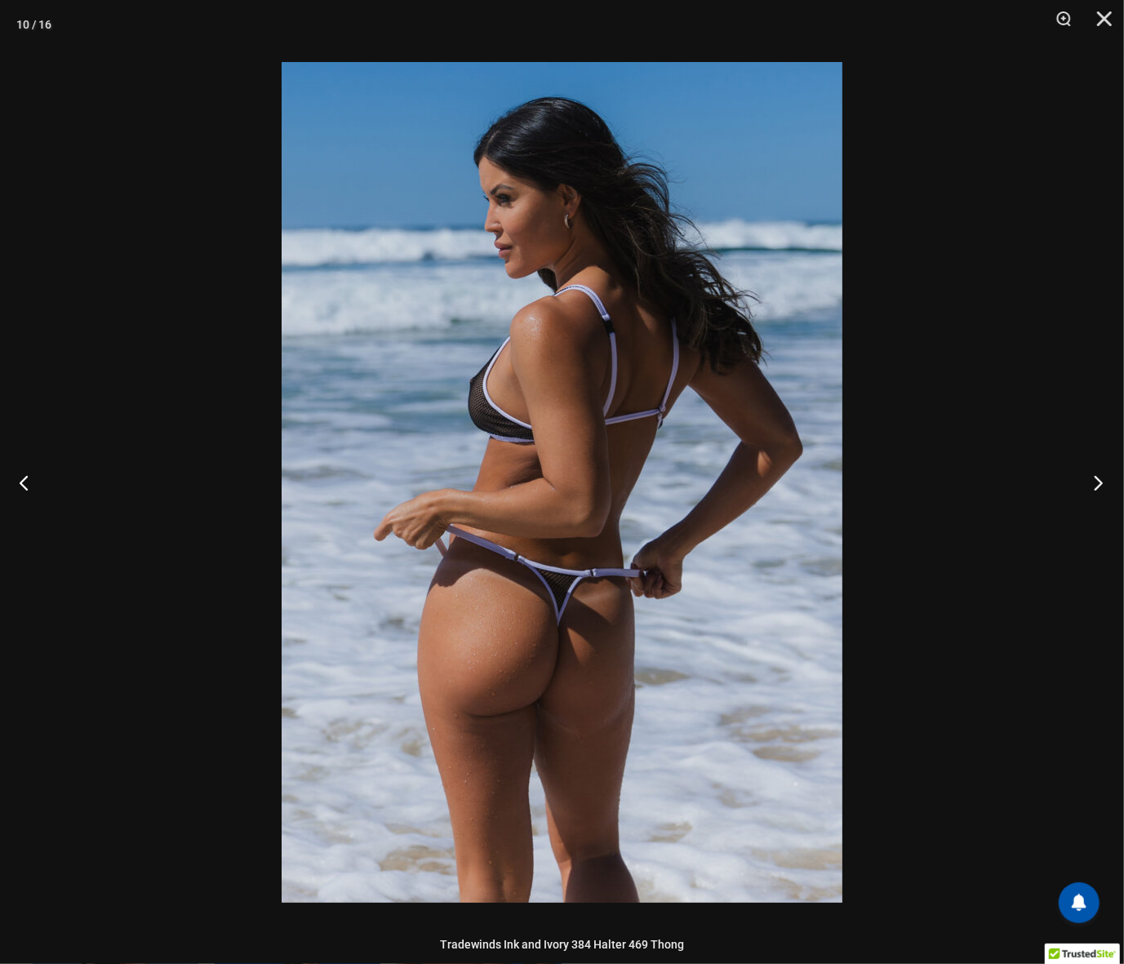
click at [1095, 473] on button "Next" at bounding box center [1093, 483] width 61 height 82
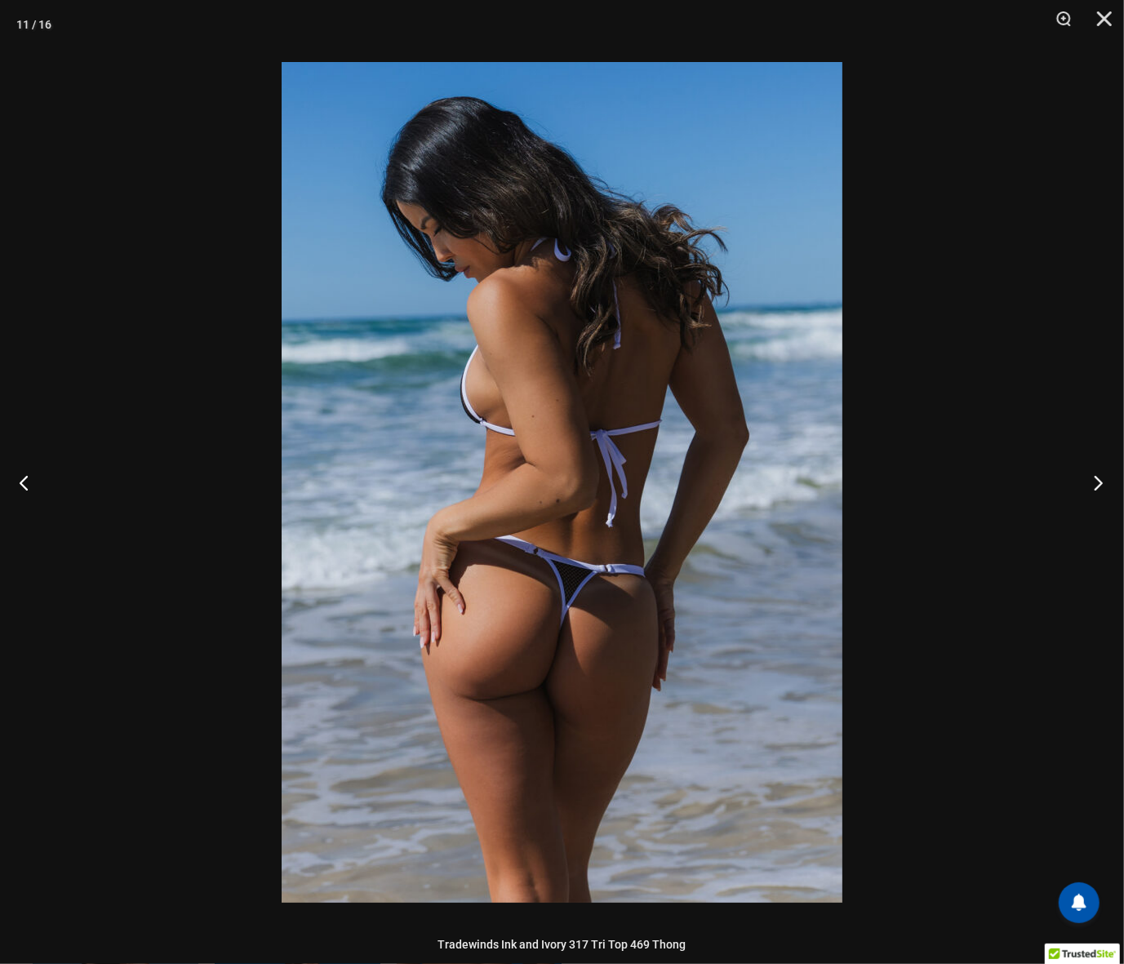
click at [1095, 473] on button "Next" at bounding box center [1093, 483] width 61 height 82
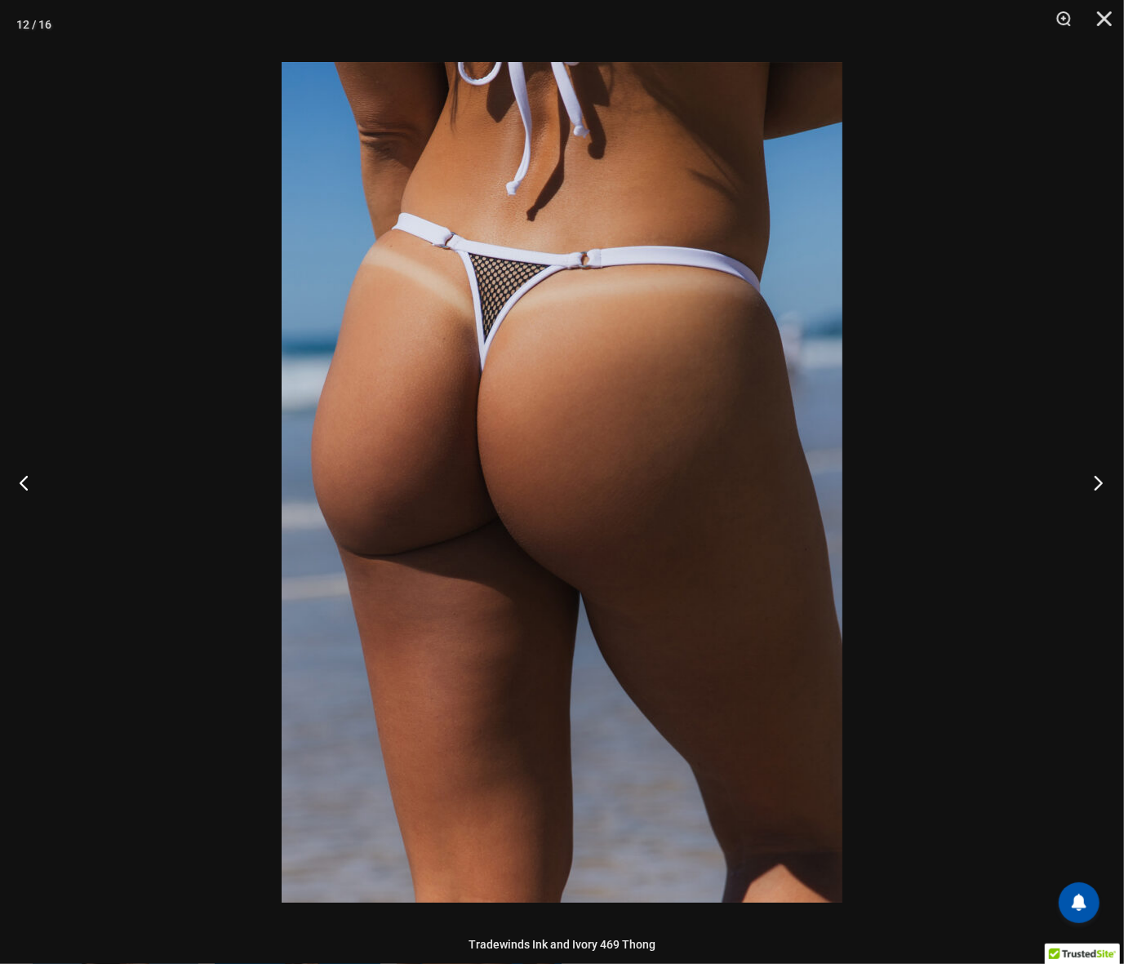
click at [1095, 473] on button "Next" at bounding box center [1093, 483] width 61 height 82
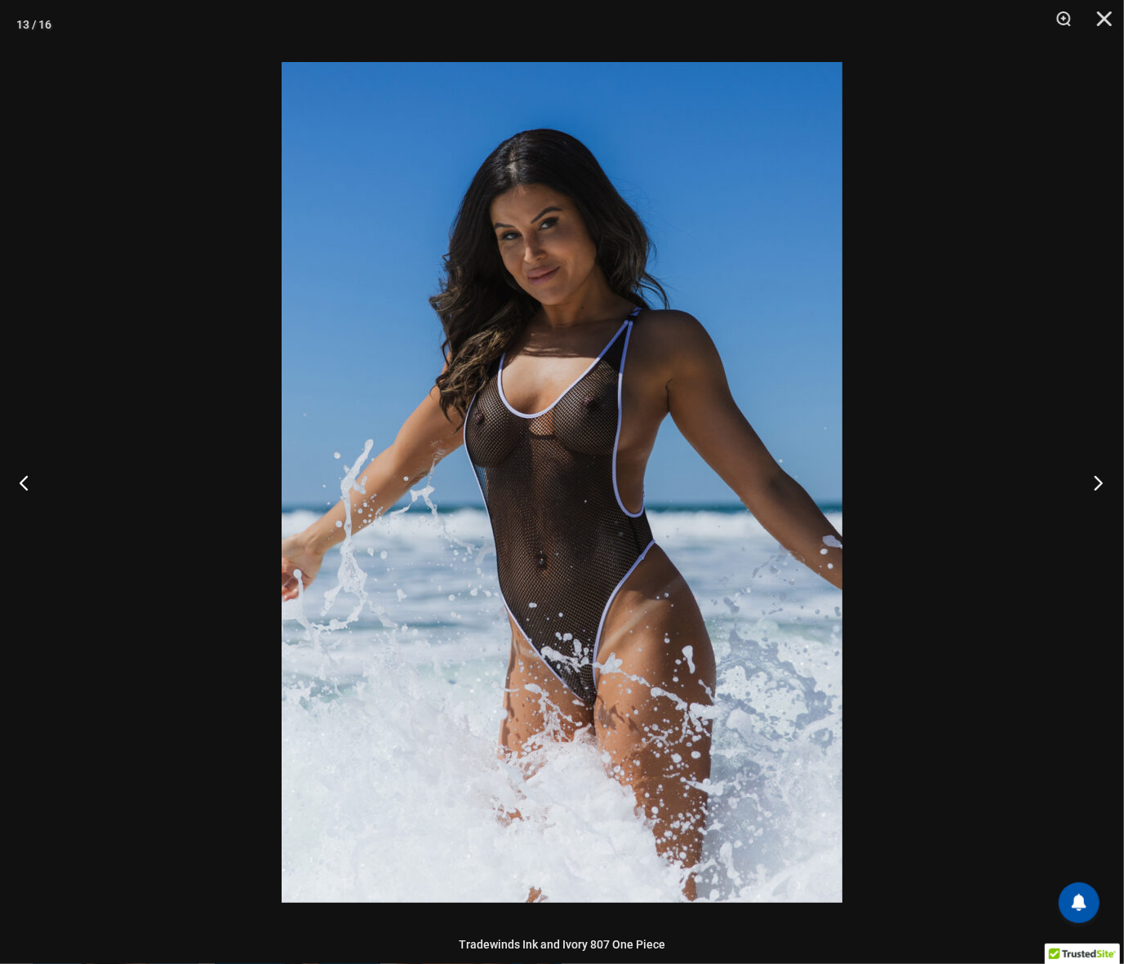
click at [1095, 473] on button "Next" at bounding box center [1093, 483] width 61 height 82
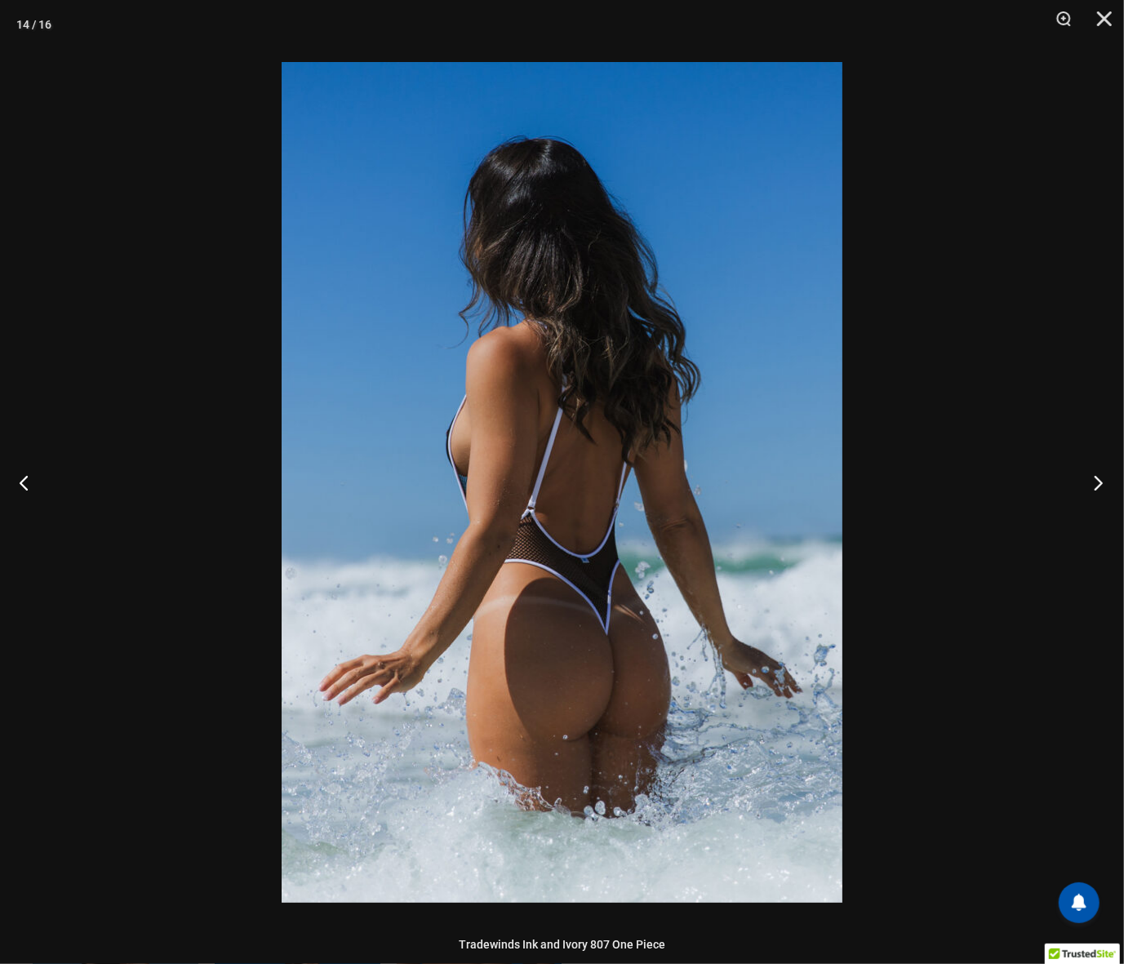
click at [1095, 473] on button "Next" at bounding box center [1093, 483] width 61 height 82
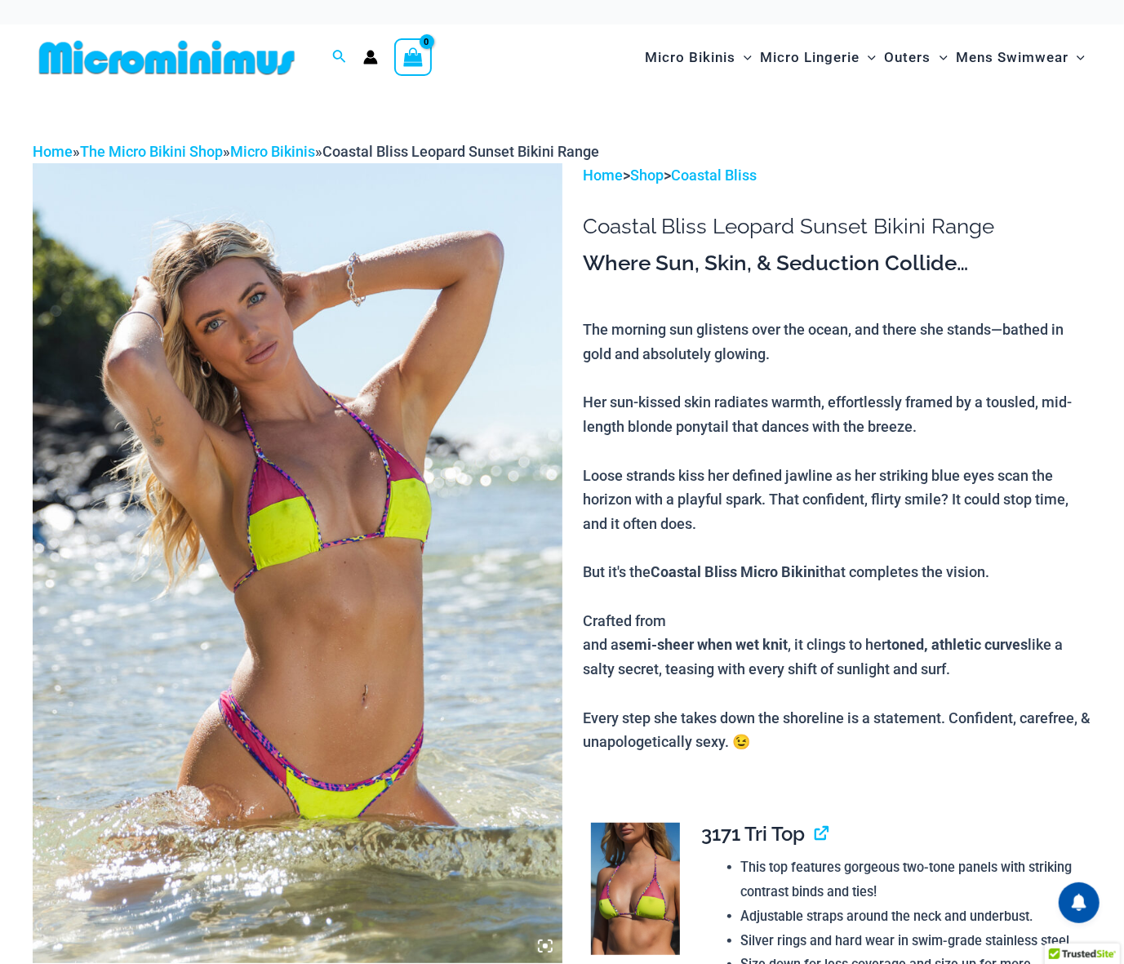
type input "**********"
click at [518, 369] on img at bounding box center [298, 562] width 530 height 799
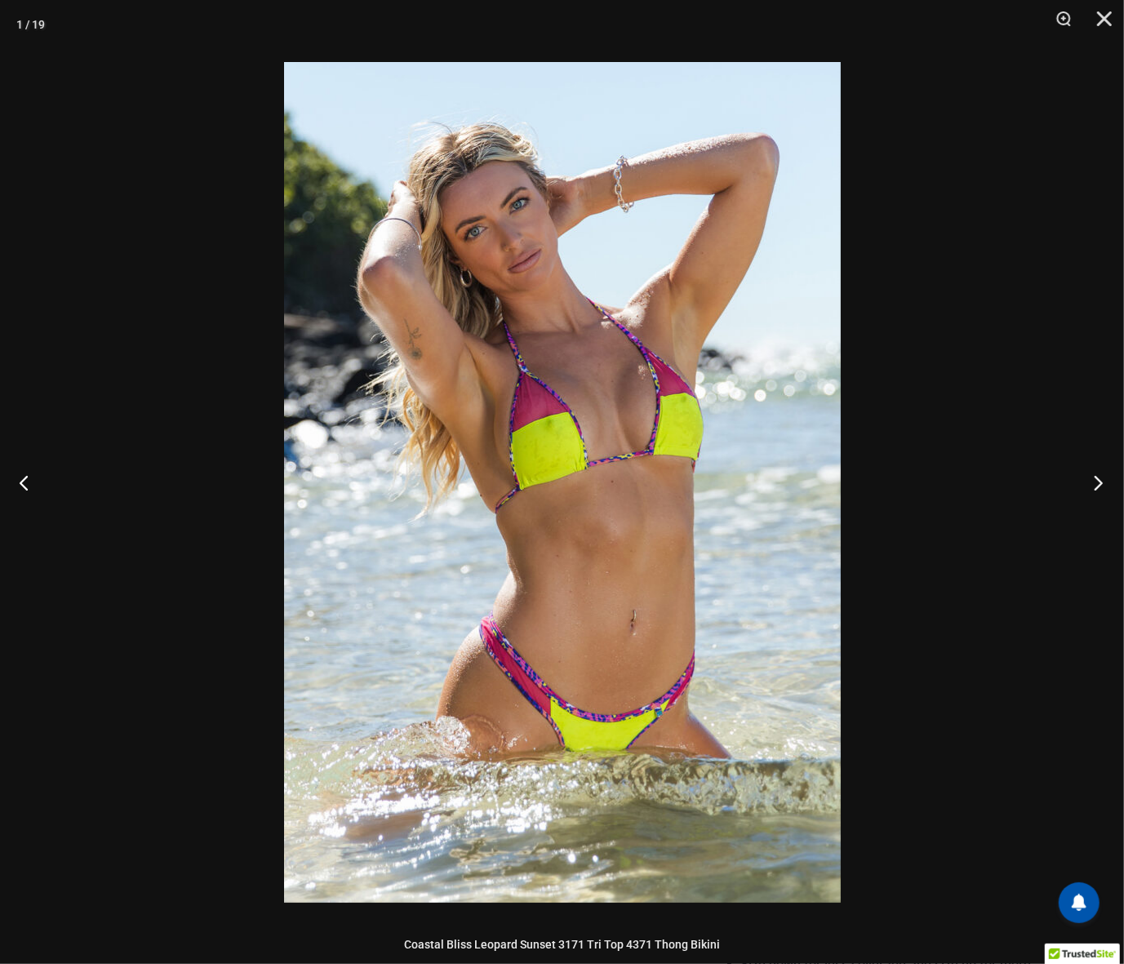
click at [1110, 481] on button "Next" at bounding box center [1093, 483] width 61 height 82
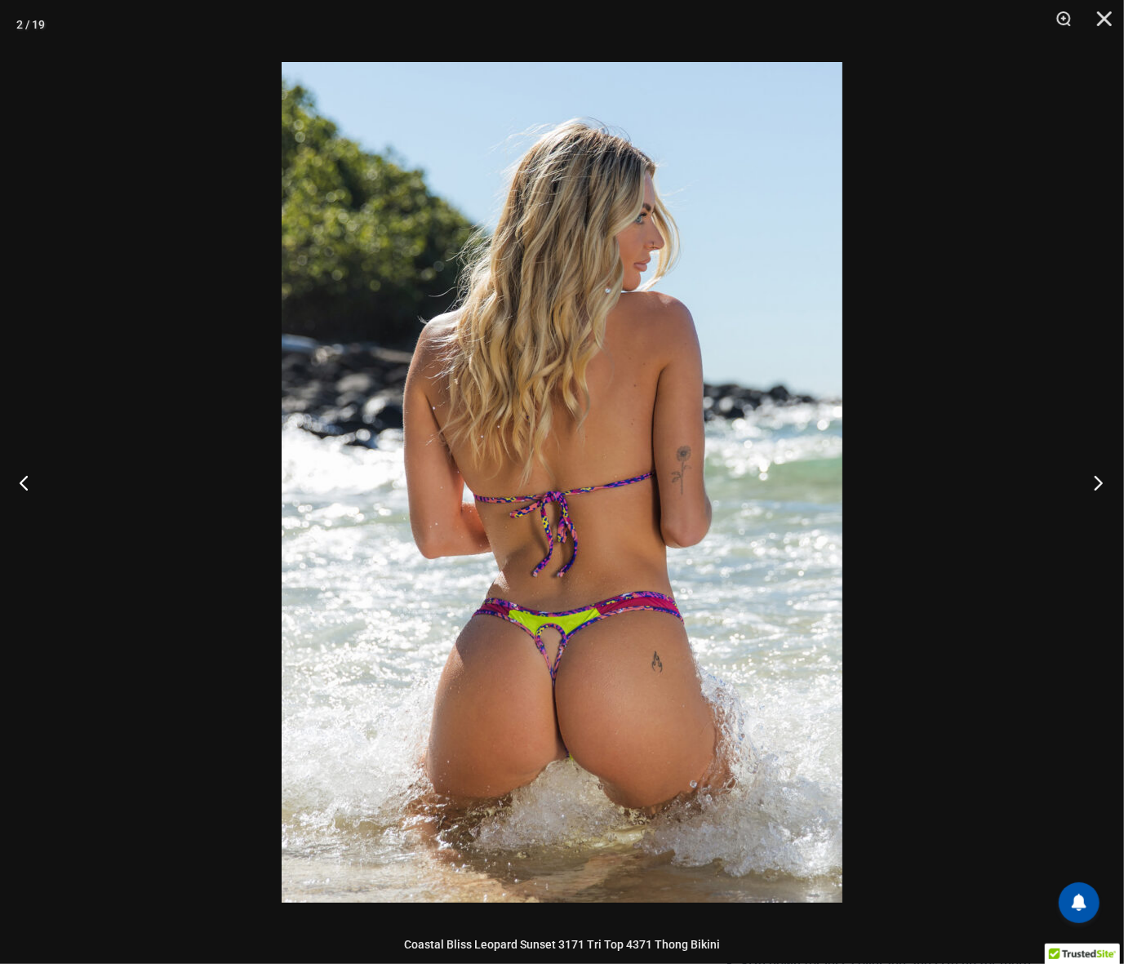
click at [1110, 481] on button "Next" at bounding box center [1093, 483] width 61 height 82
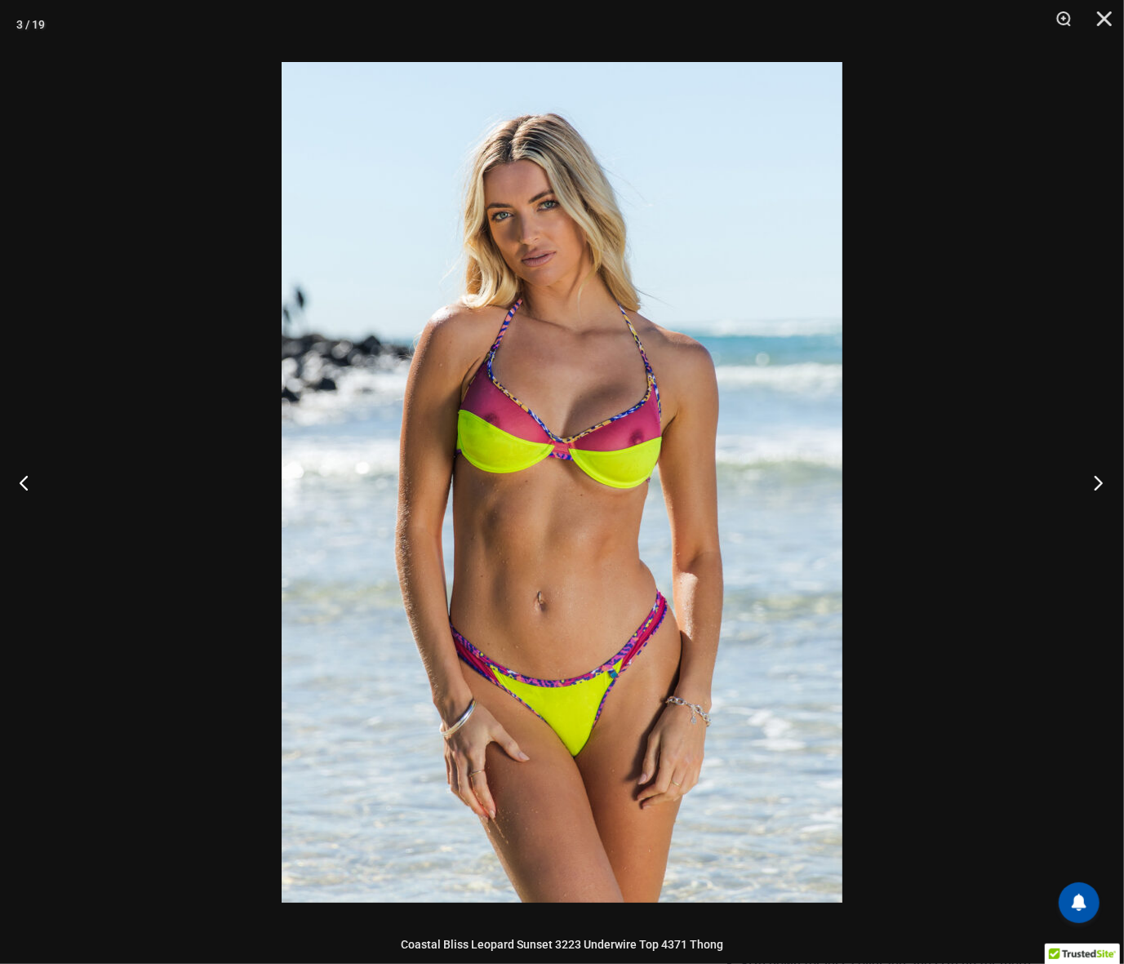
click at [1110, 481] on button "Next" at bounding box center [1093, 483] width 61 height 82
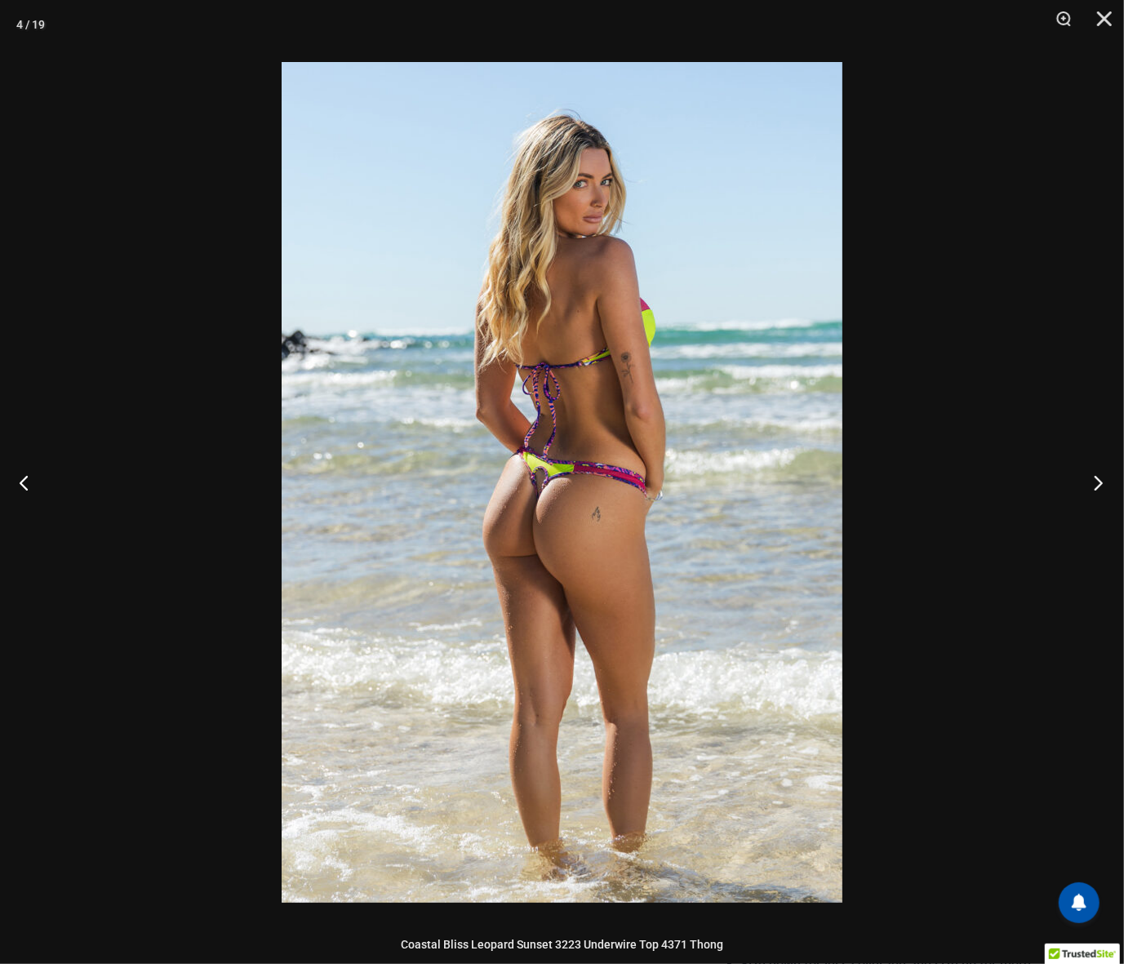
click at [1110, 481] on button "Next" at bounding box center [1093, 483] width 61 height 82
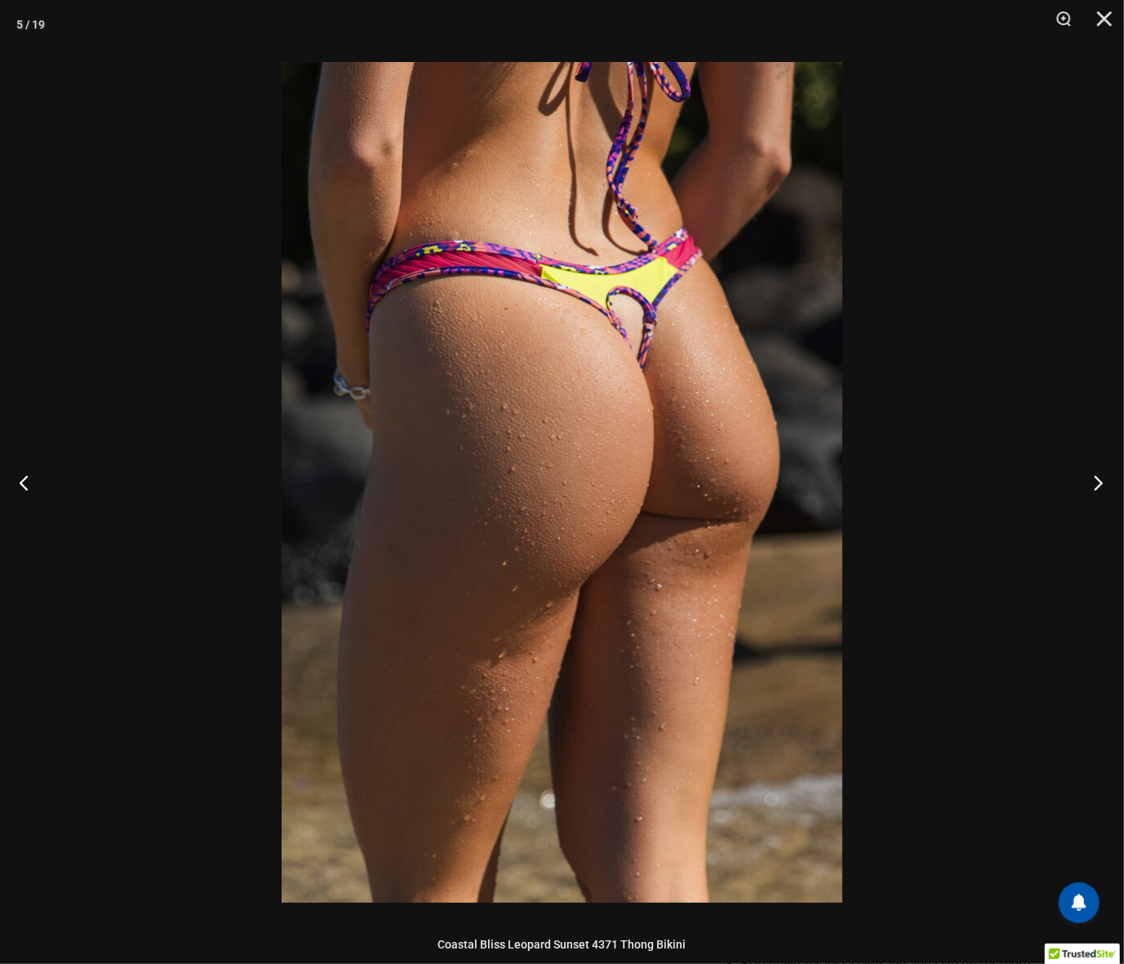
click at [1110, 481] on button "Next" at bounding box center [1093, 483] width 61 height 82
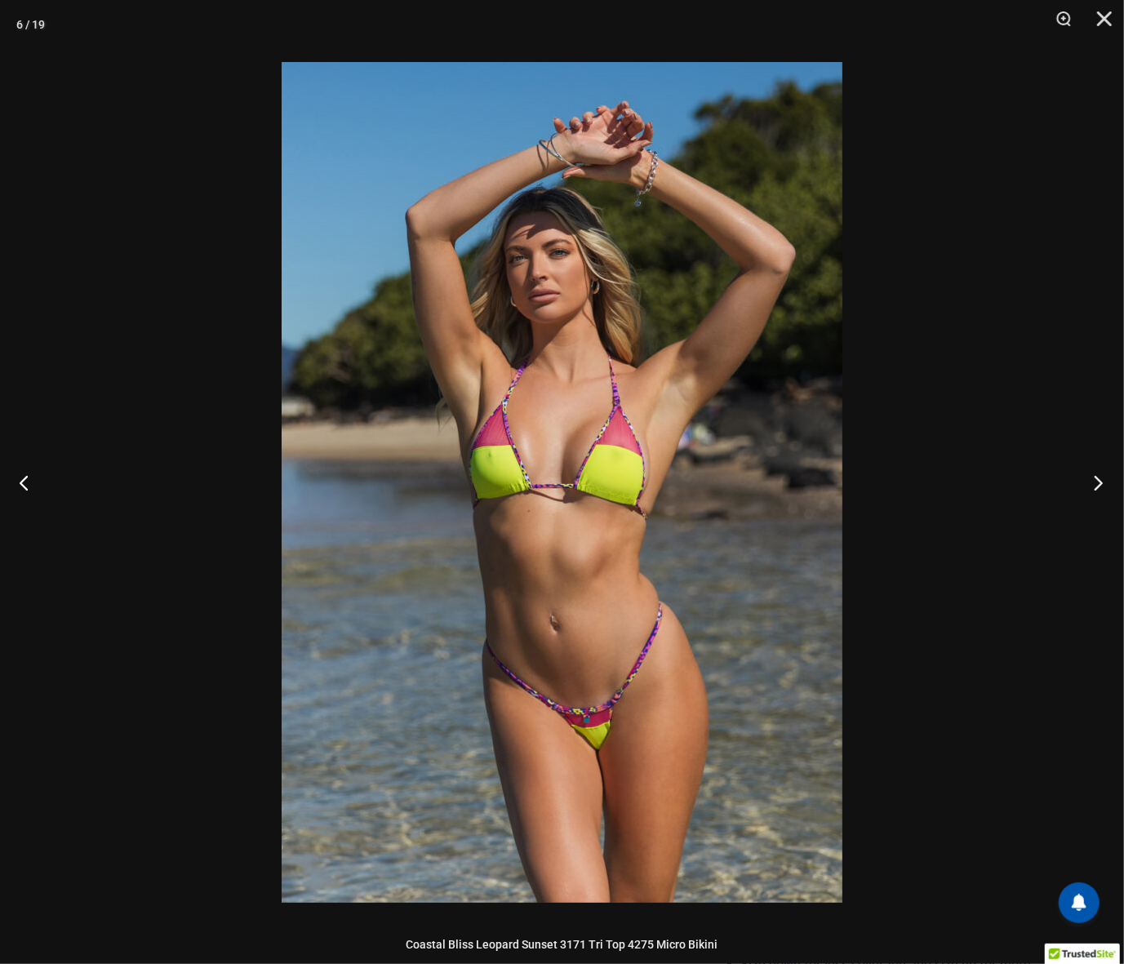
click at [1110, 481] on button "Next" at bounding box center [1093, 483] width 61 height 82
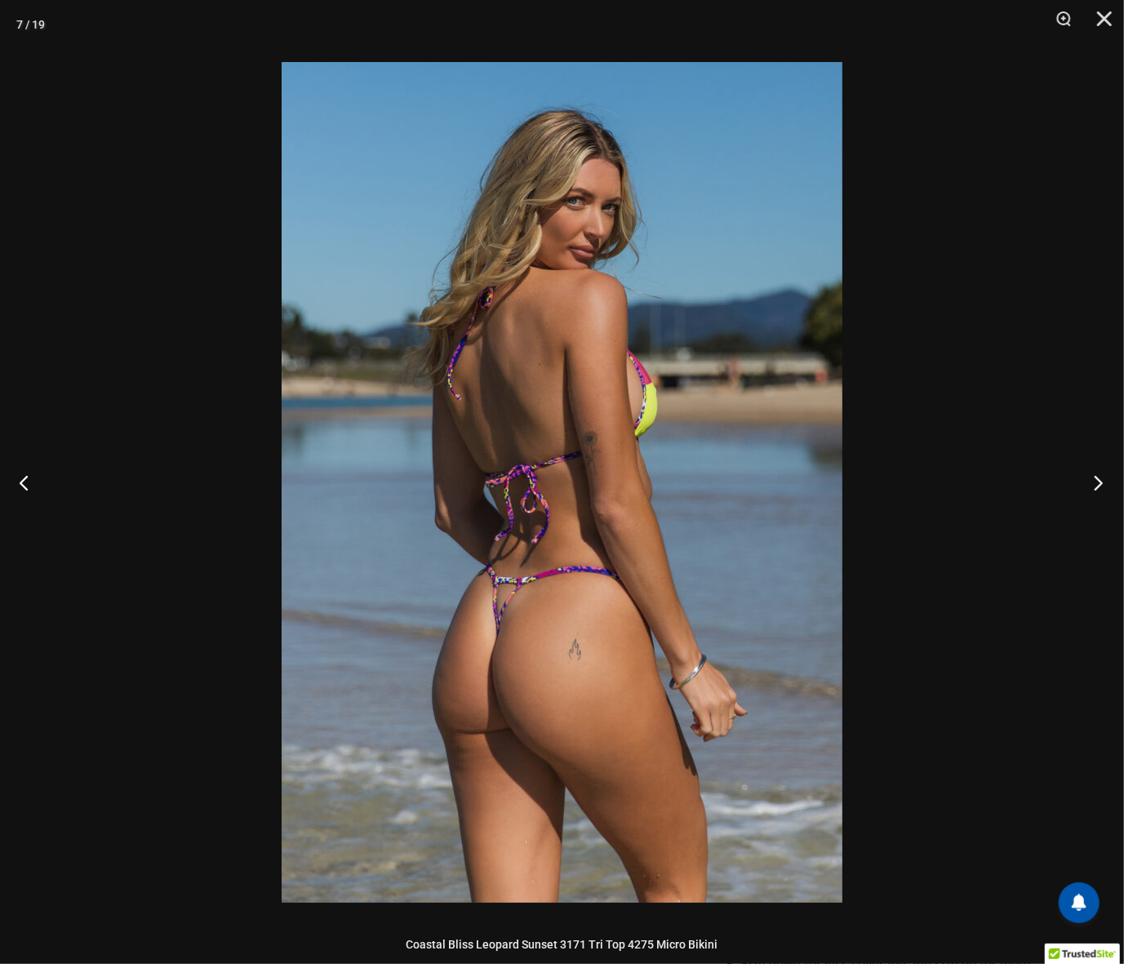
click at [1110, 482] on button "Next" at bounding box center [1093, 483] width 61 height 82
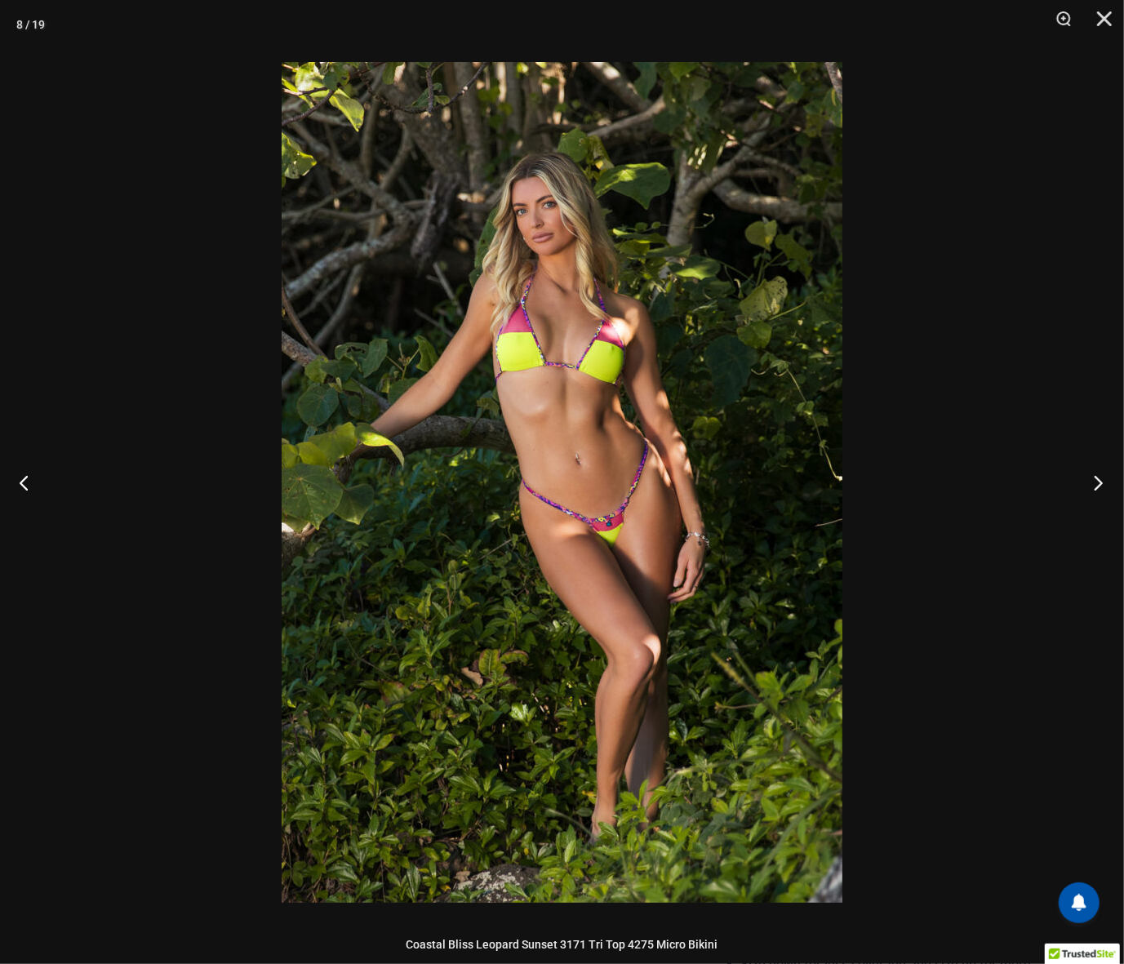
click at [1110, 482] on button "Next" at bounding box center [1093, 483] width 61 height 82
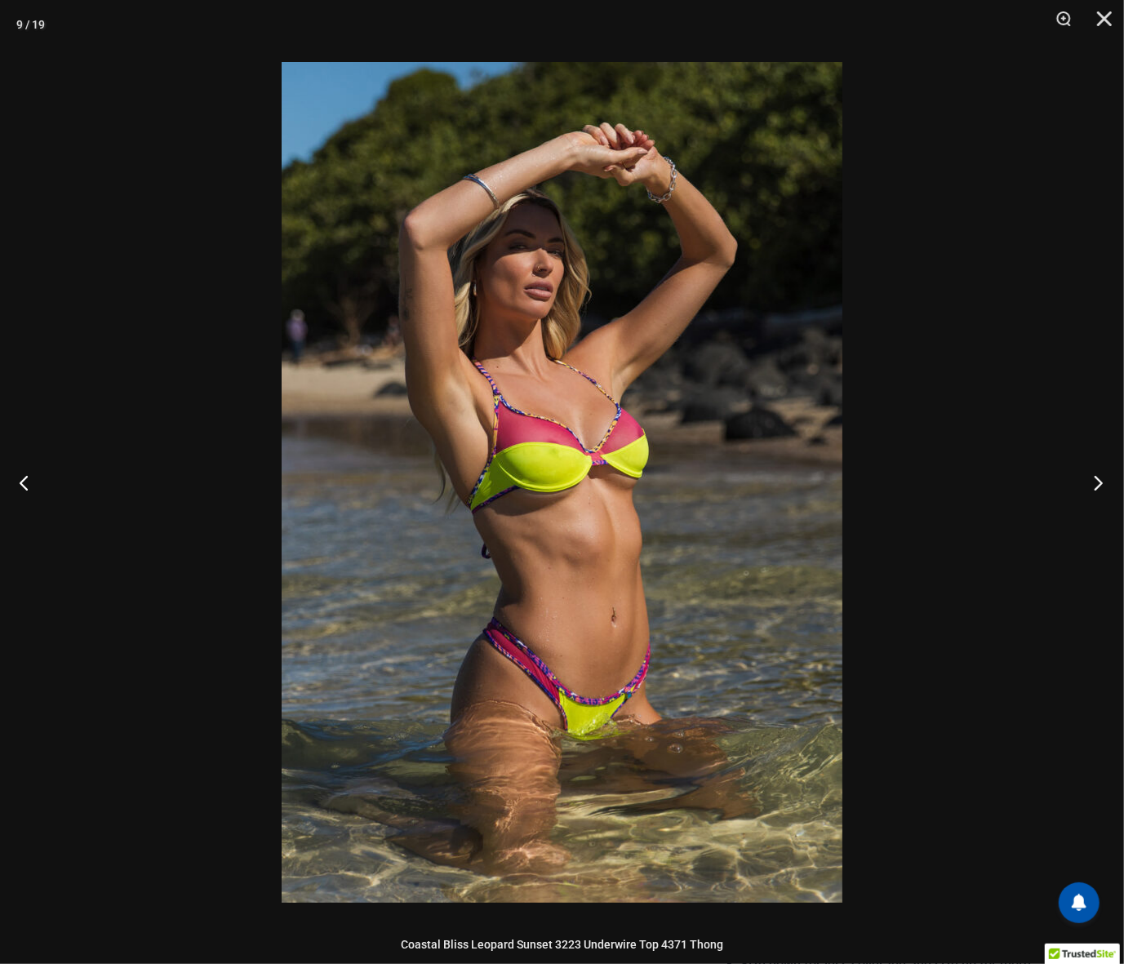
click at [1110, 482] on button "Next" at bounding box center [1093, 483] width 61 height 82
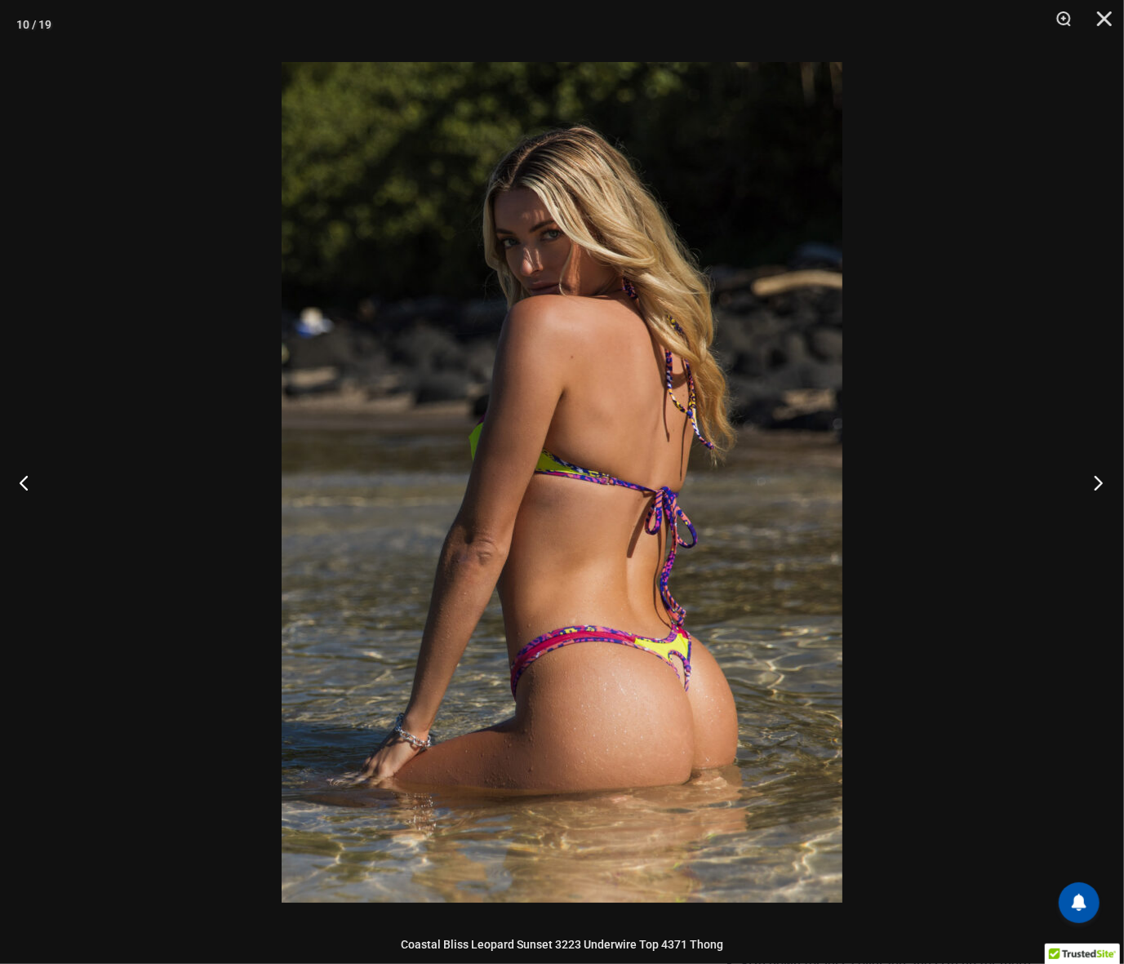
click at [1110, 482] on button "Next" at bounding box center [1093, 483] width 61 height 82
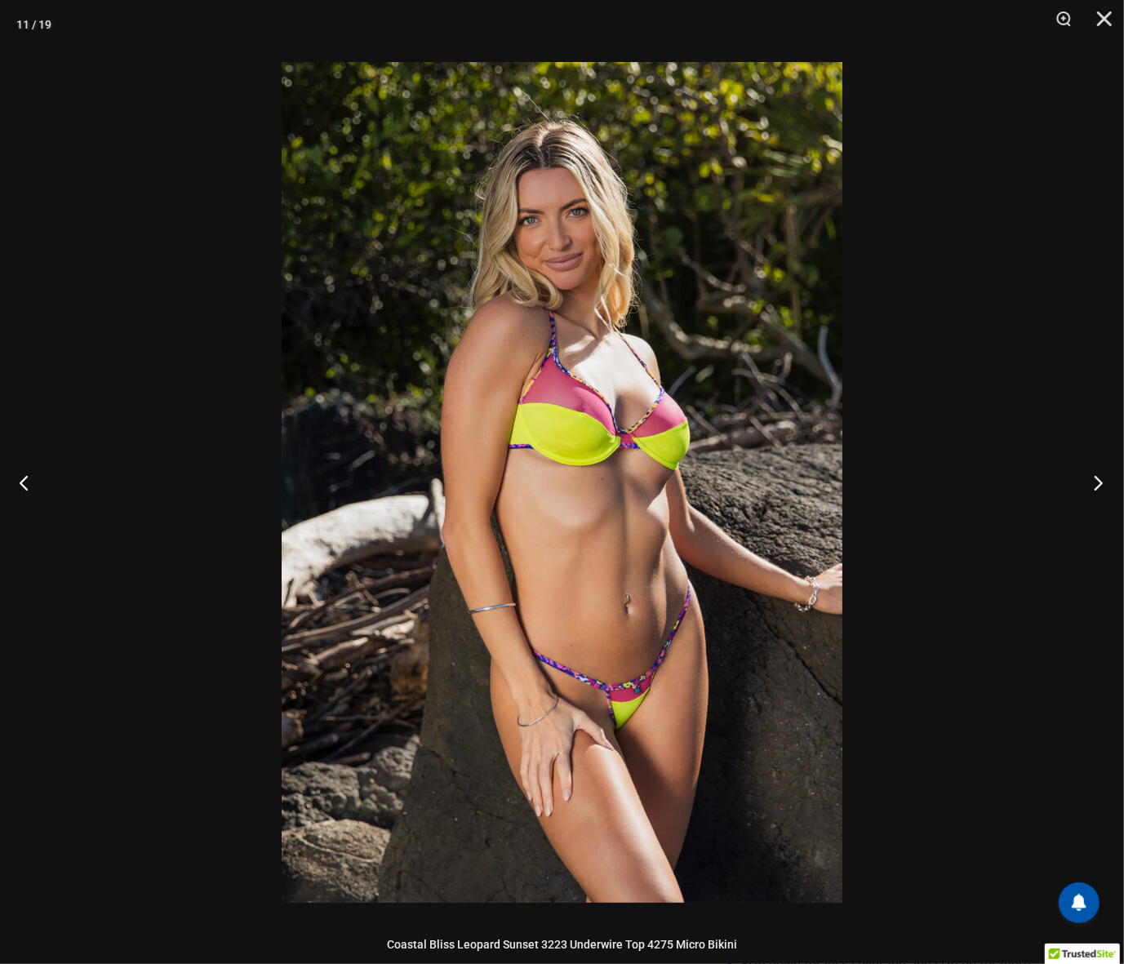
click at [1110, 482] on button "Next" at bounding box center [1093, 483] width 61 height 82
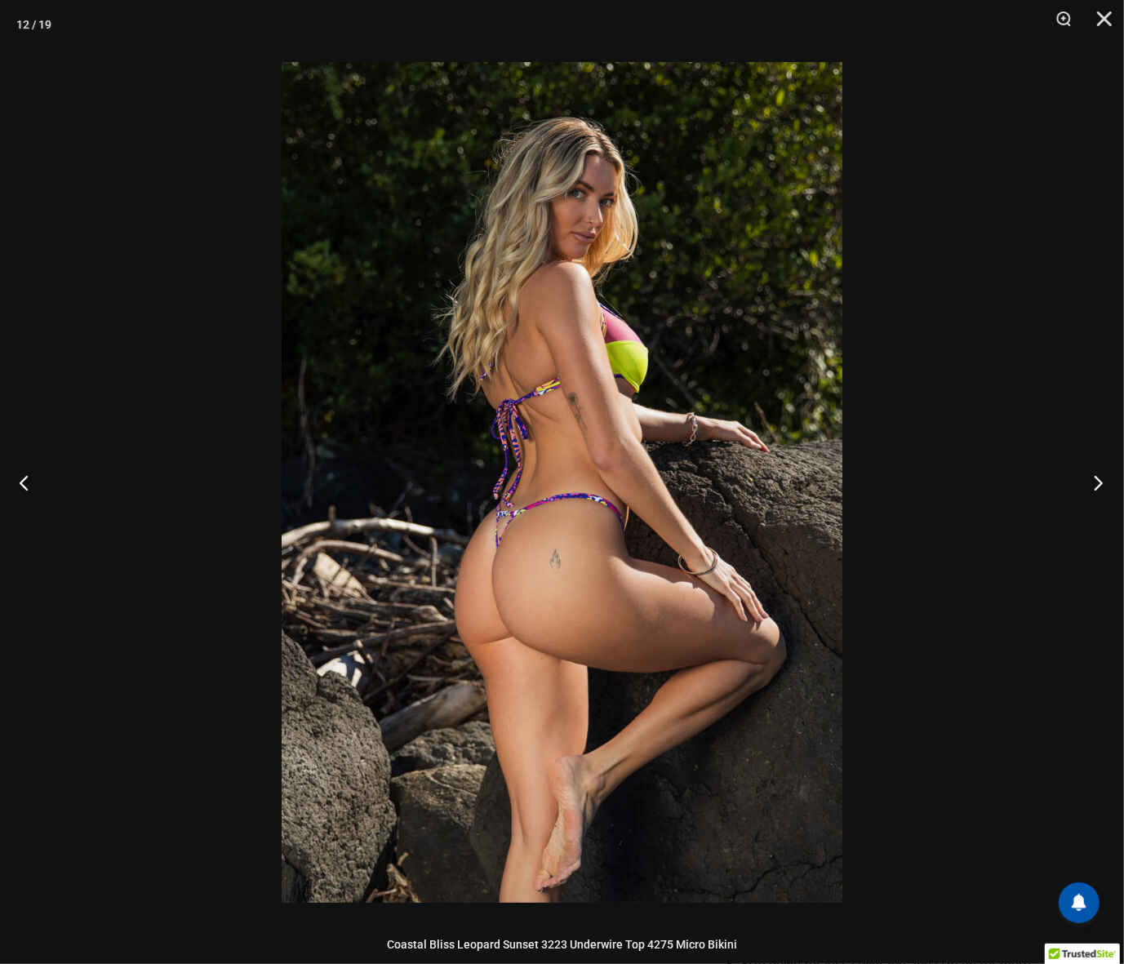
click at [1110, 482] on button "Next" at bounding box center [1093, 483] width 61 height 82
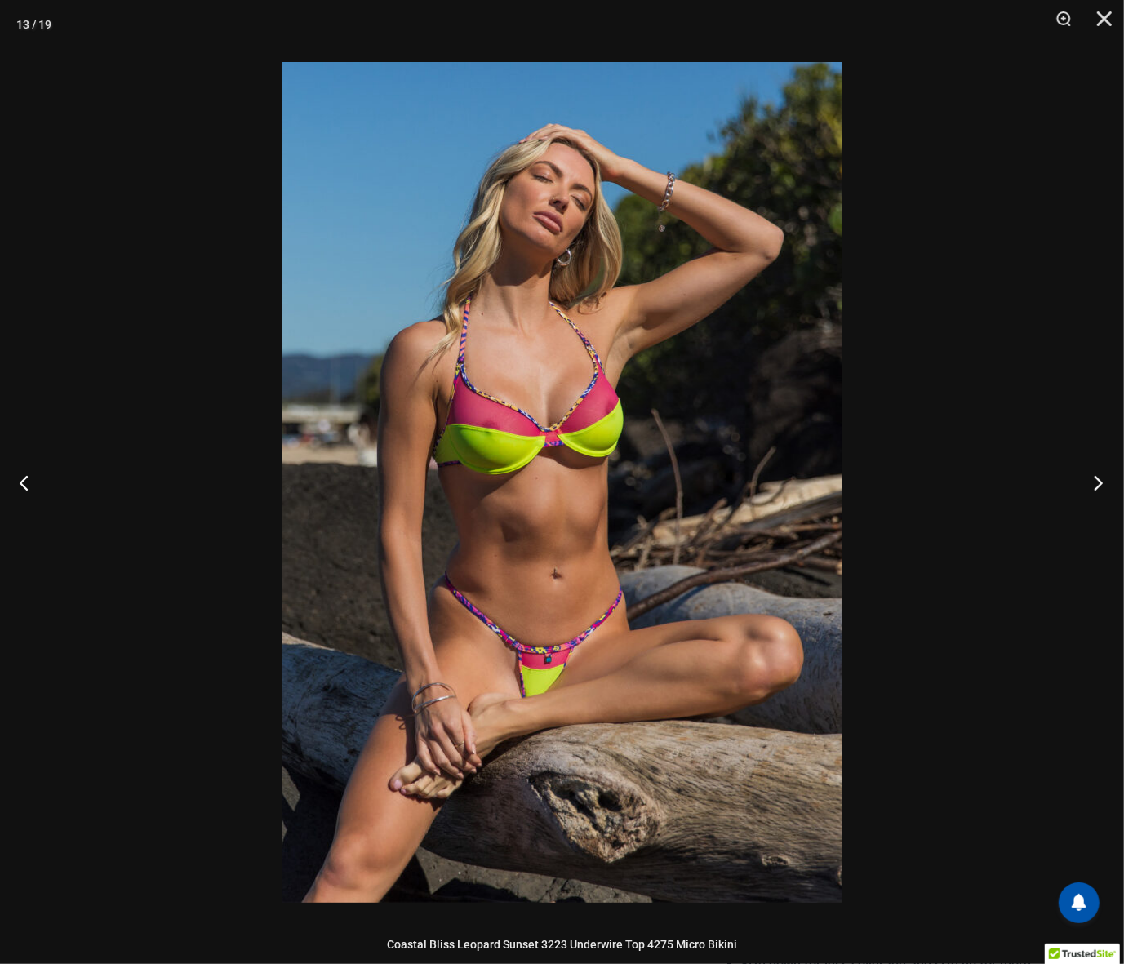
click at [1110, 482] on button "Next" at bounding box center [1093, 483] width 61 height 82
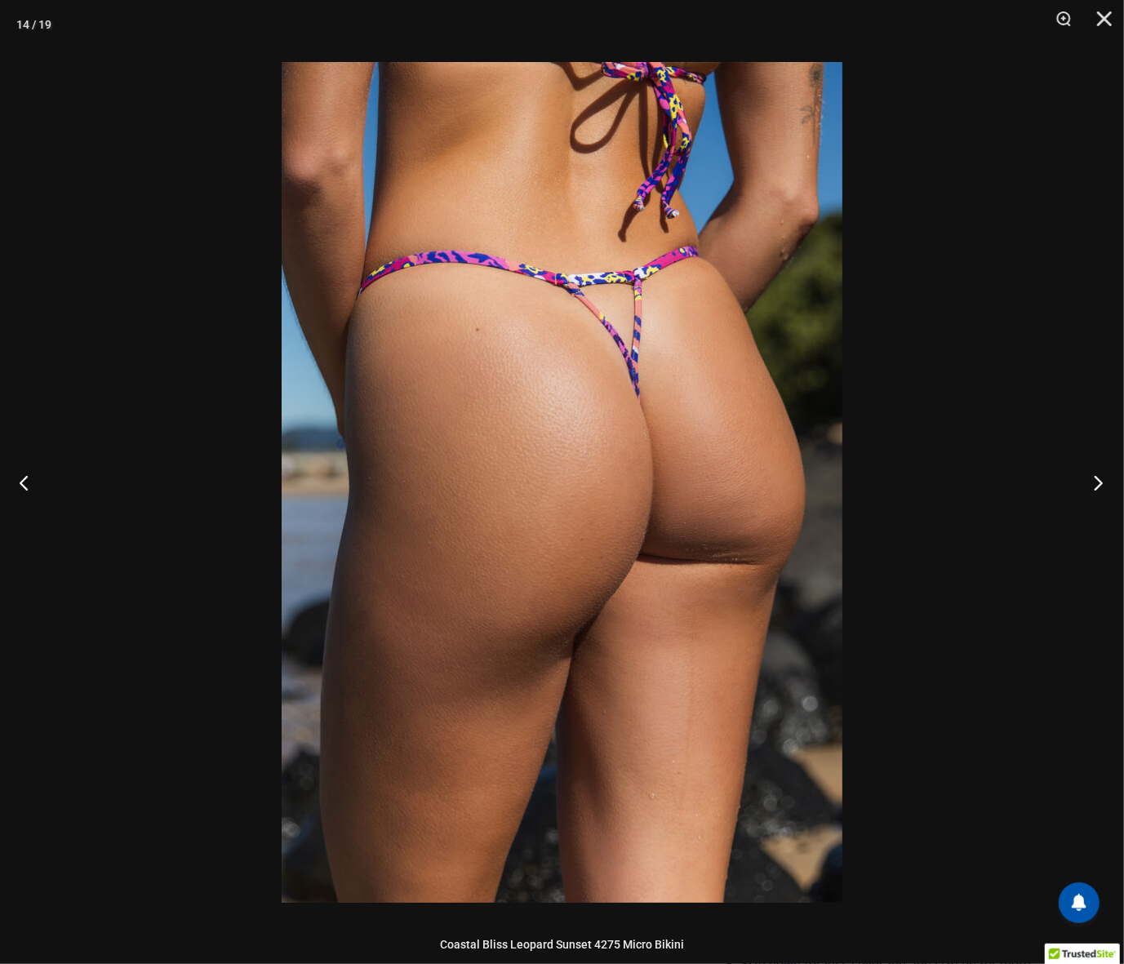
click at [1110, 482] on button "Next" at bounding box center [1093, 483] width 61 height 82
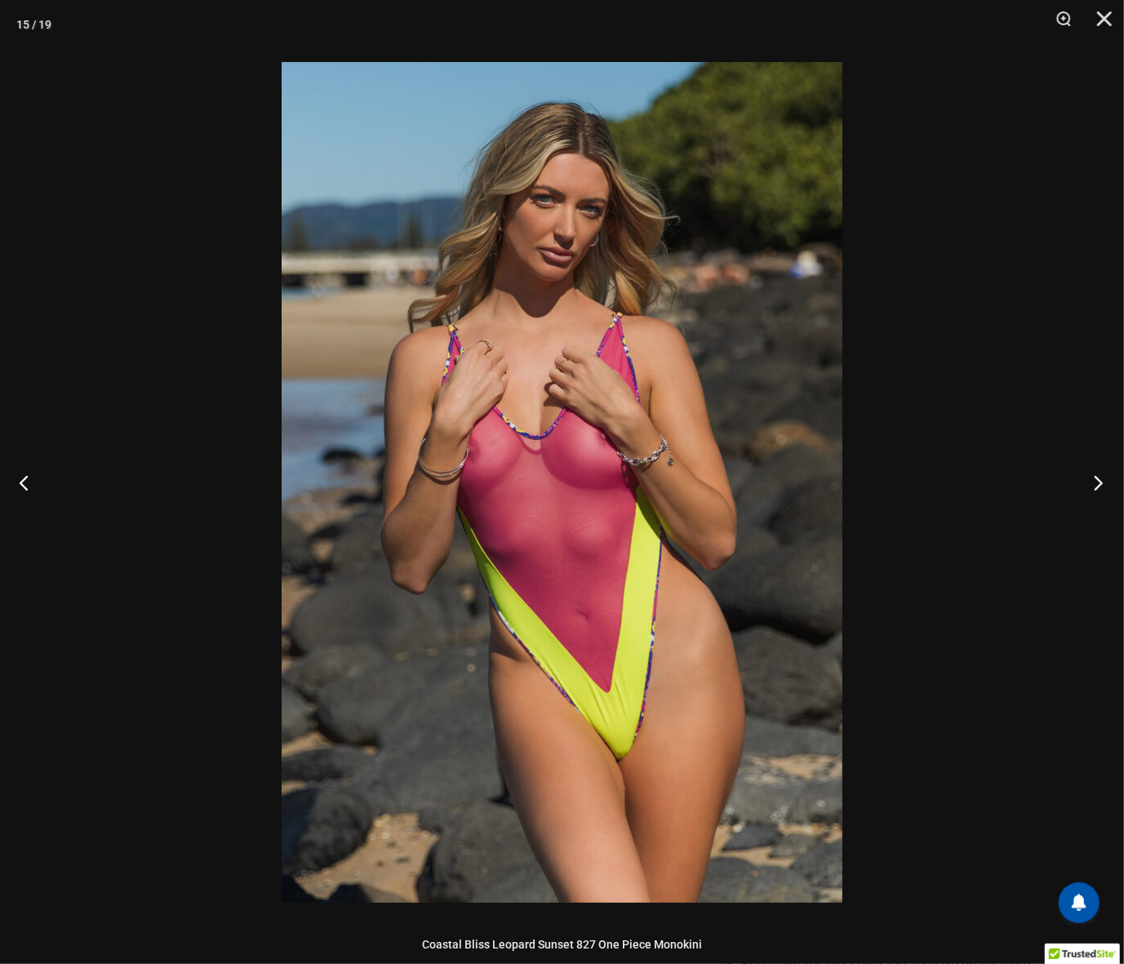
click at [1110, 482] on button "Next" at bounding box center [1093, 483] width 61 height 82
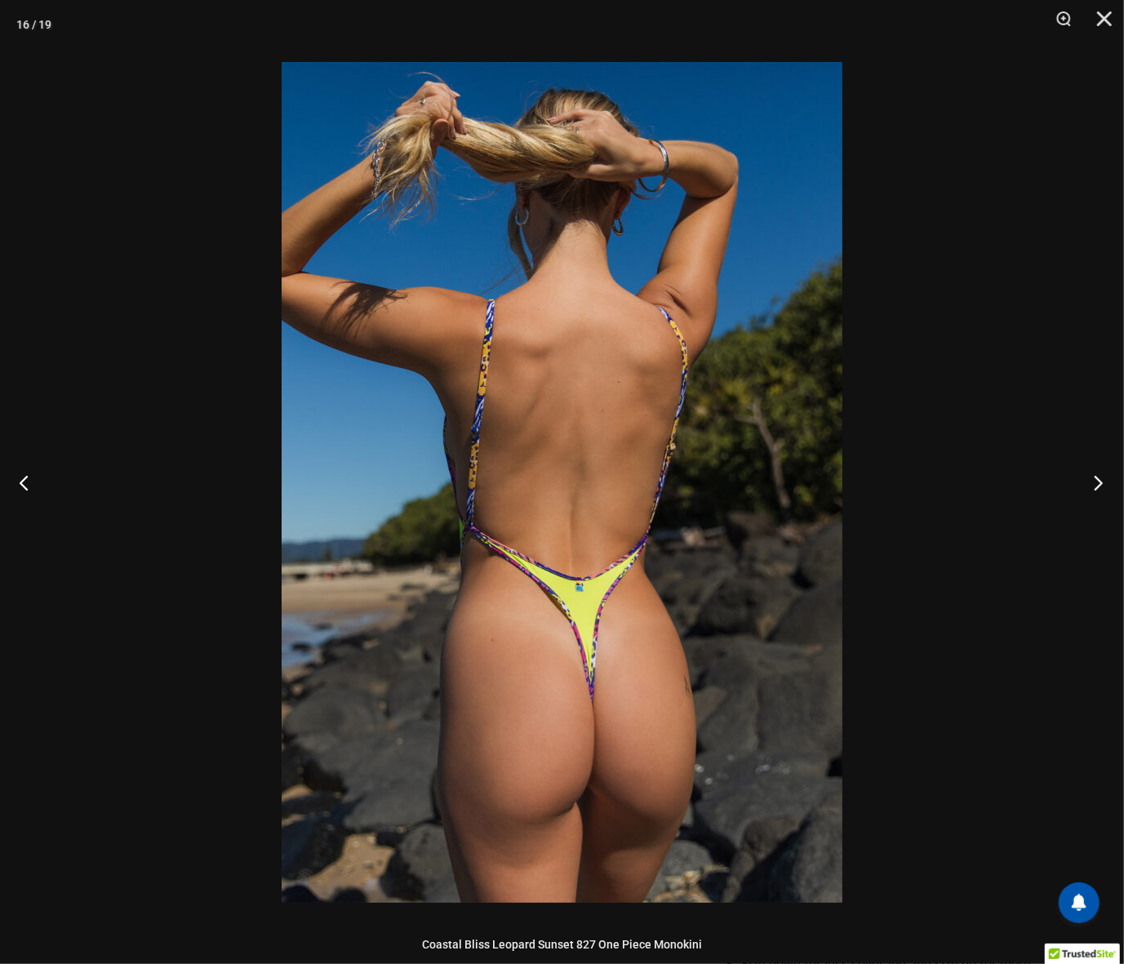
click at [1110, 482] on button "Next" at bounding box center [1093, 483] width 61 height 82
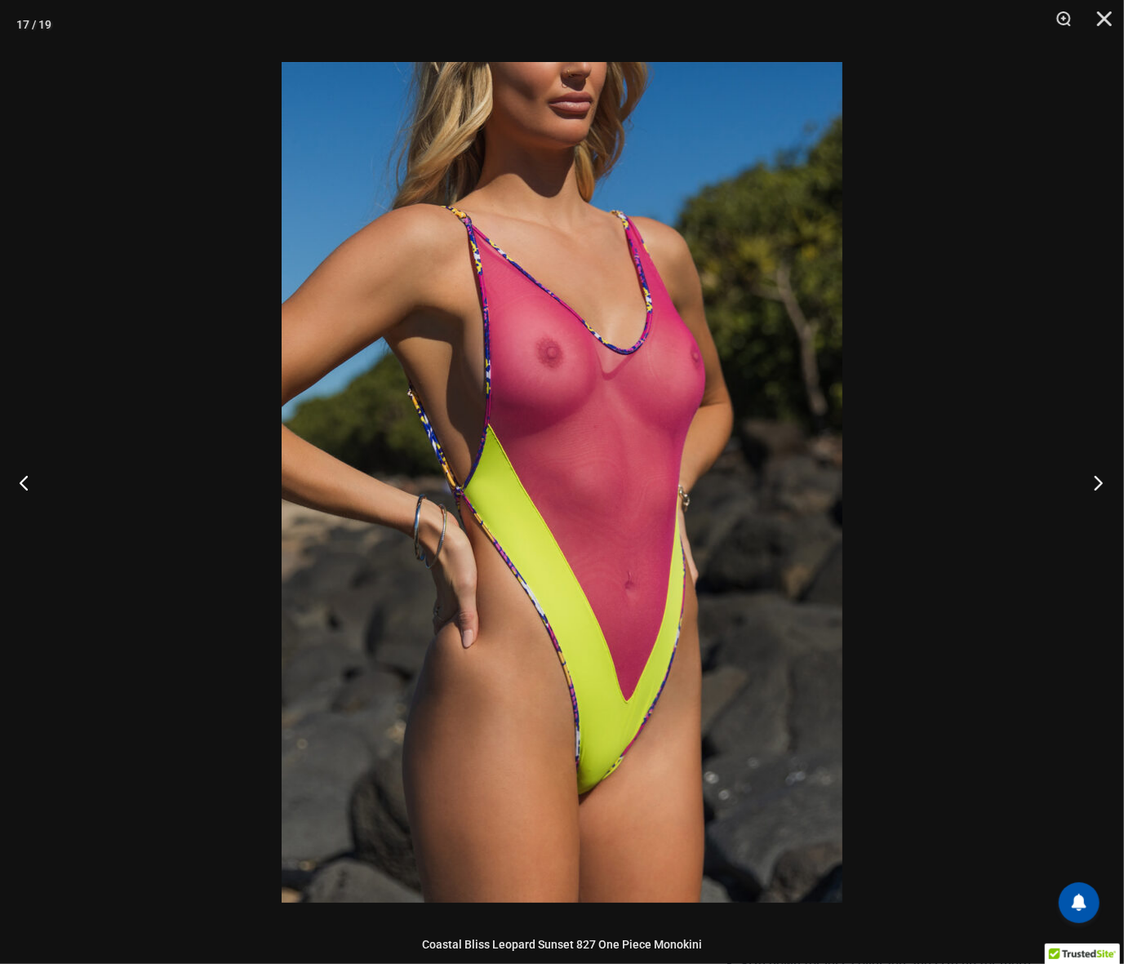
click at [1110, 482] on button "Next" at bounding box center [1093, 483] width 61 height 82
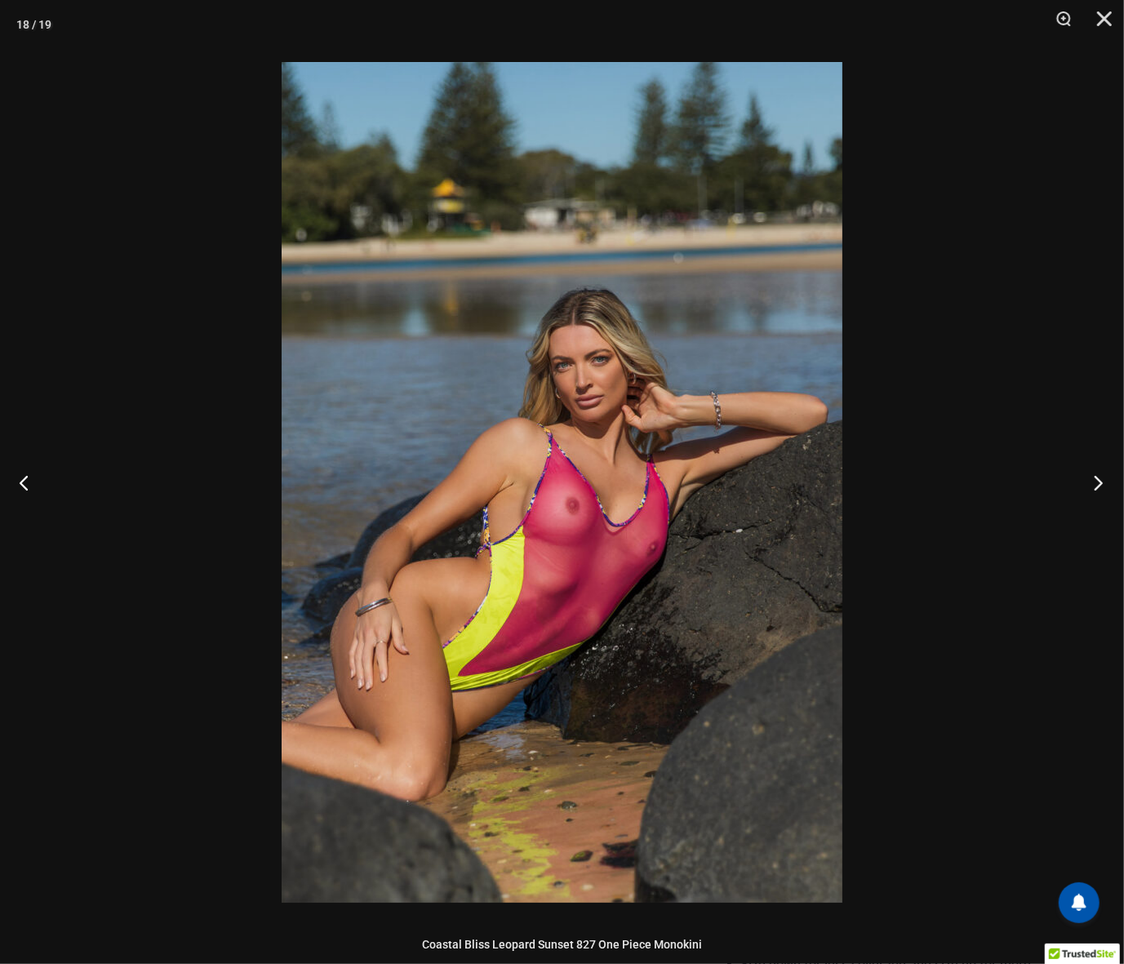
click at [1110, 482] on button "Next" at bounding box center [1093, 483] width 61 height 82
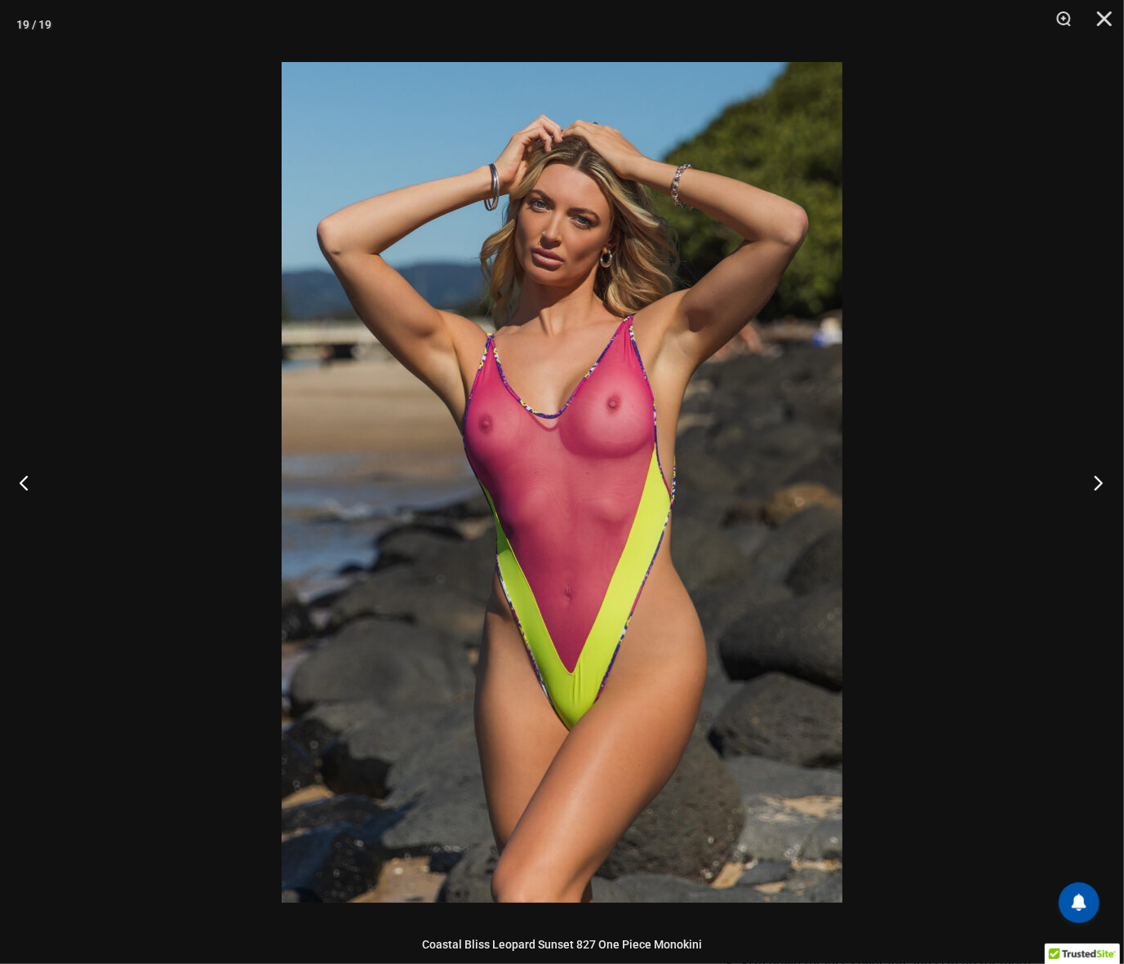
click at [1110, 483] on button "Next" at bounding box center [1093, 483] width 61 height 82
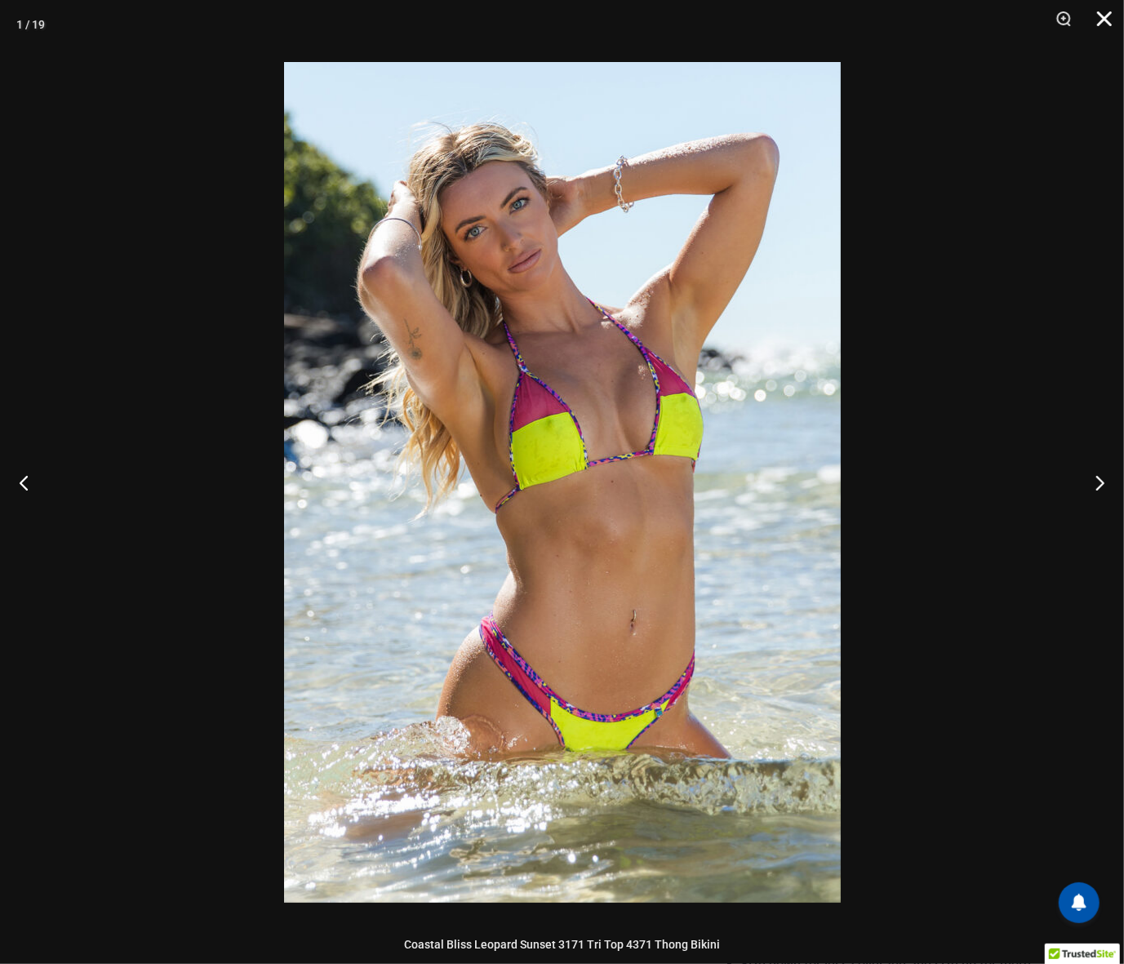
click at [1101, 21] on button "Close" at bounding box center [1098, 24] width 41 height 49
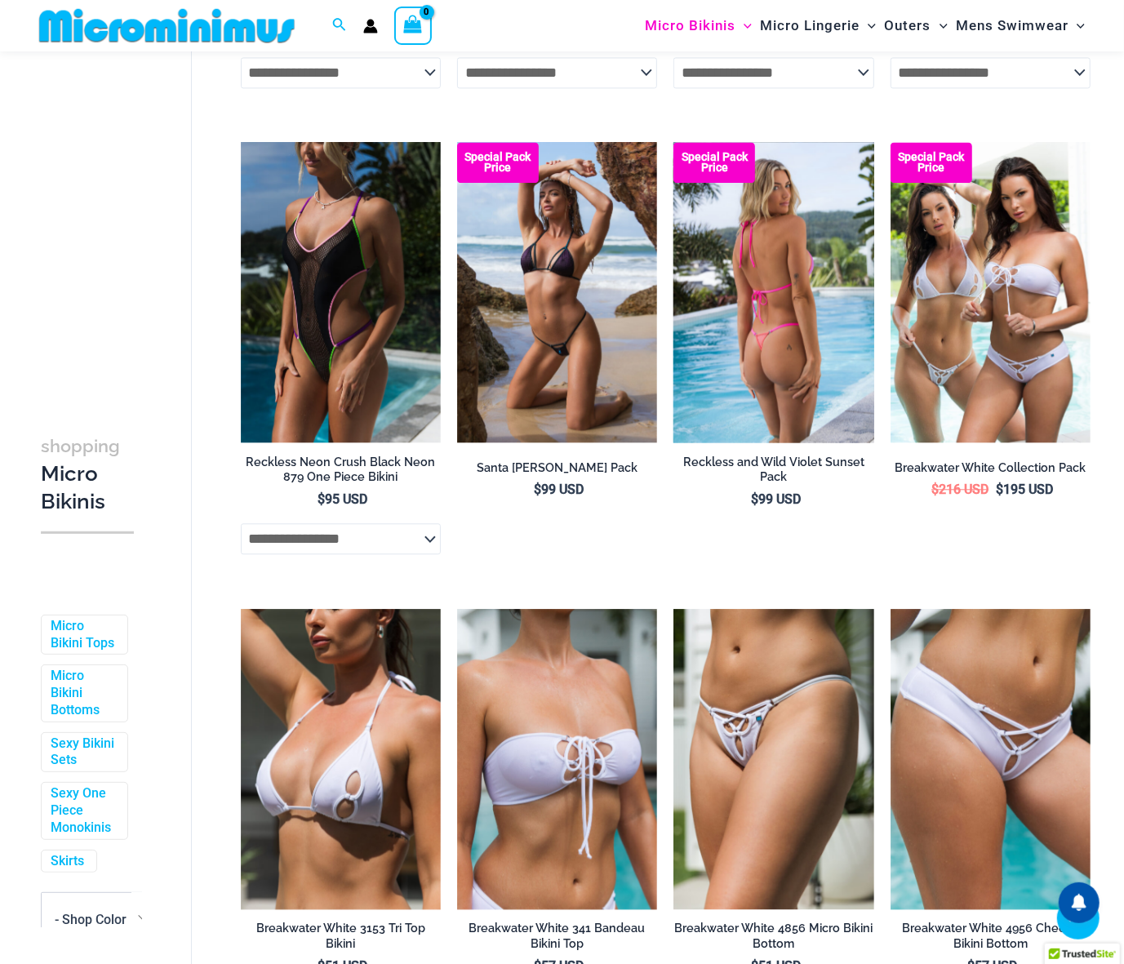
scroll to position [2373, 0]
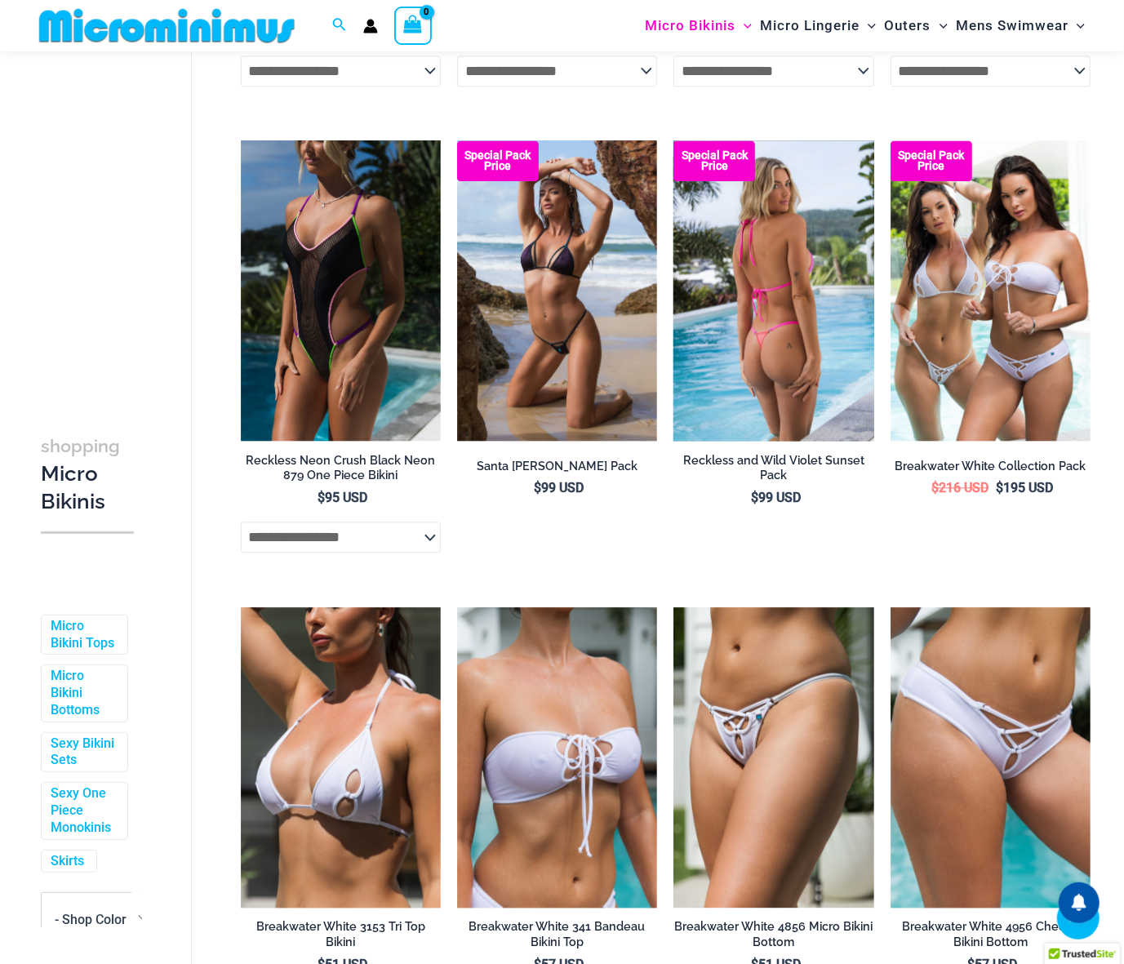
type input "**********"
click at [793, 322] on img at bounding box center [773, 290] width 200 height 300
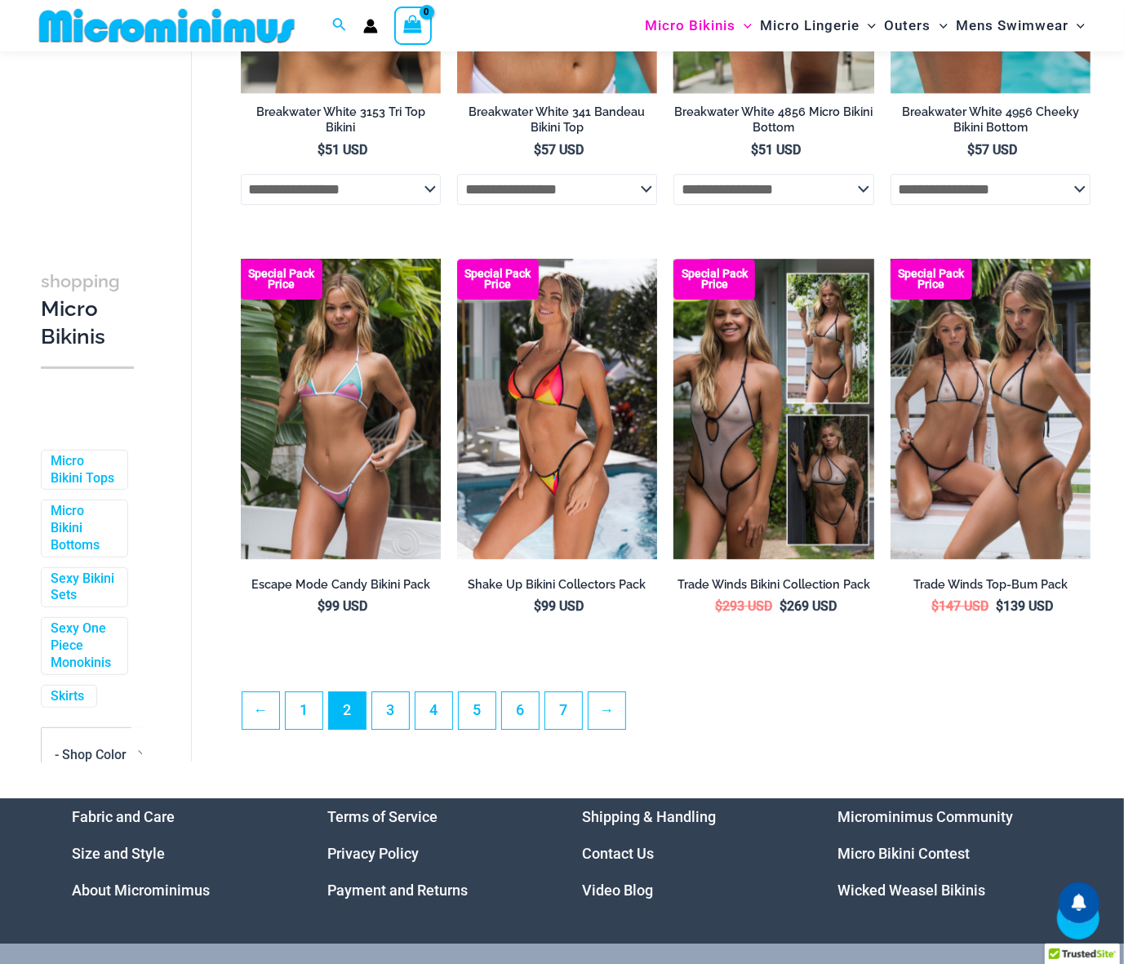
scroll to position [3189, 0]
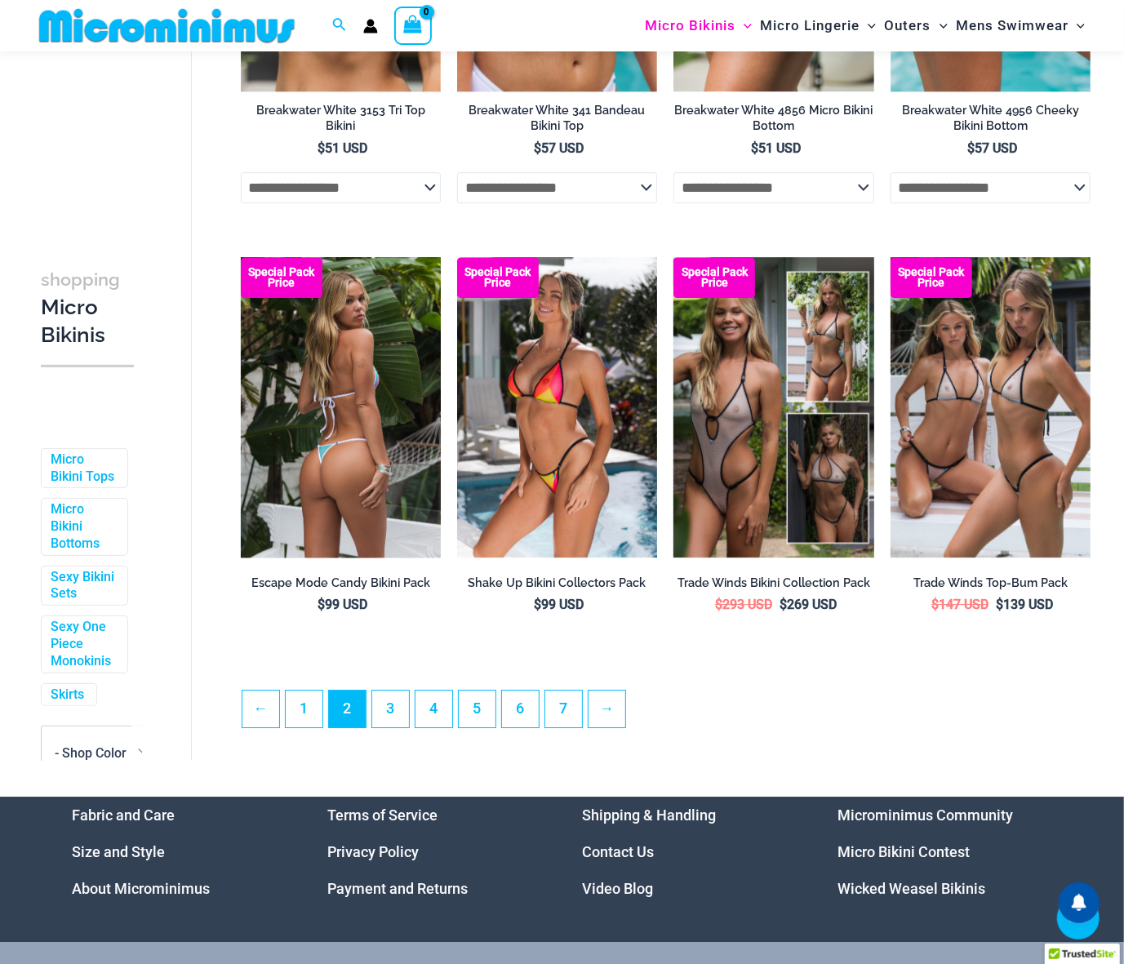
click at [346, 463] on img at bounding box center [341, 407] width 200 height 300
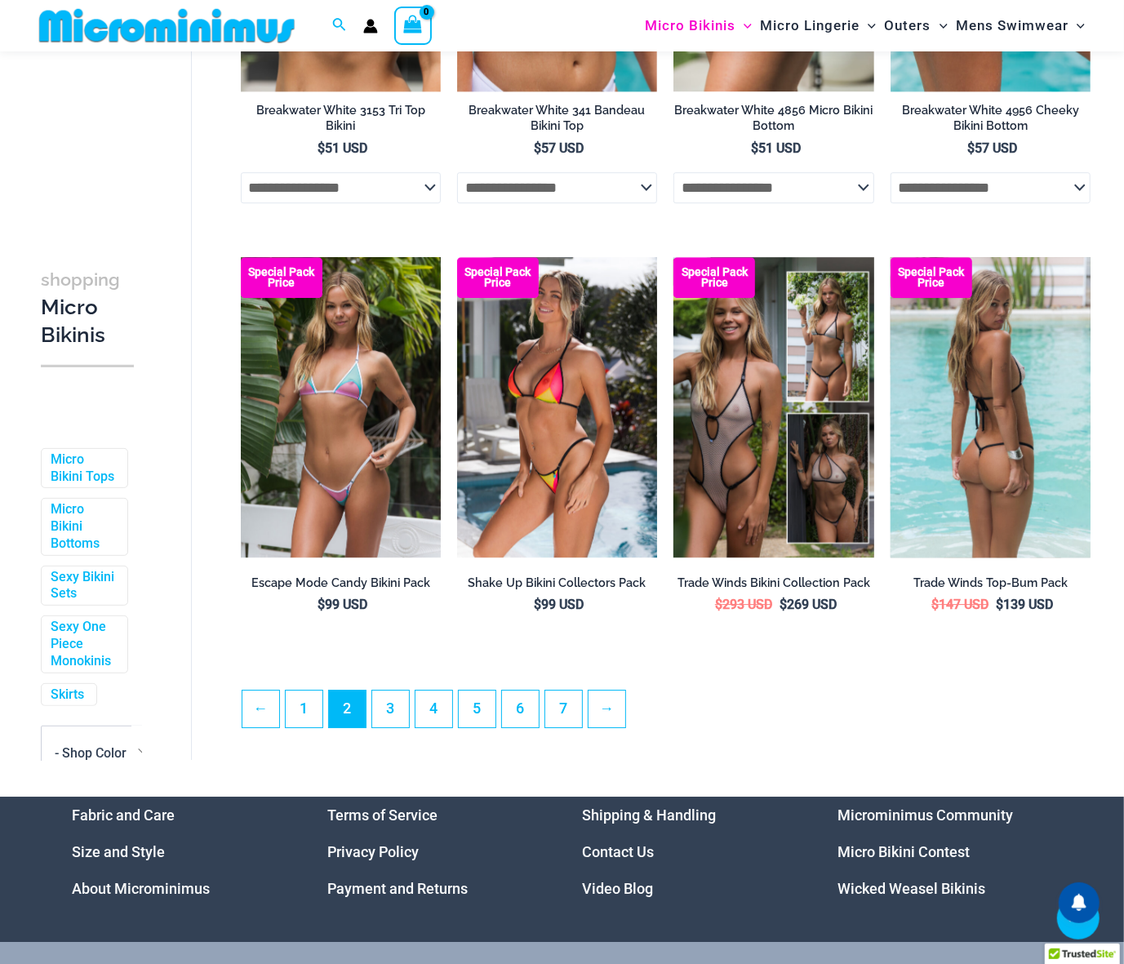
click at [1056, 427] on img at bounding box center [991, 407] width 200 height 300
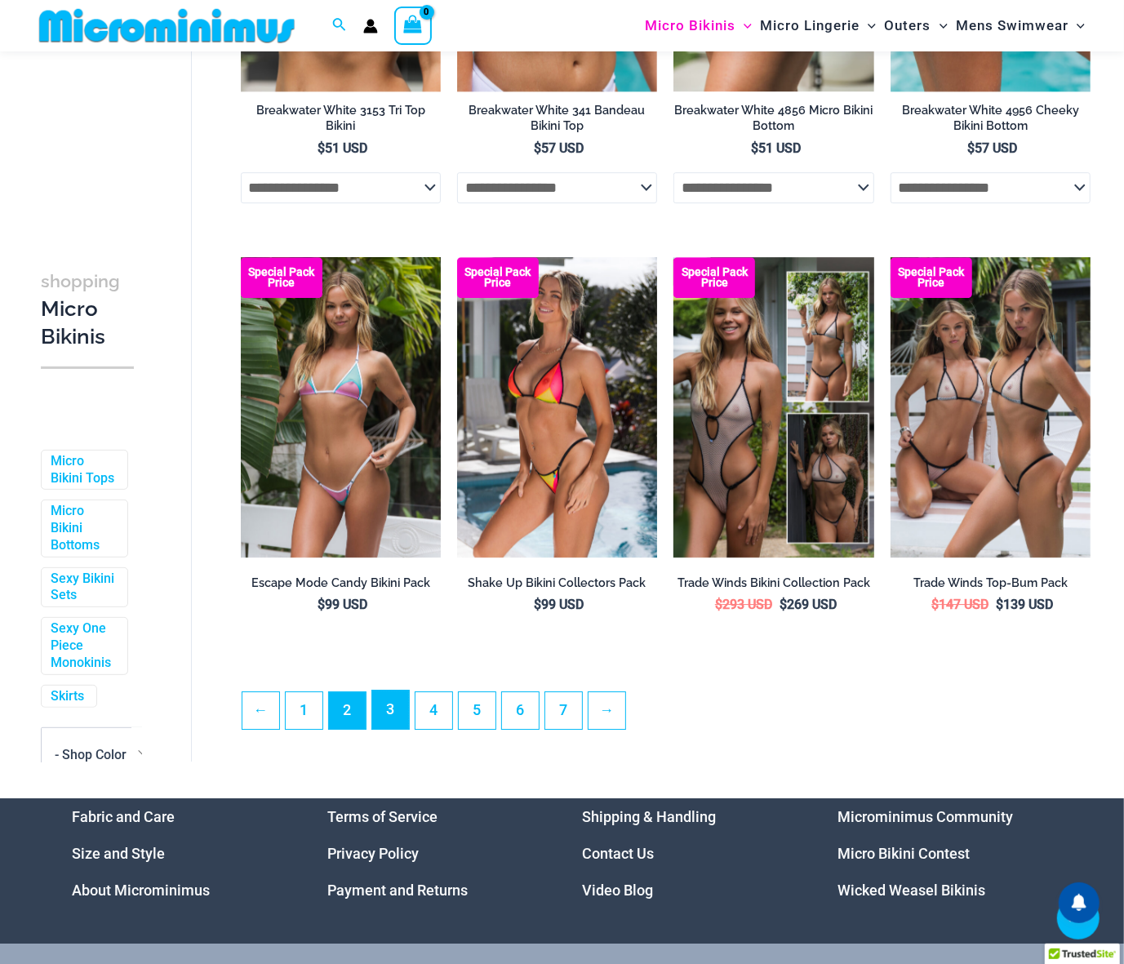
click at [385, 729] on link "3" at bounding box center [390, 710] width 37 height 38
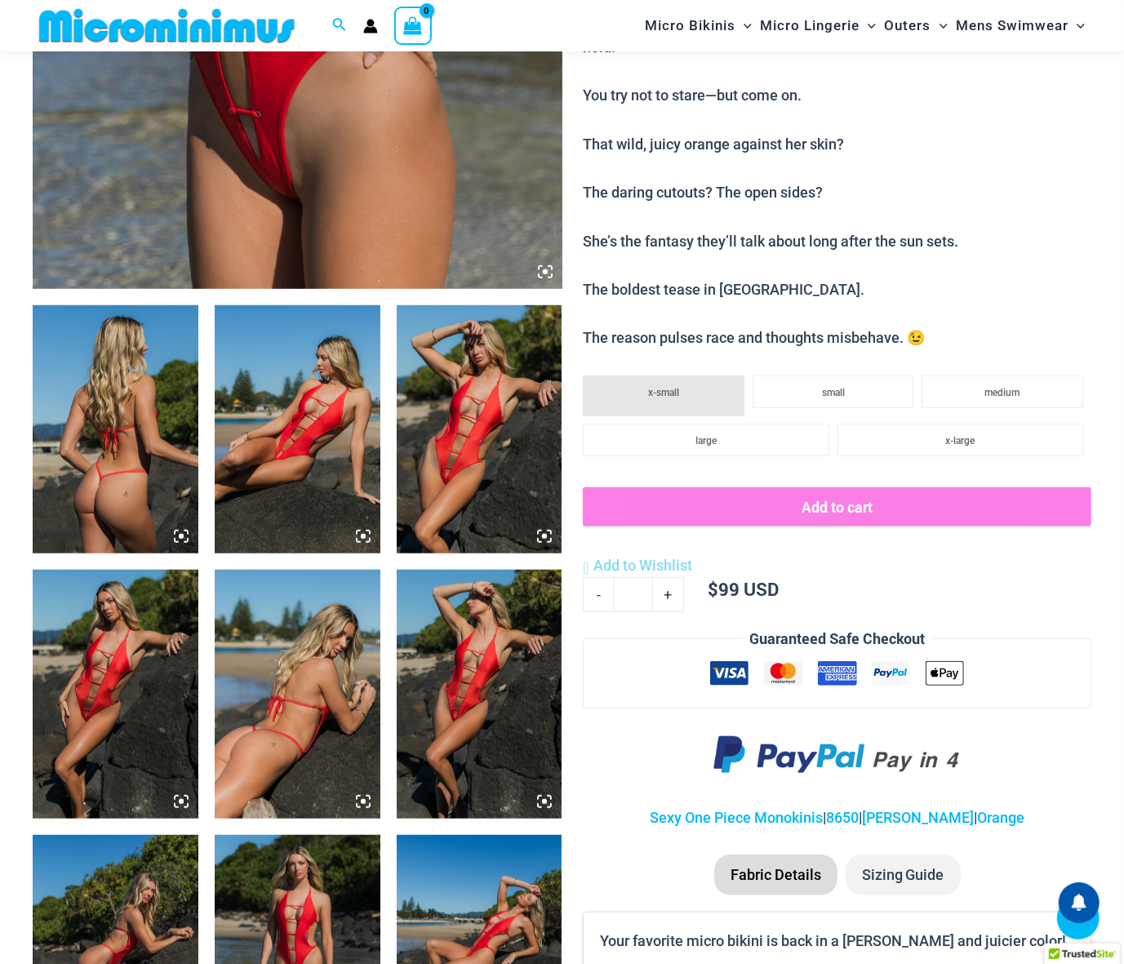
scroll to position [655, 0]
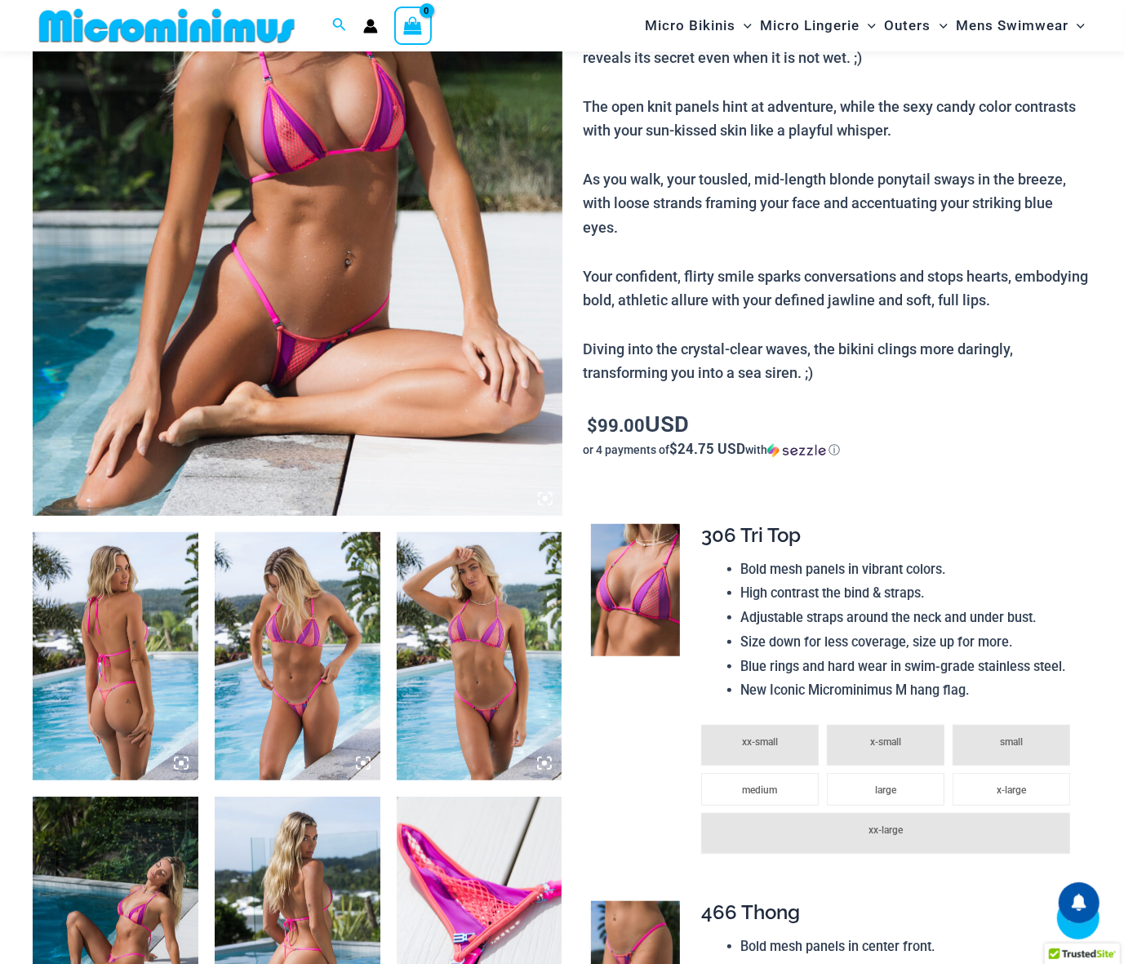
type input "**********"
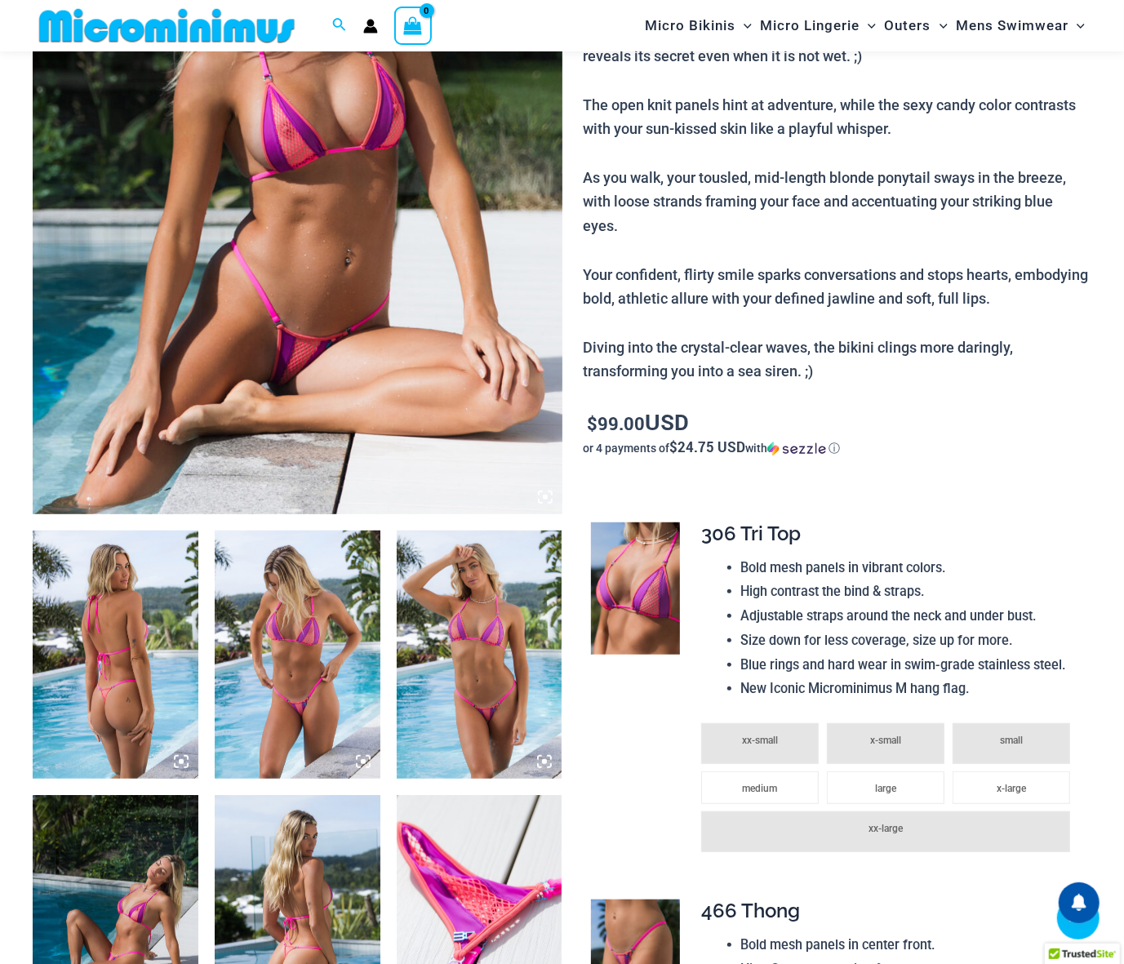
click at [460, 312] on img at bounding box center [298, 117] width 530 height 794
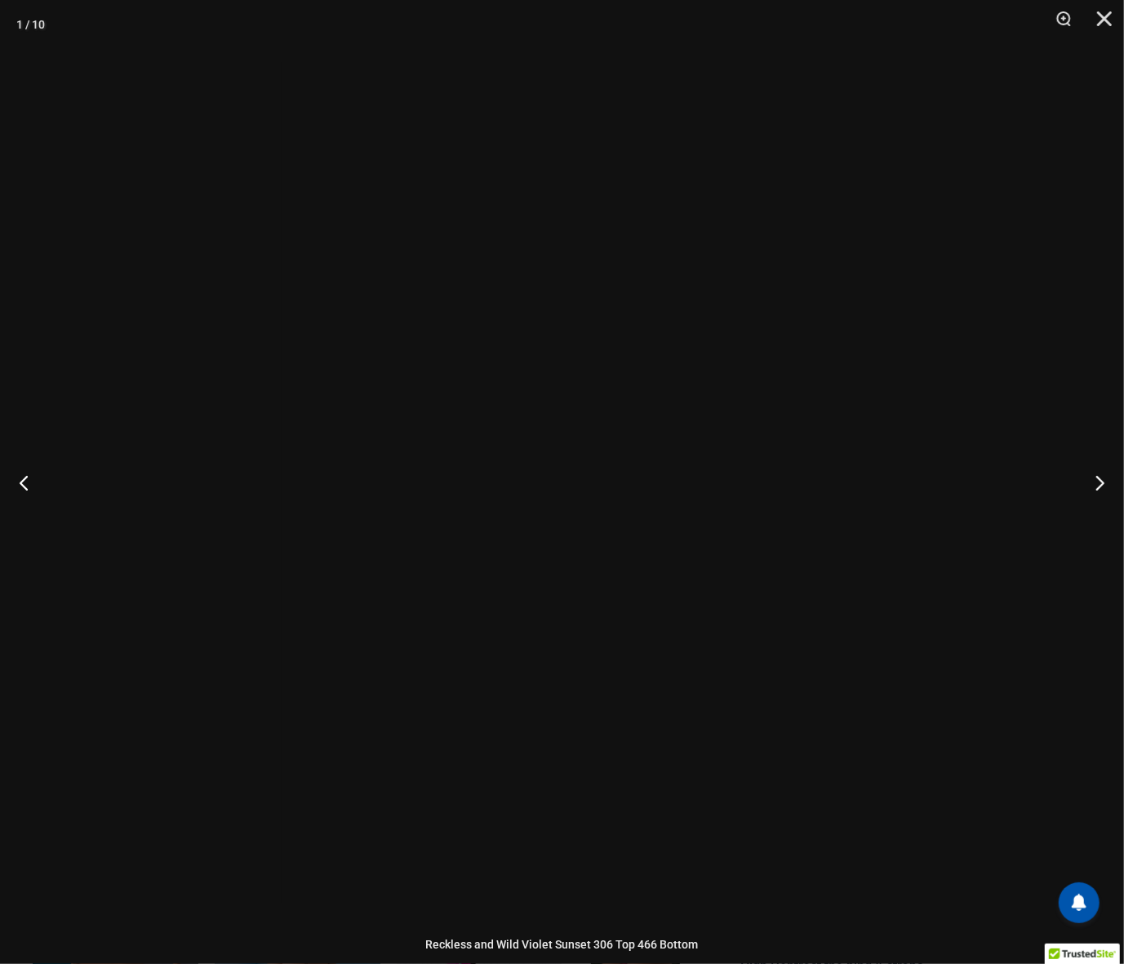
scroll to position [432, 0]
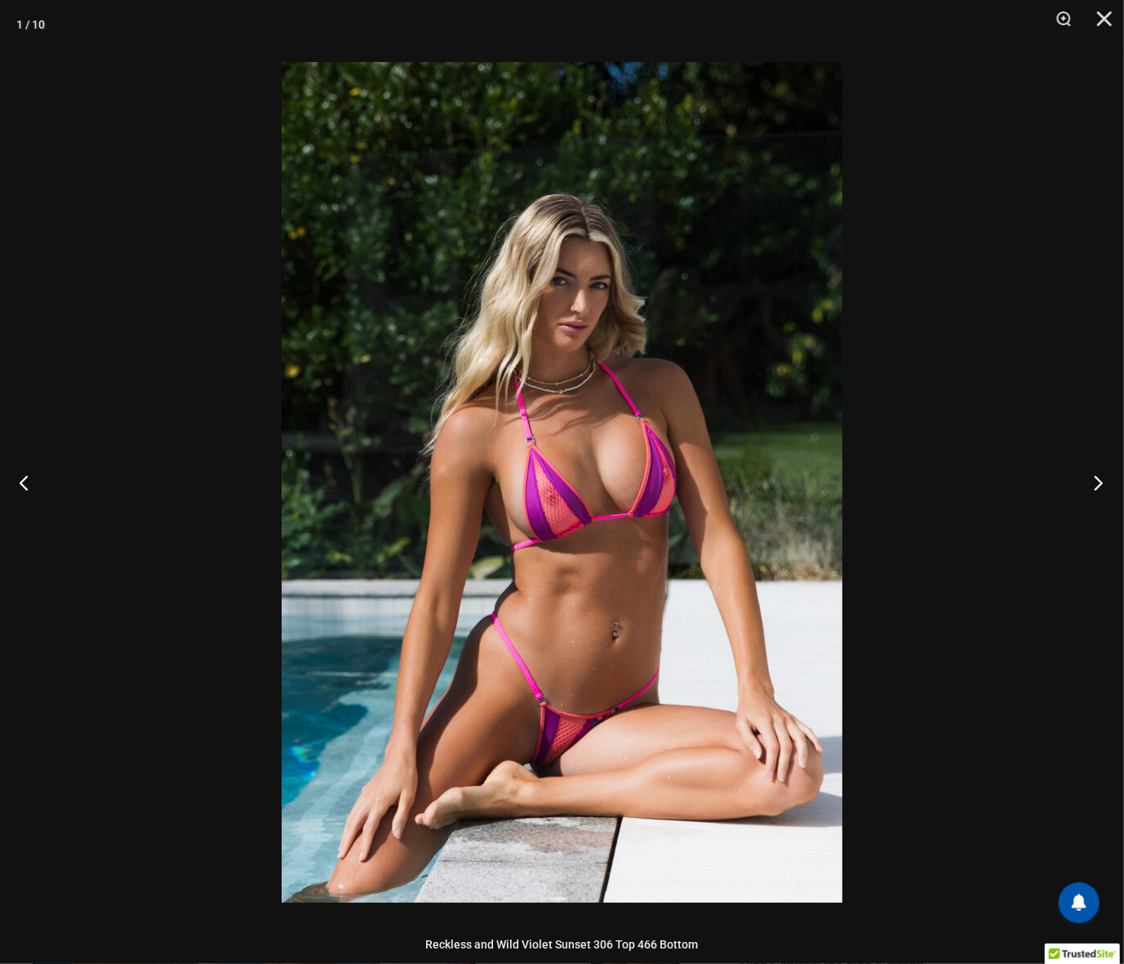
click at [1093, 480] on button "Next" at bounding box center [1093, 483] width 61 height 82
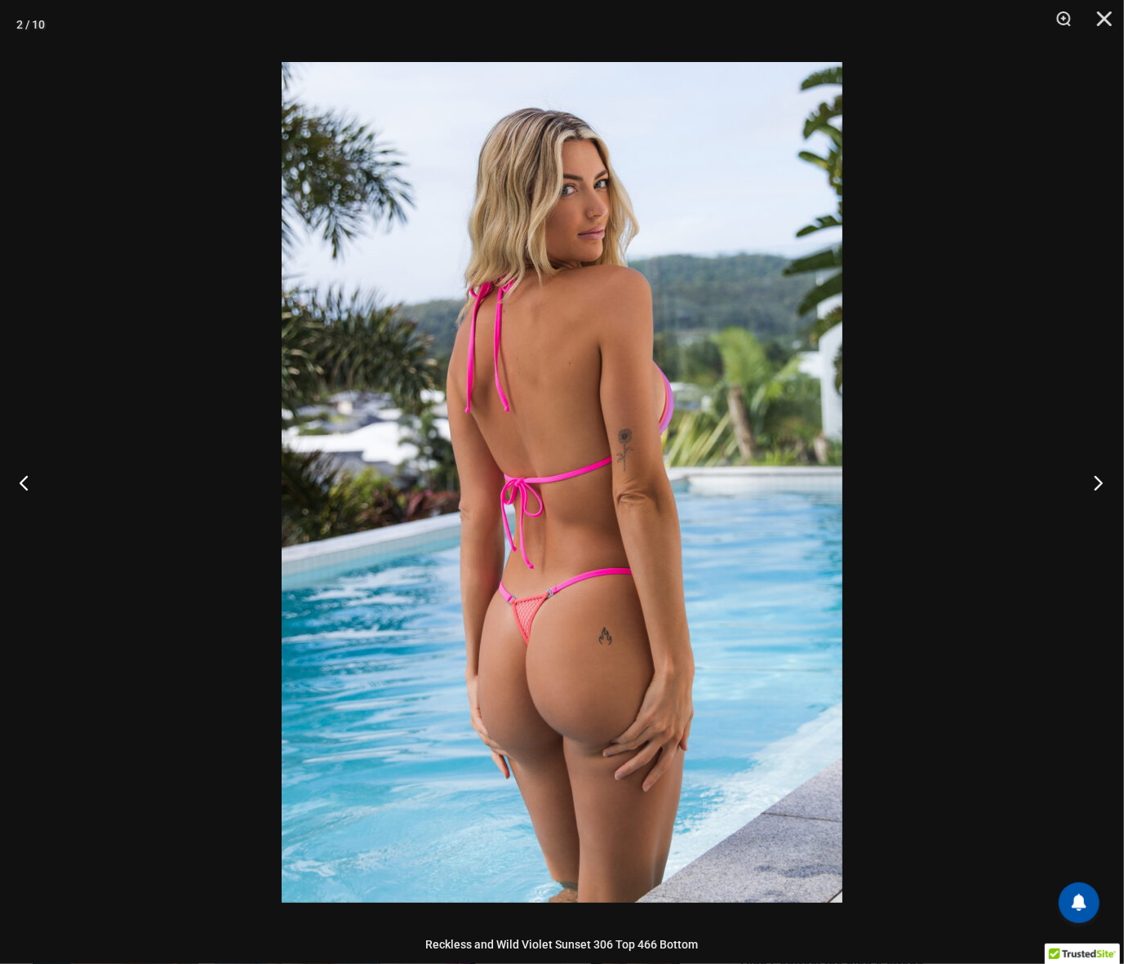
click at [1093, 480] on button "Next" at bounding box center [1093, 483] width 61 height 82
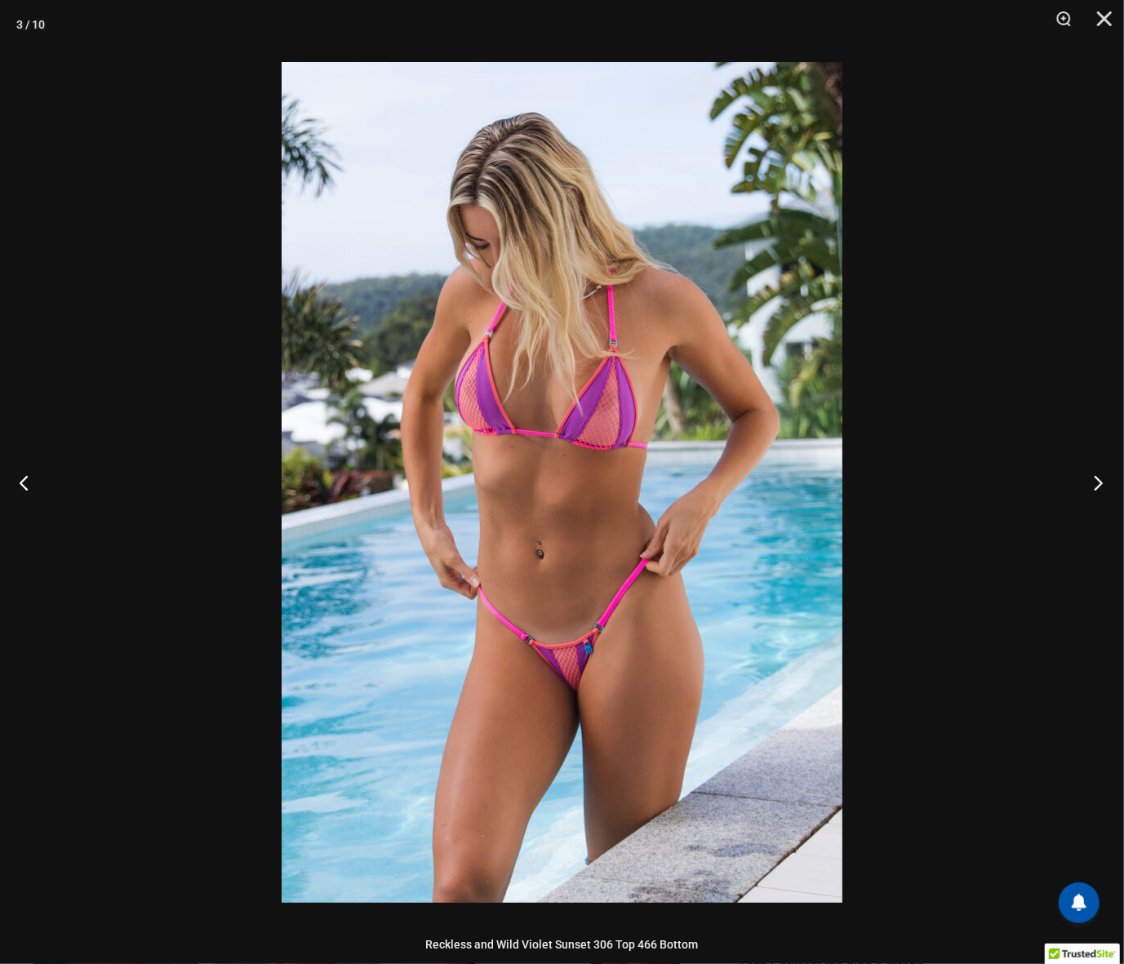
click at [1093, 480] on button "Next" at bounding box center [1093, 483] width 61 height 82
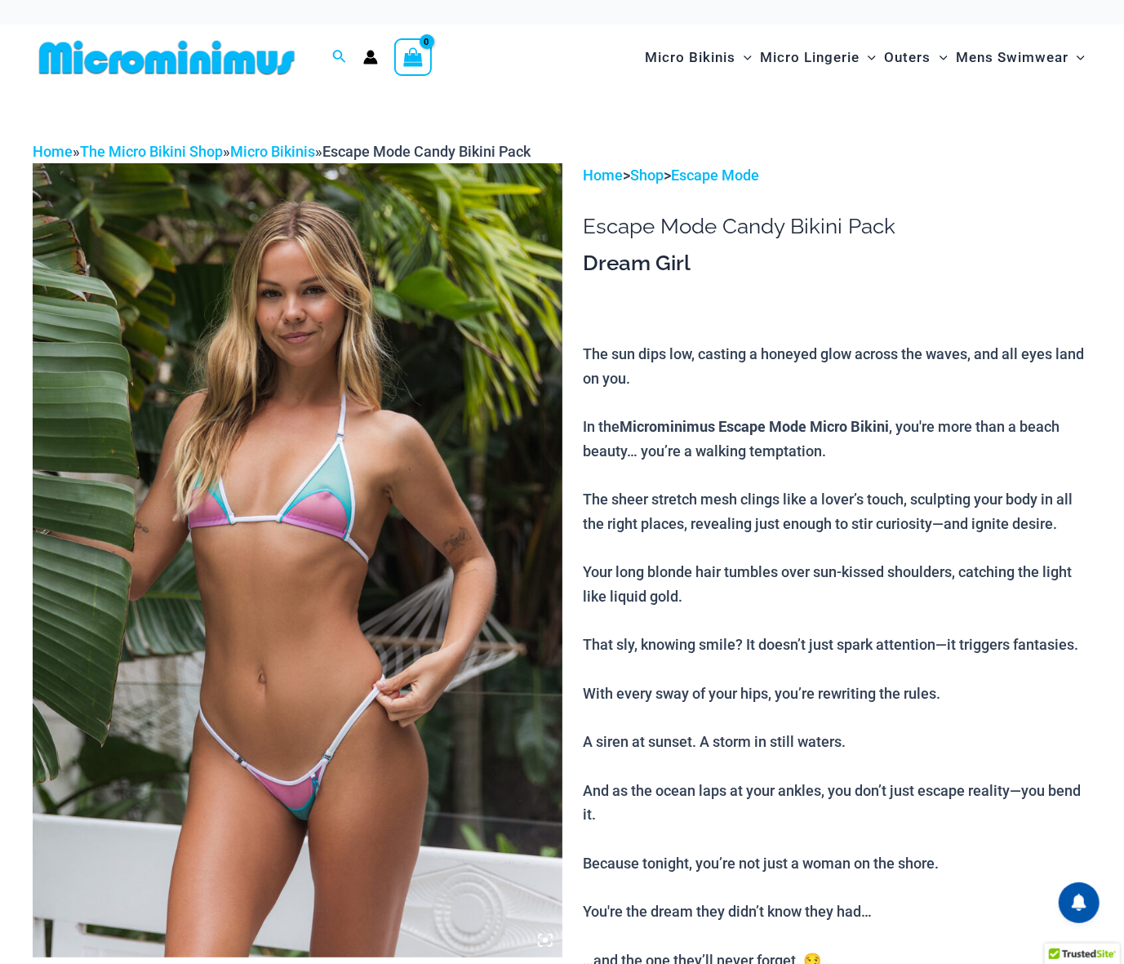
type input "**********"
click at [451, 523] on img at bounding box center [298, 560] width 530 height 794
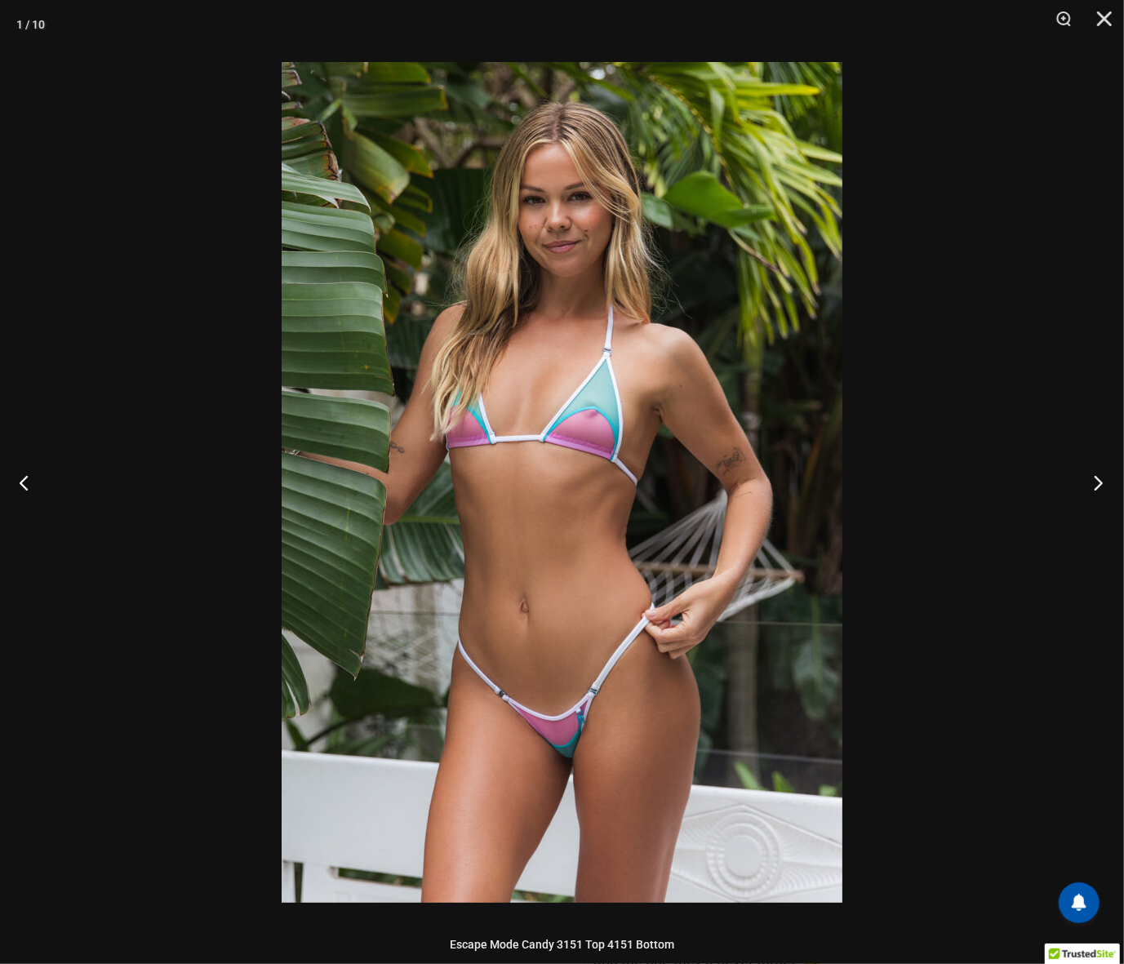
click at [1100, 486] on button "Next" at bounding box center [1093, 483] width 61 height 82
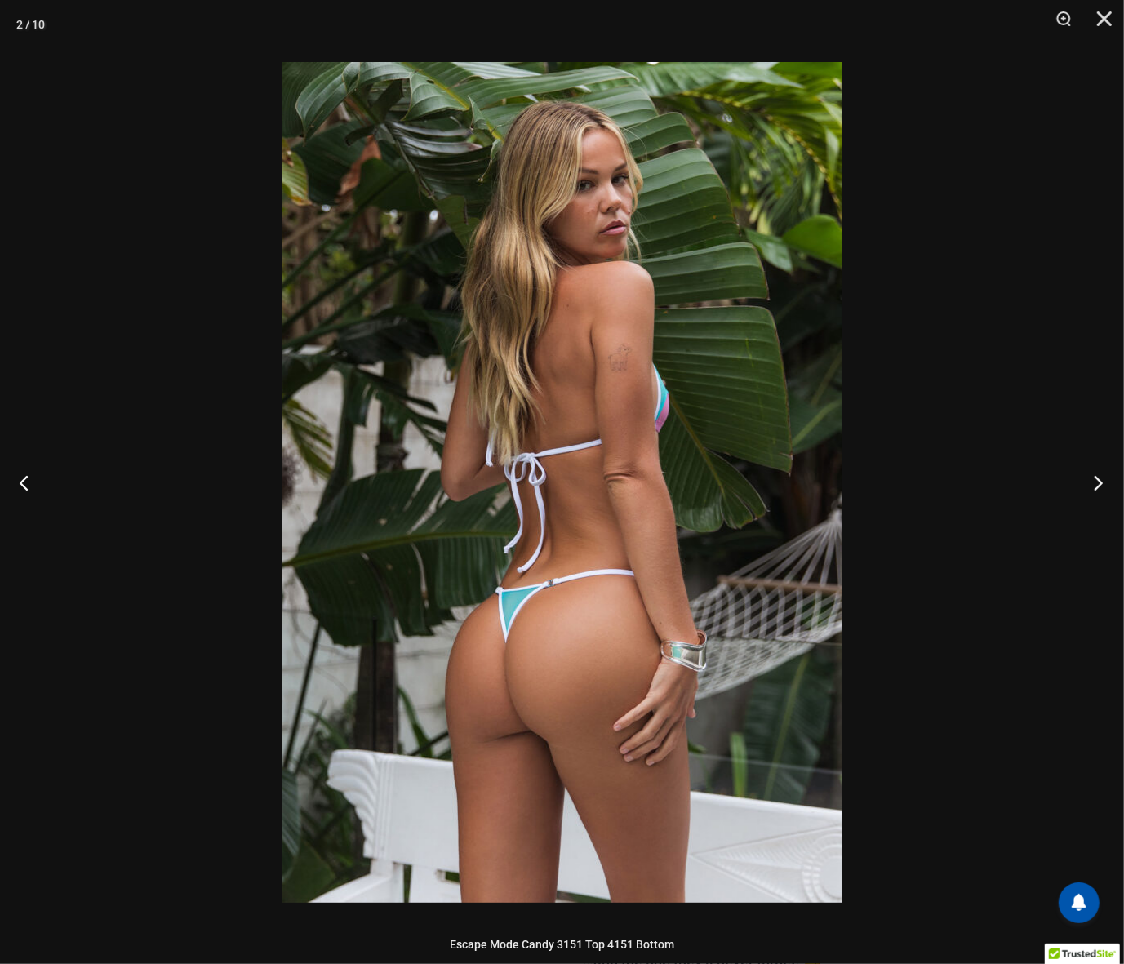
click at [1100, 486] on button "Next" at bounding box center [1093, 483] width 61 height 82
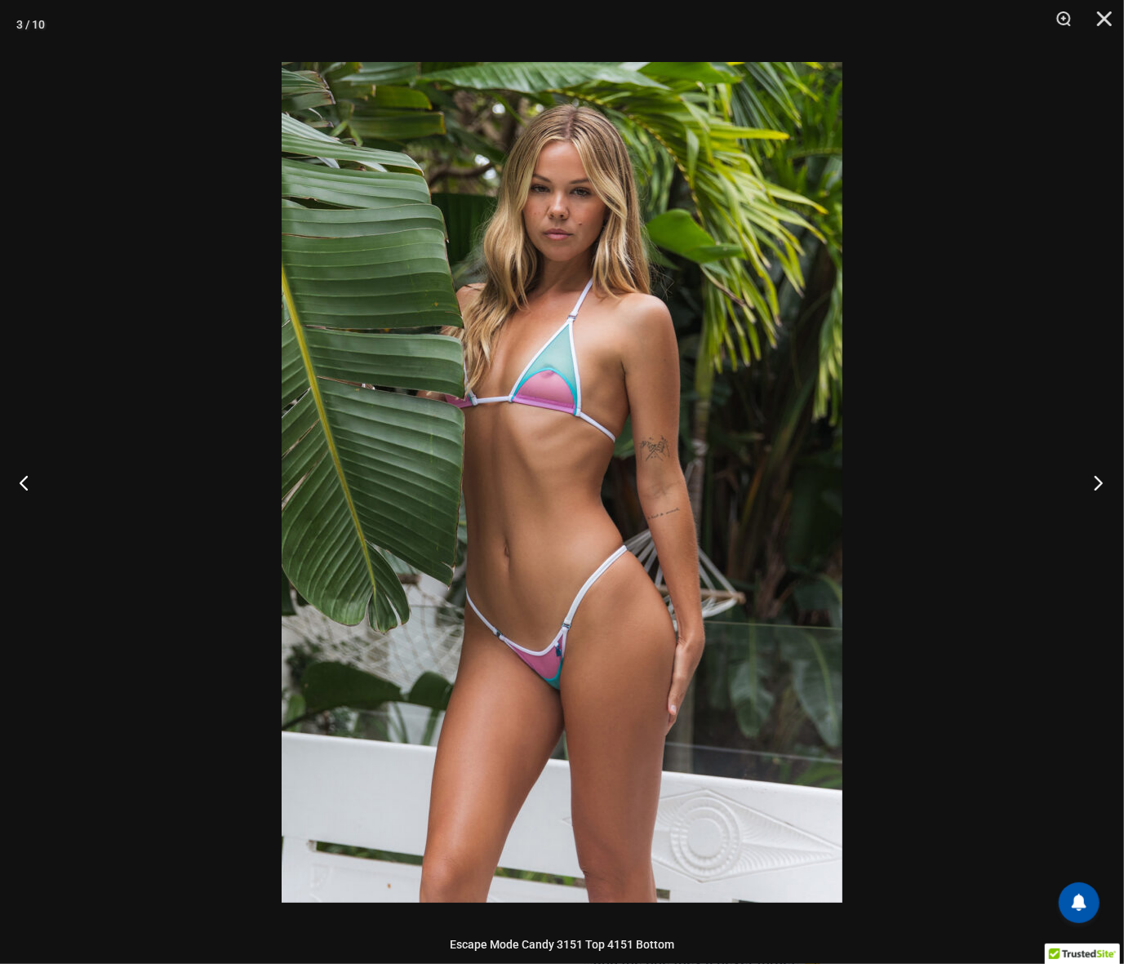
click at [1100, 487] on button "Next" at bounding box center [1093, 483] width 61 height 82
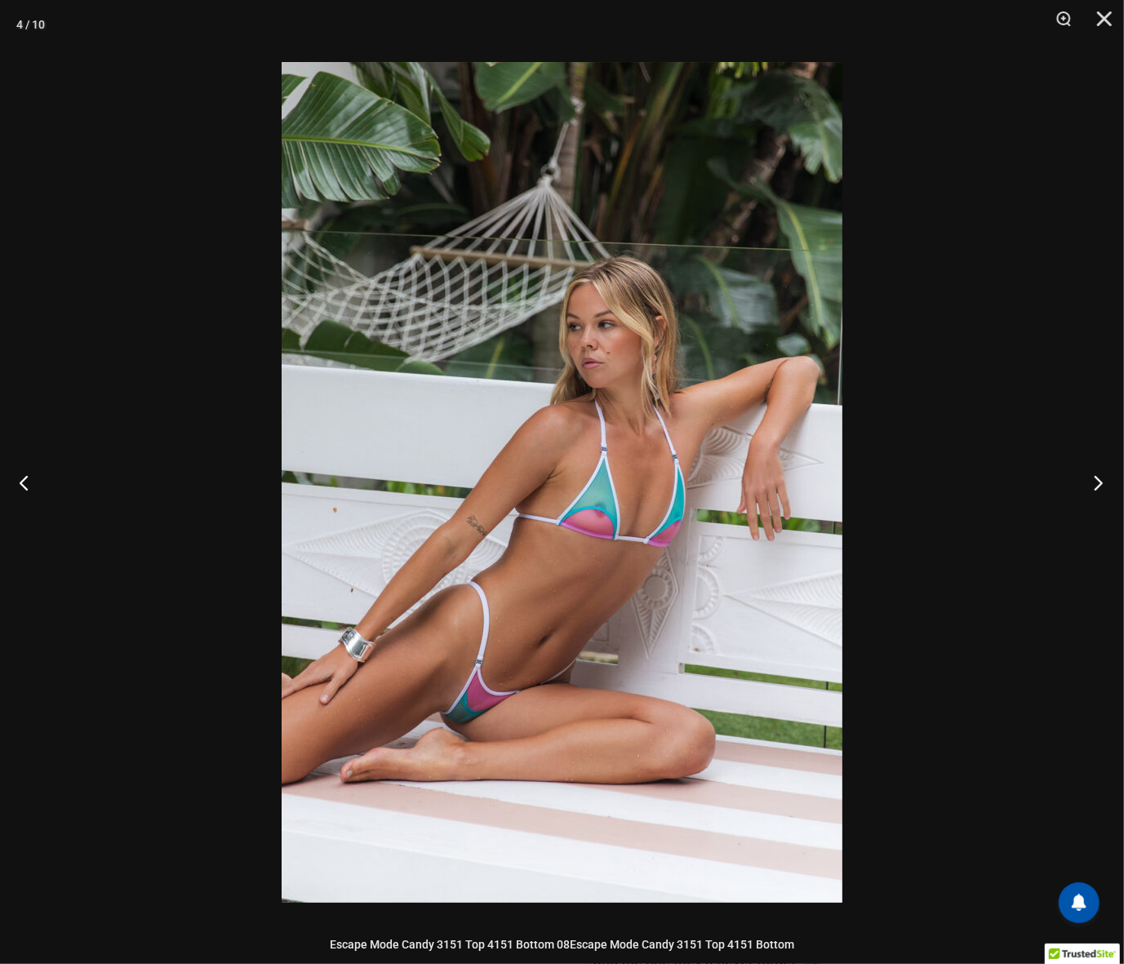
click at [1100, 487] on button "Next" at bounding box center [1093, 483] width 61 height 82
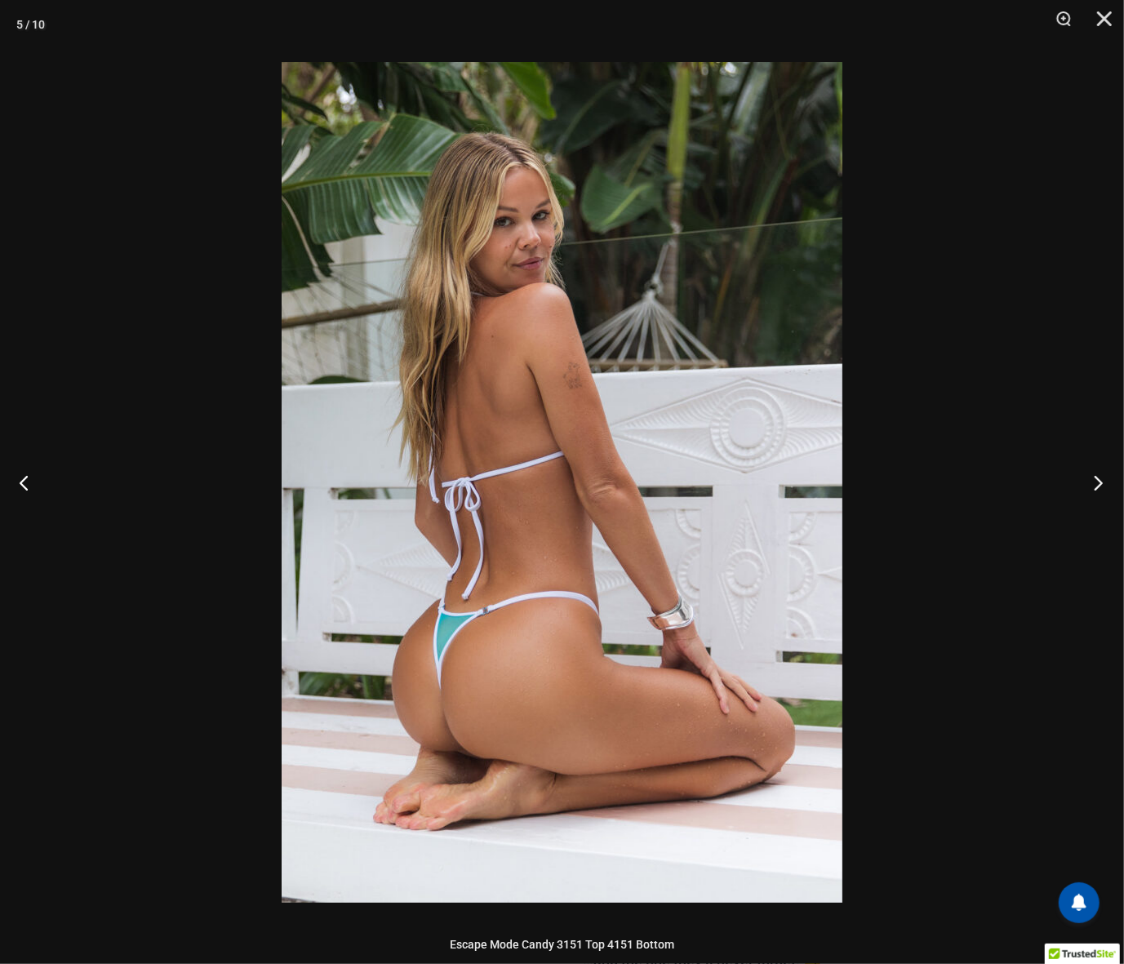
click at [1100, 487] on button "Next" at bounding box center [1093, 483] width 61 height 82
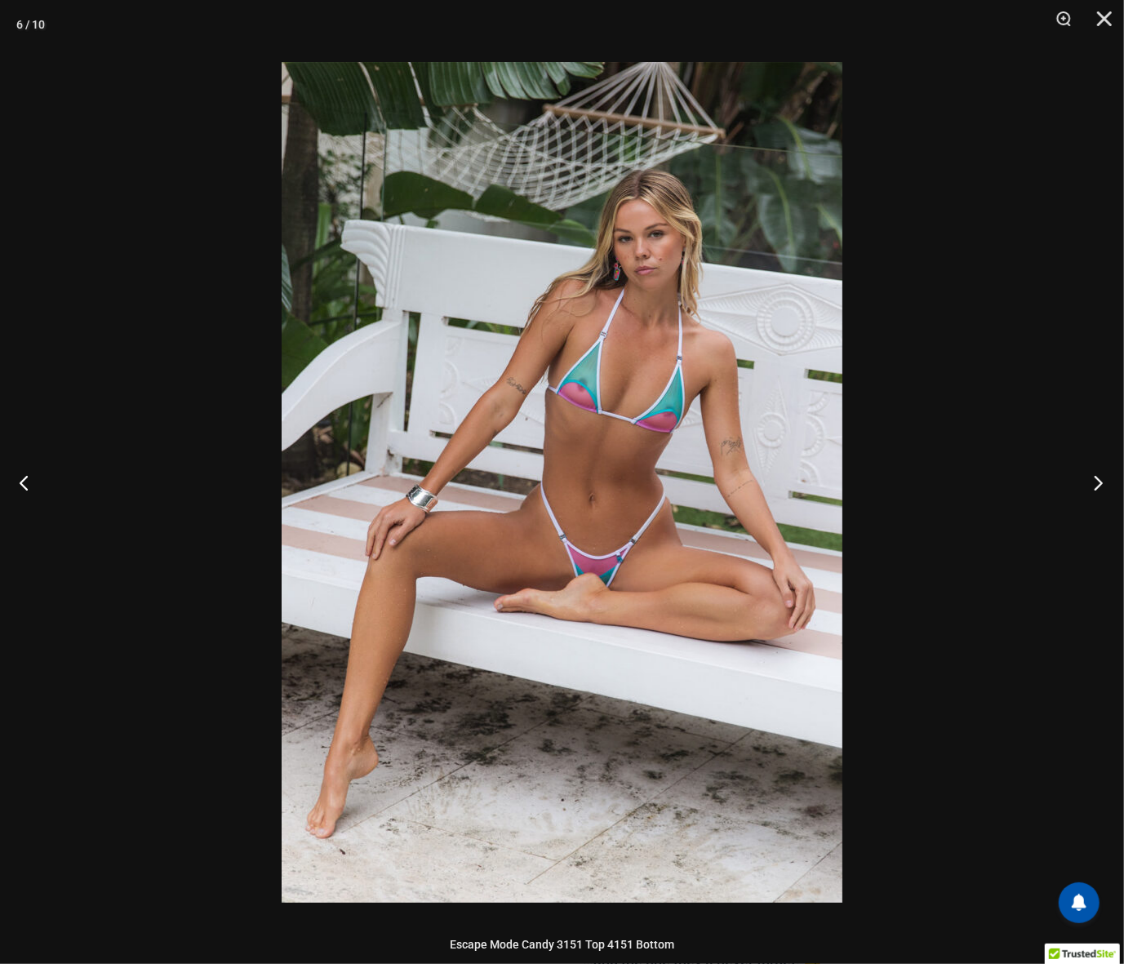
click at [1096, 487] on button "Next" at bounding box center [1093, 483] width 61 height 82
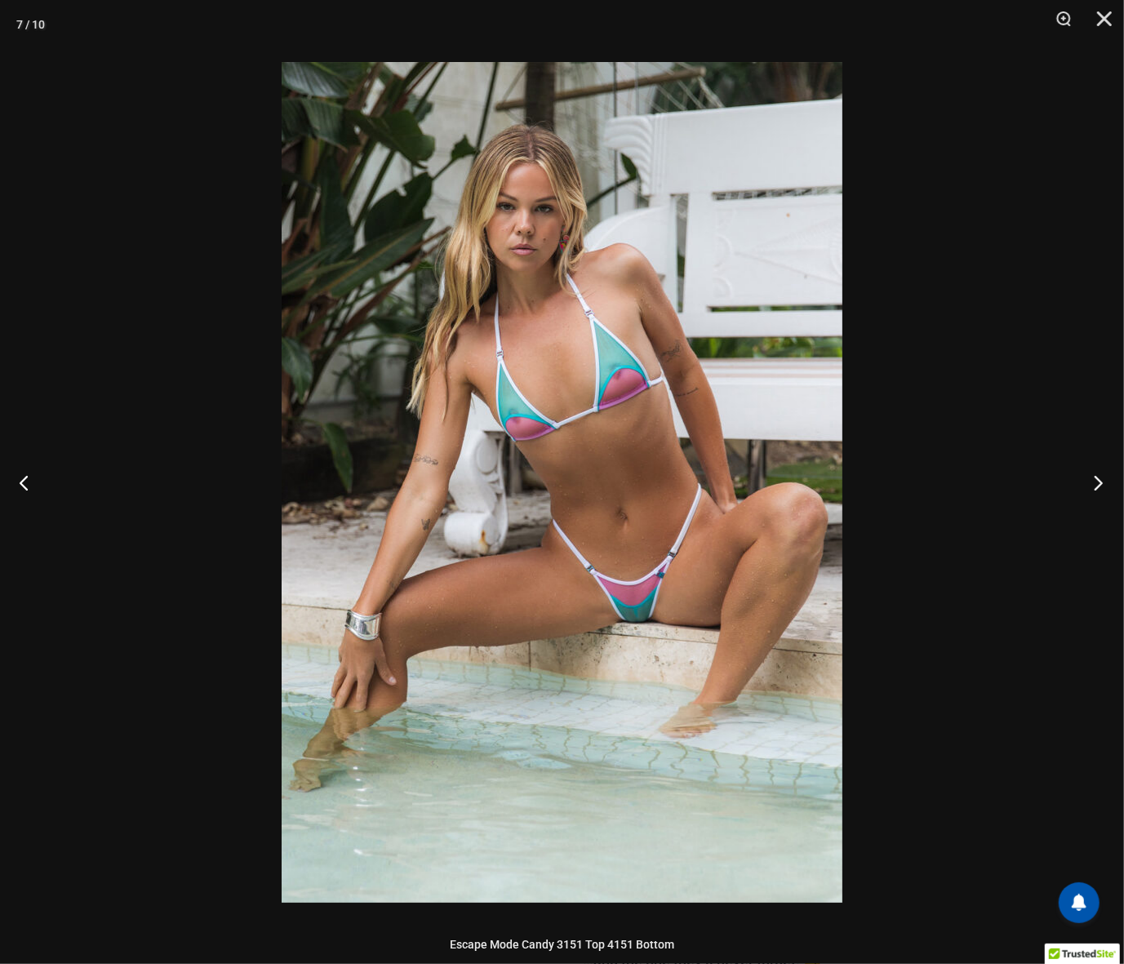
click at [1096, 487] on button "Next" at bounding box center [1093, 483] width 61 height 82
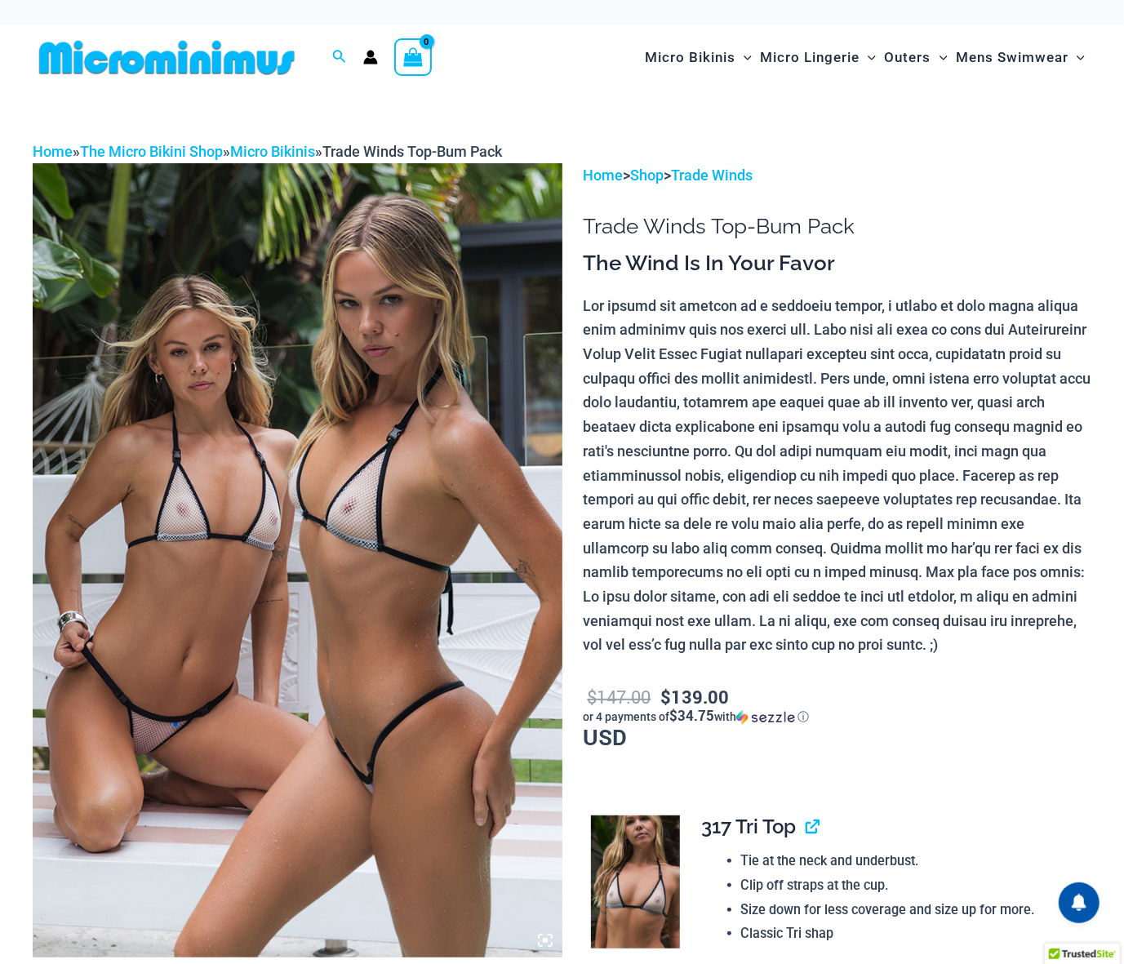
type input "**********"
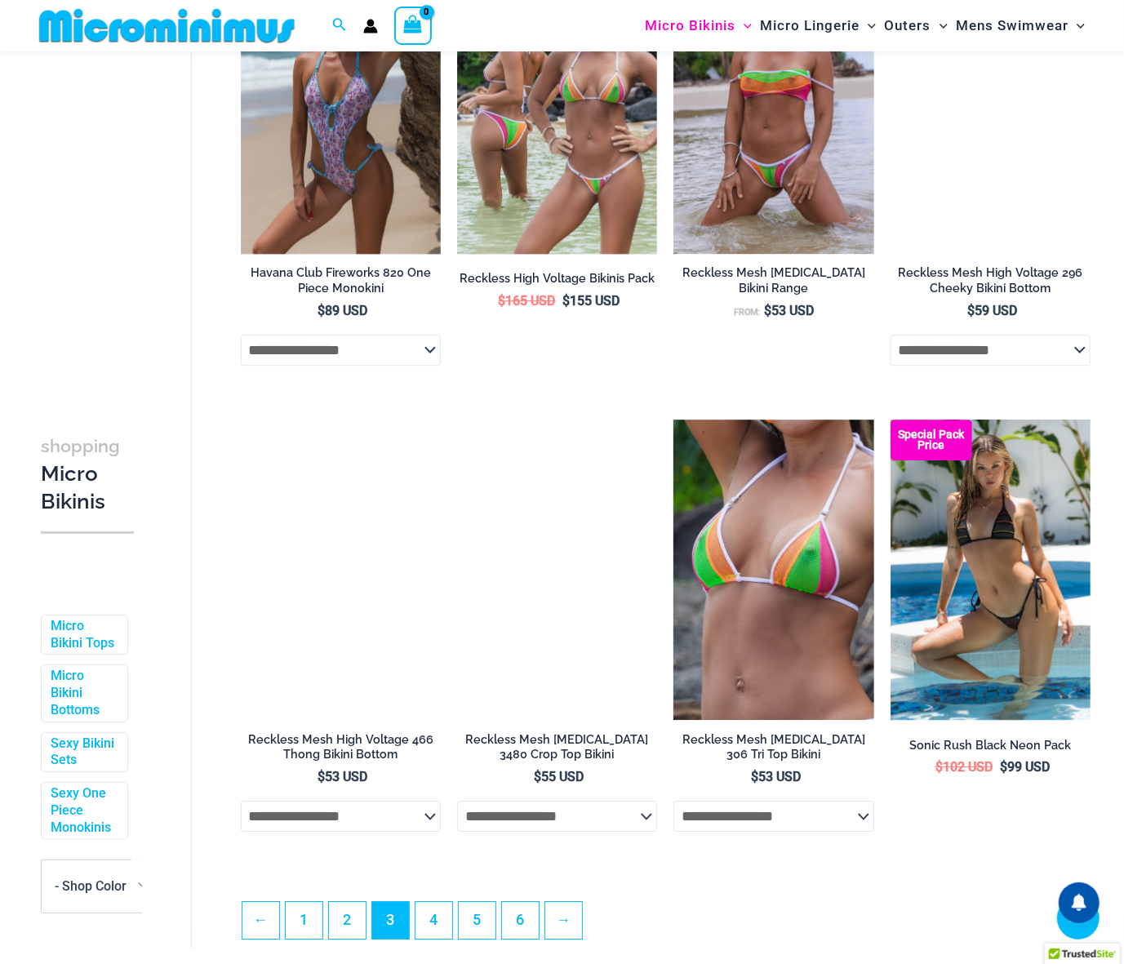
scroll to position [3028, 0]
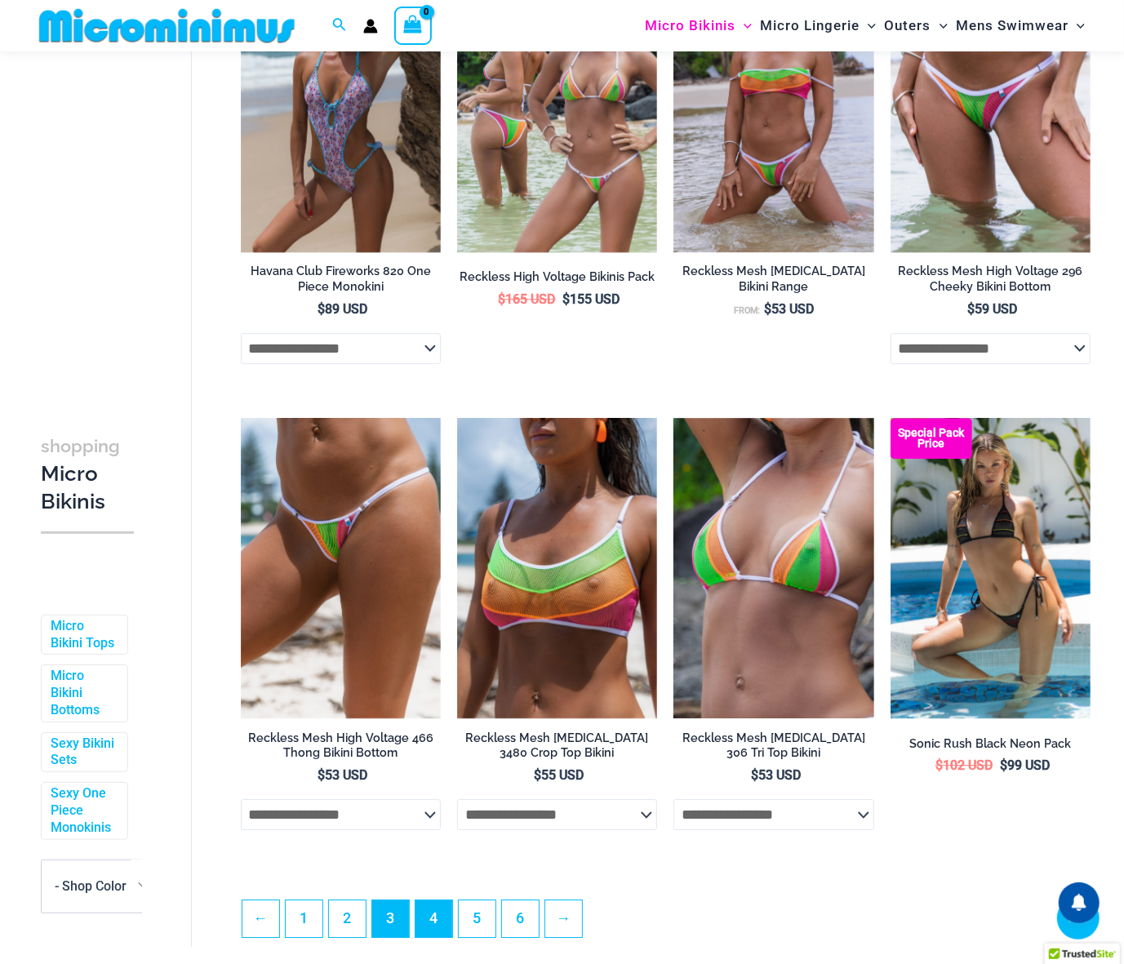
type input "**********"
click at [439, 939] on link "4" at bounding box center [433, 919] width 37 height 38
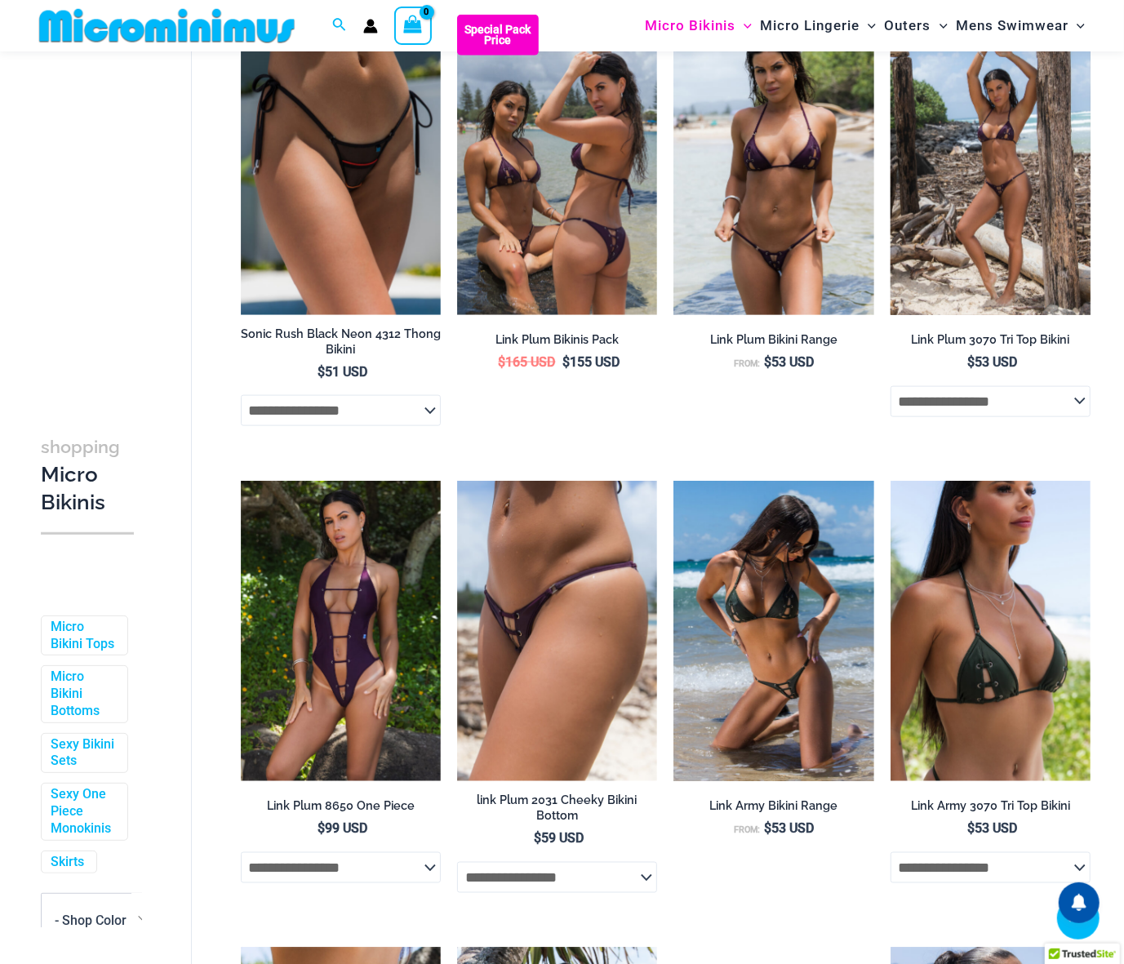
scroll to position [1101, 0]
